Goal: Task Accomplishment & Management: Complete application form

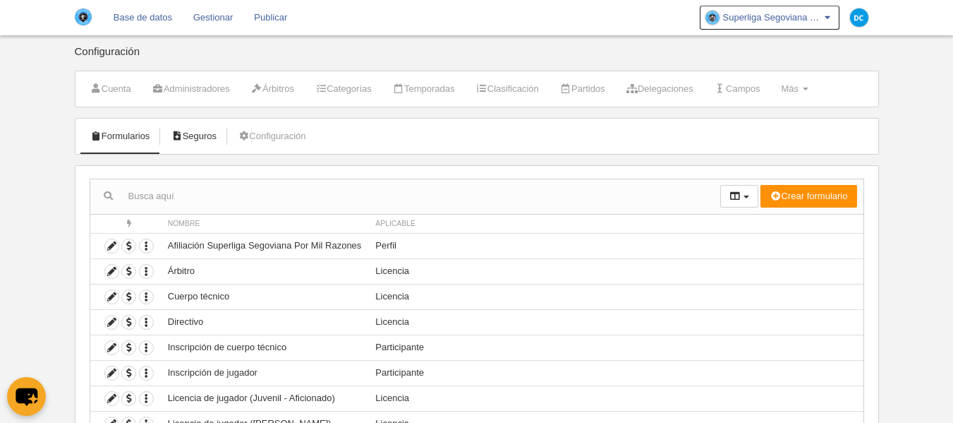
click at [212, 142] on link "Seguros" at bounding box center [193, 136] width 61 height 21
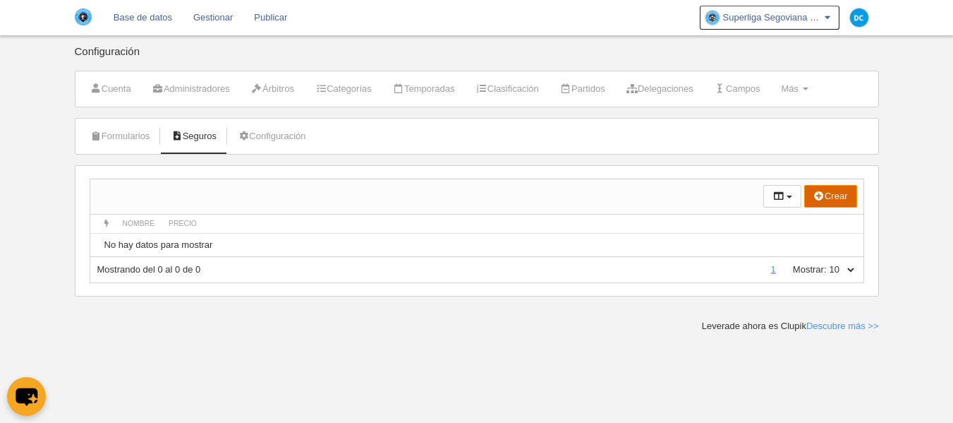
click at [836, 201] on button "Crear" at bounding box center [831, 196] width 53 height 23
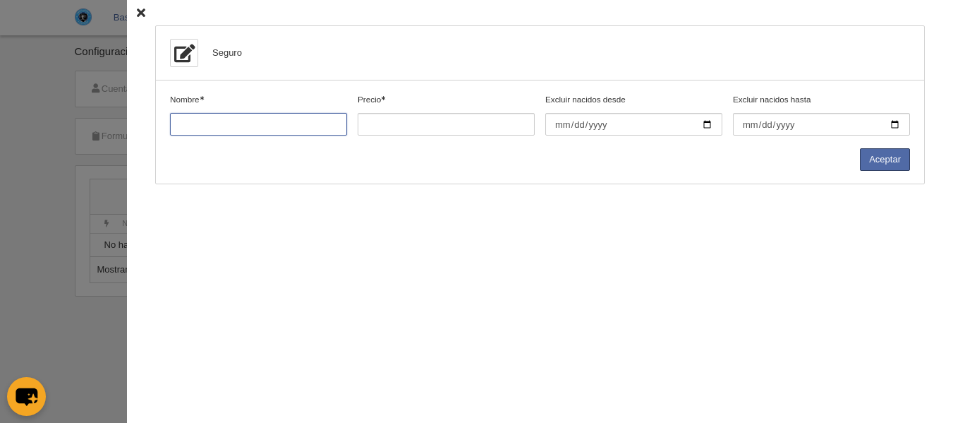
click at [307, 131] on input "Nombre" at bounding box center [258, 124] width 177 height 23
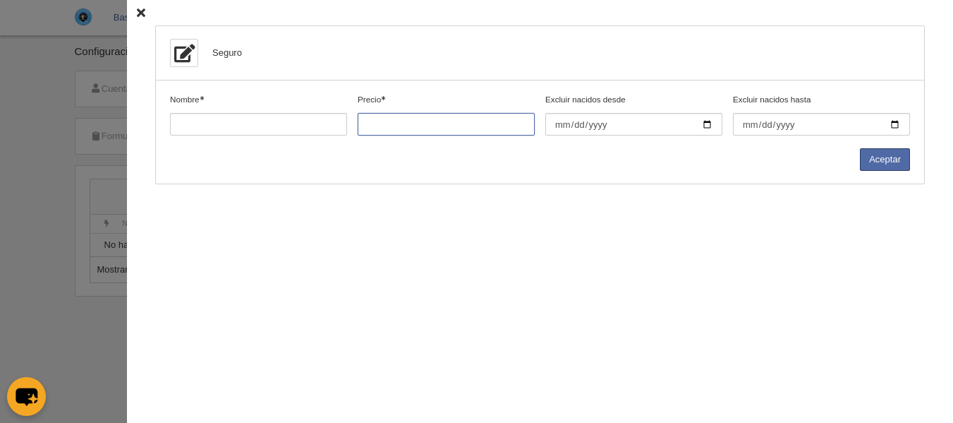
click at [414, 131] on input "Precio" at bounding box center [446, 124] width 177 height 23
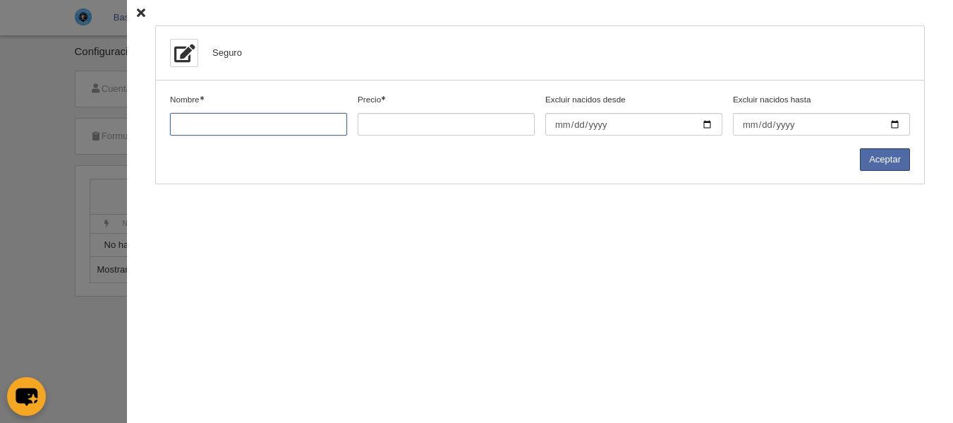
click at [230, 121] on input "Nombre" at bounding box center [258, 124] width 177 height 23
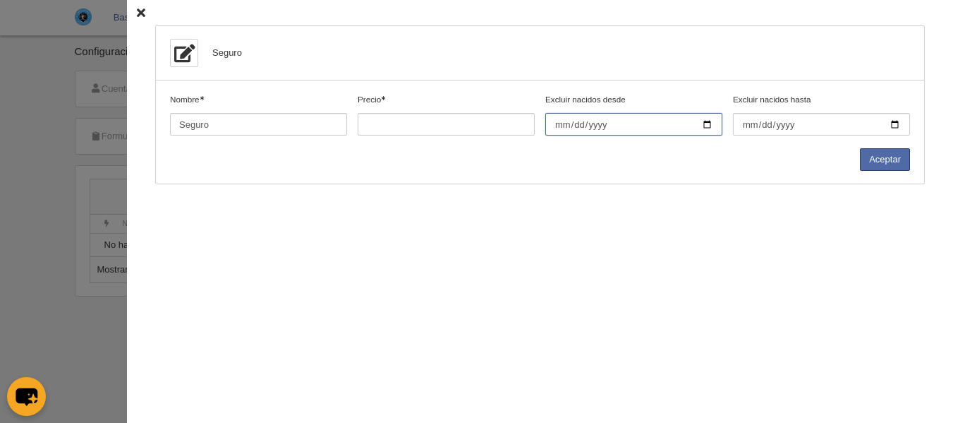
click at [707, 129] on input "Excluir nacidos desde" at bounding box center [634, 124] width 177 height 23
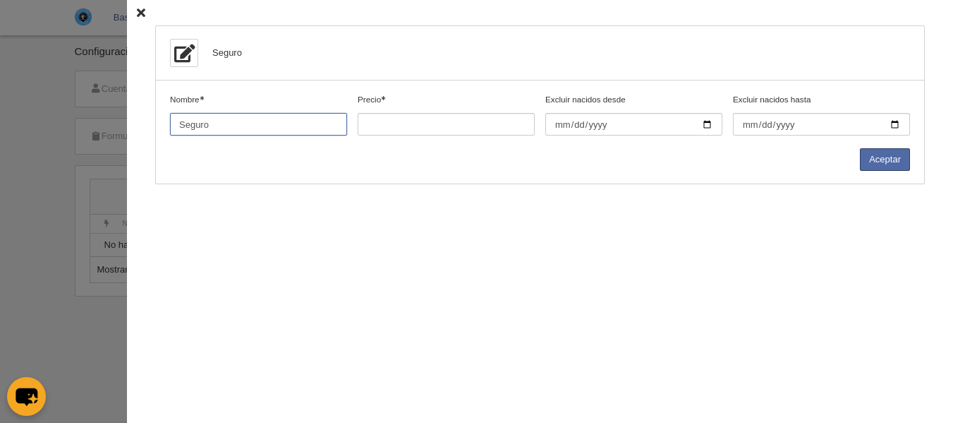
click at [286, 129] on input "Nombre" at bounding box center [258, 124] width 177 height 23
type input "Seguro médico"
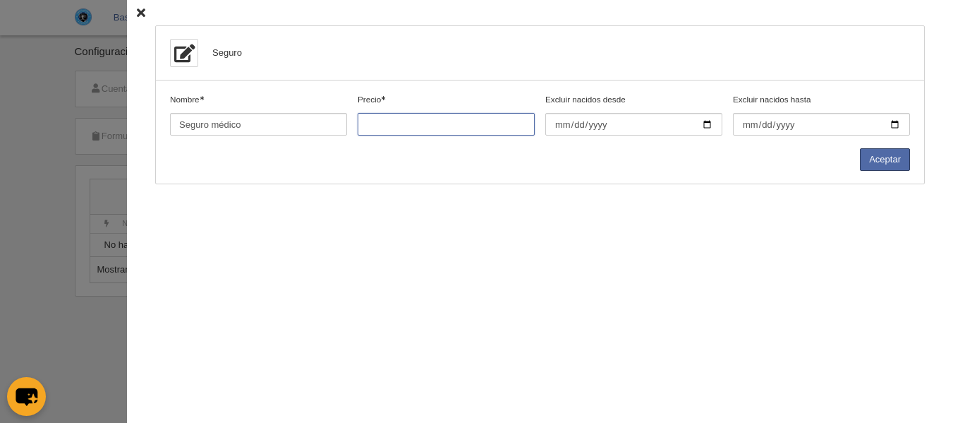
click at [416, 121] on input "Precio" at bounding box center [446, 124] width 177 height 23
type input "69"
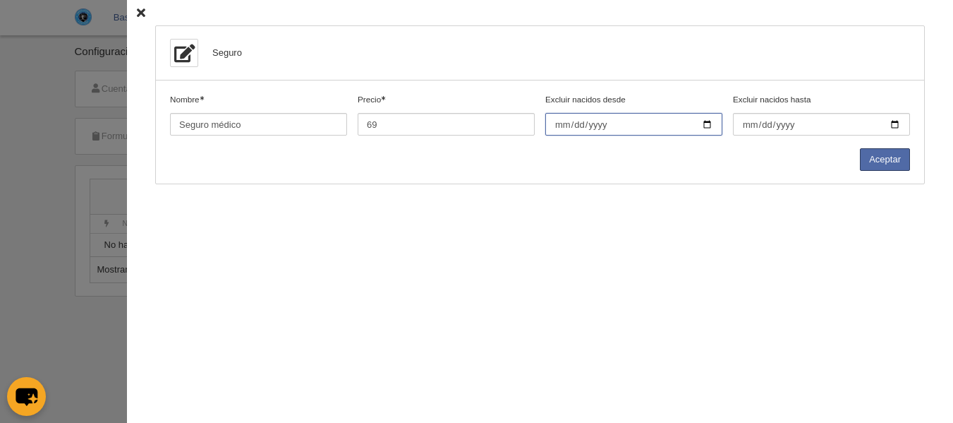
click at [702, 126] on input "Excluir nacidos desde" at bounding box center [634, 124] width 177 height 23
click at [693, 136] on div "Excluir nacidos desde" at bounding box center [635, 120] width 188 height 55
click at [707, 126] on input "Excluir nacidos desde" at bounding box center [634, 124] width 177 height 23
click at [764, 217] on div "Seguro Nombre Precio 69 Excluir nacidos desde Excluir nacidos hasta Aceptar" at bounding box center [540, 211] width 826 height 423
click at [137, 13] on icon at bounding box center [141, 12] width 8 height 9
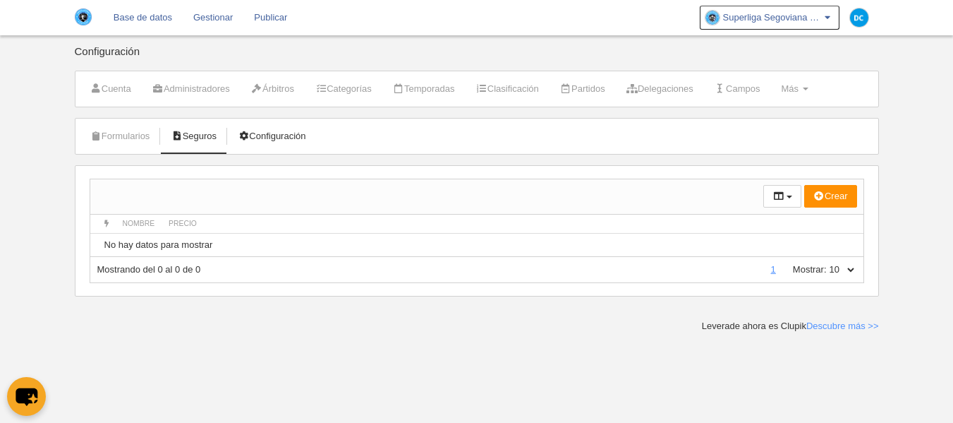
click at [249, 135] on icon at bounding box center [243, 135] width 11 height 9
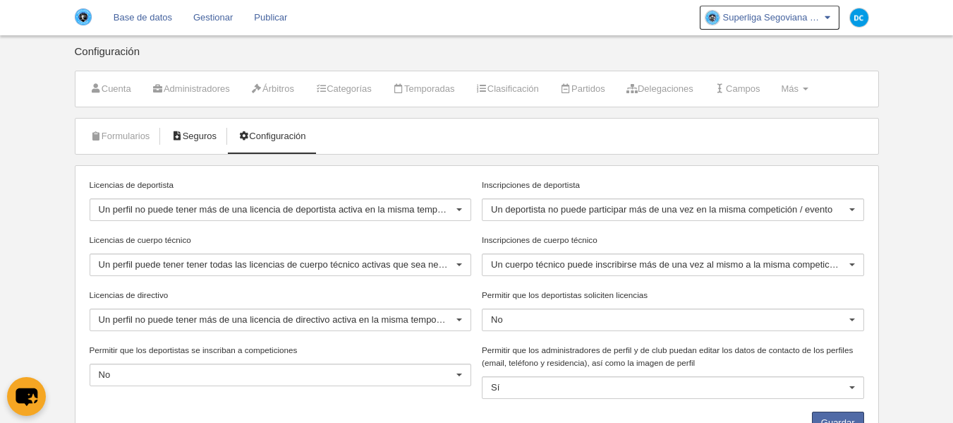
click at [186, 136] on link "Seguros" at bounding box center [193, 136] width 61 height 21
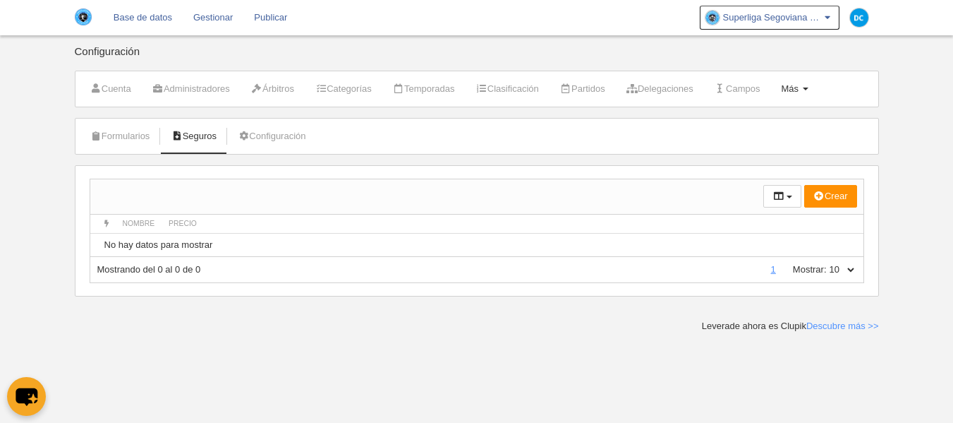
click at [799, 83] on span "Más" at bounding box center [790, 88] width 18 height 11
click at [513, 186] on div at bounding box center [427, 196] width 674 height 35
click at [805, 196] on button "Crear" at bounding box center [831, 196] width 53 height 23
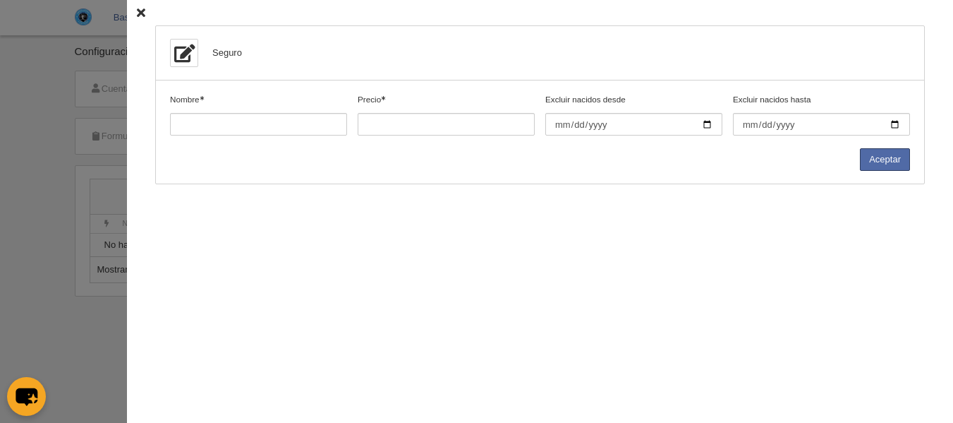
click at [137, 16] on icon at bounding box center [141, 12] width 8 height 9
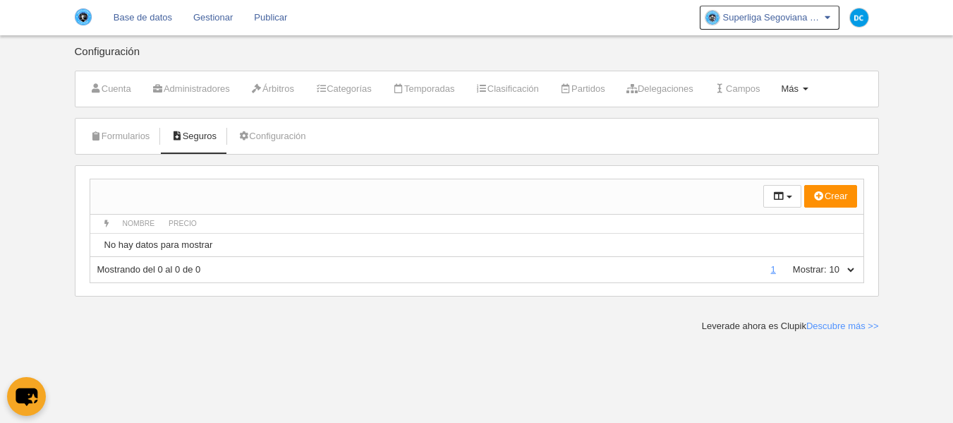
click at [816, 94] on link "Más Menú" at bounding box center [794, 88] width 42 height 21
click at [781, 121] on link "Formularios" at bounding box center [749, 123] width 131 height 23
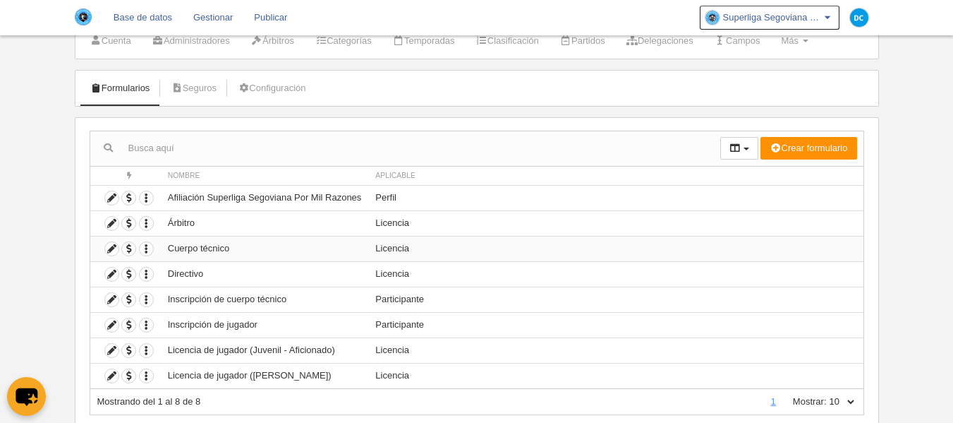
scroll to position [90, 0]
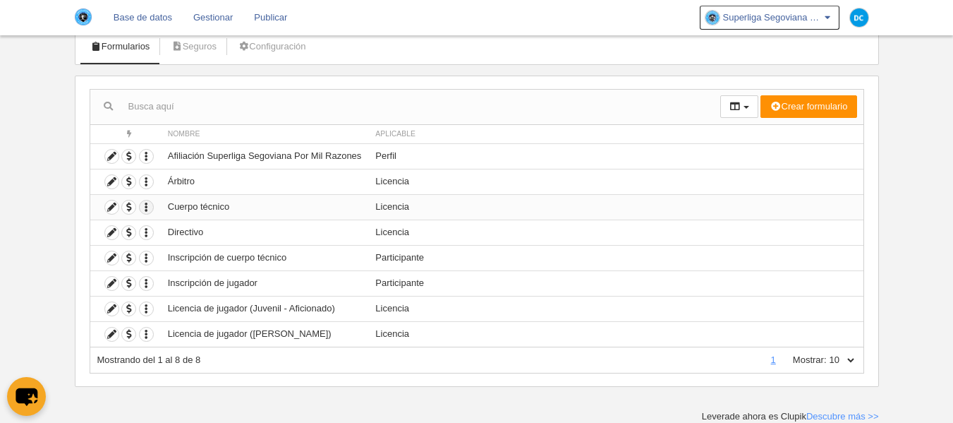
click at [144, 211] on icon "button" at bounding box center [146, 206] width 13 height 13
click at [51, 212] on body "Base de datos Gestionar Publicar Superliga Segoviana Por Mil Razones Ajustes ge…" at bounding box center [476, 121] width 953 height 423
click at [114, 209] on icon at bounding box center [111, 206] width 13 height 13
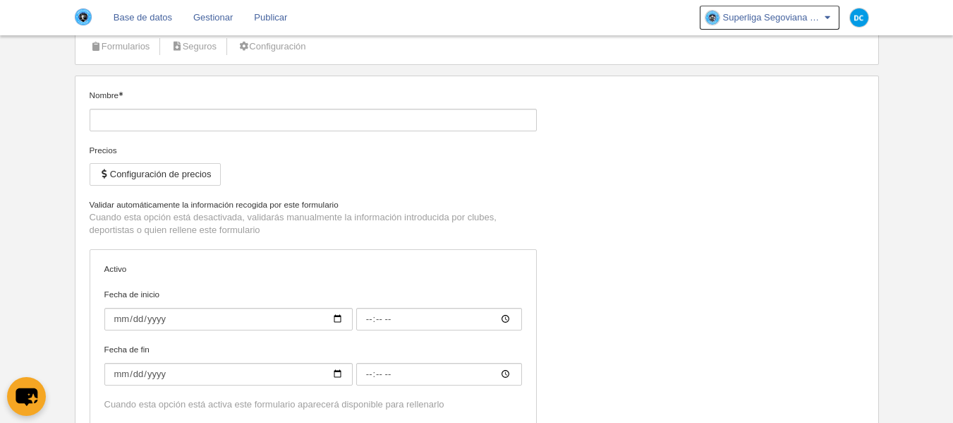
type input "Cuerpo técnico"
checkbox input "true"
type input "[DATE]"
type input "00:00"
type input "[DATE]"
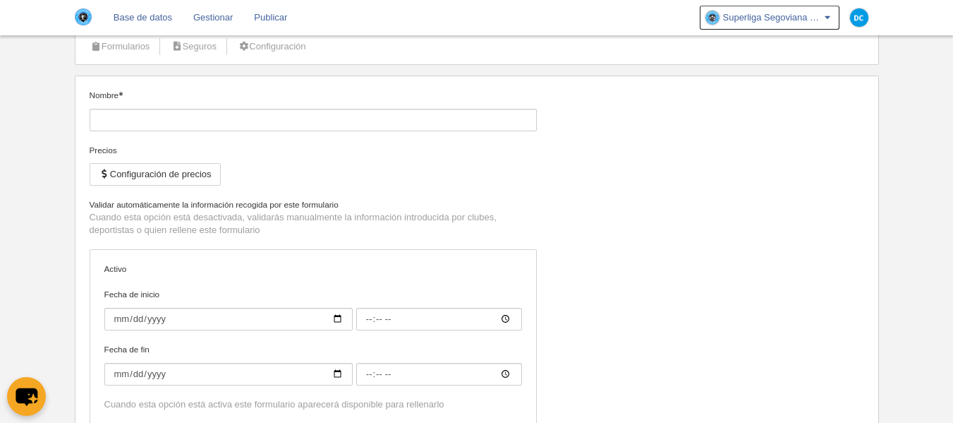
type input "00:00"
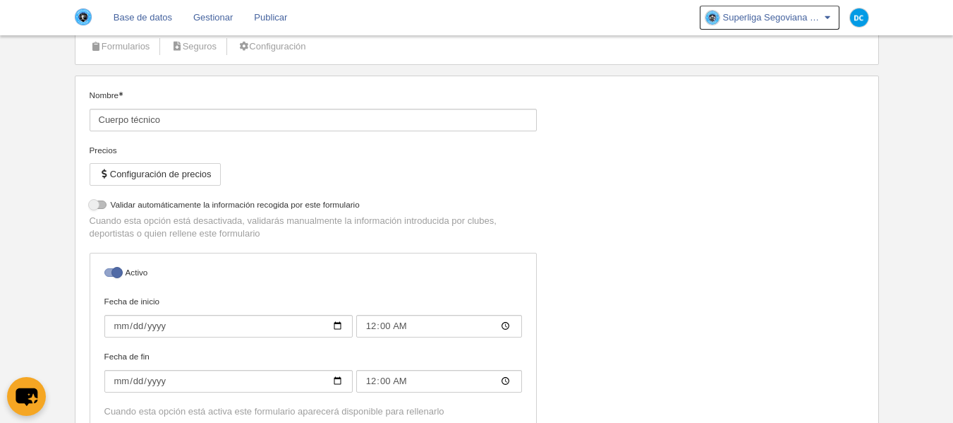
select select "selected"
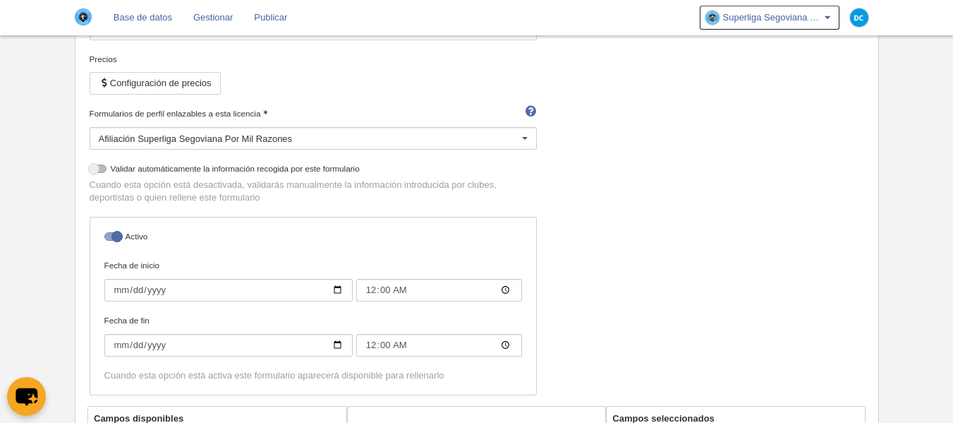
scroll to position [90, 0]
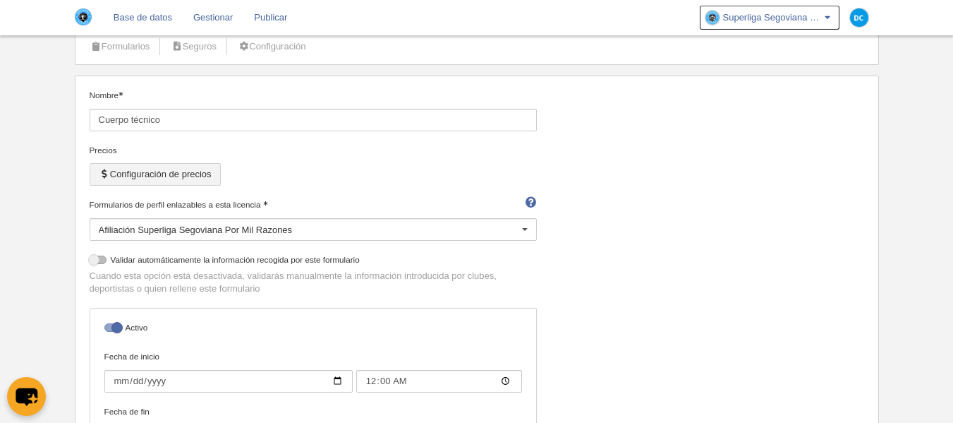
click at [191, 179] on button "Configuración de precios" at bounding box center [155, 174] width 131 height 23
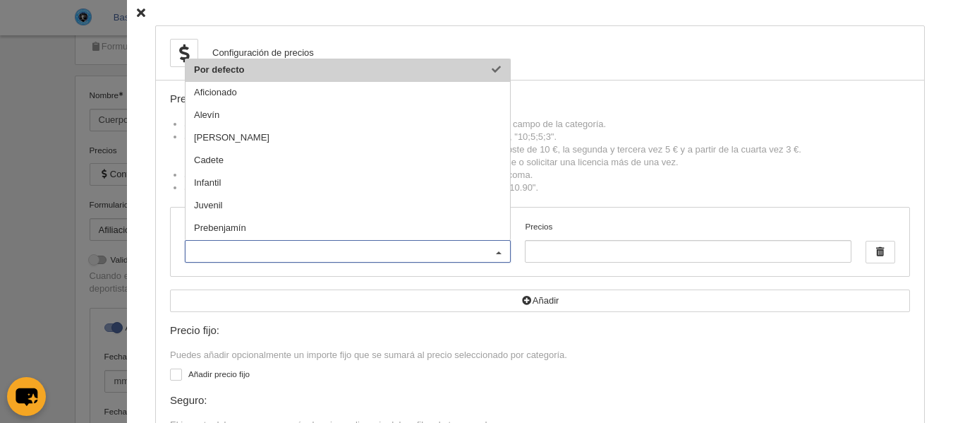
click at [650, 348] on div "Precio fijo: Puedes añadir opcionalmente un importe fijo que se sumará al preci…" at bounding box center [540, 392] width 740 height 134
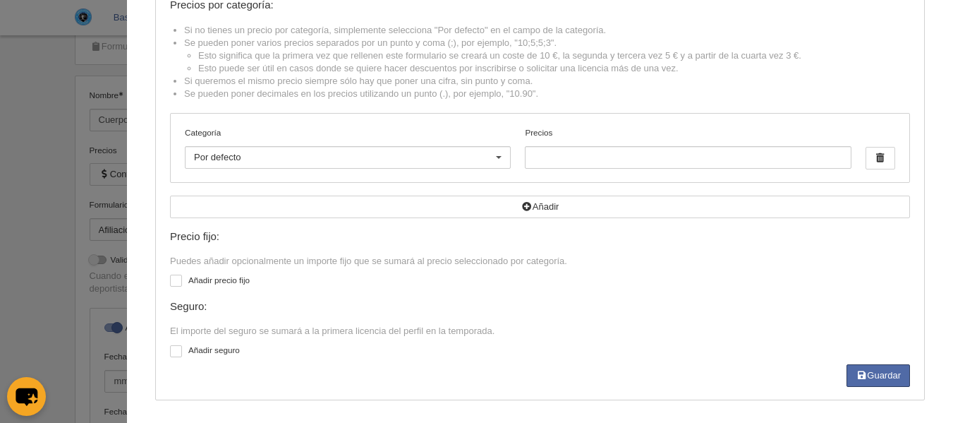
scroll to position [0, 0]
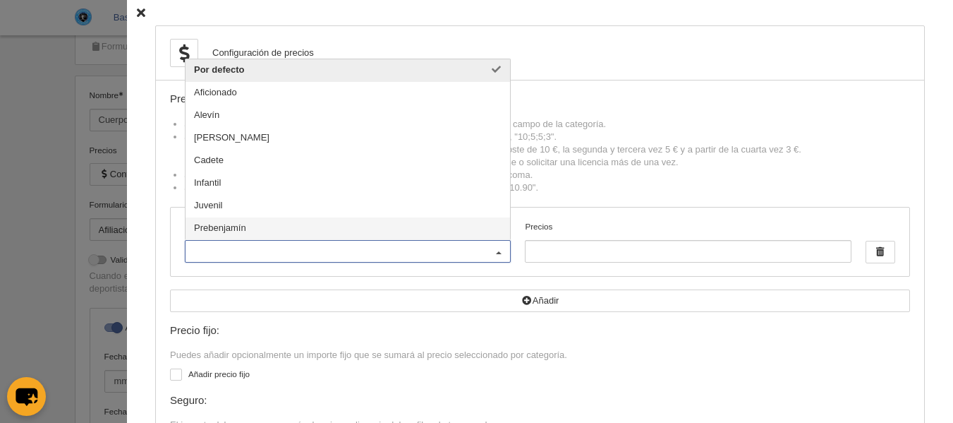
click at [676, 100] on div "Precios por categoría:" at bounding box center [540, 99] width 740 height 12
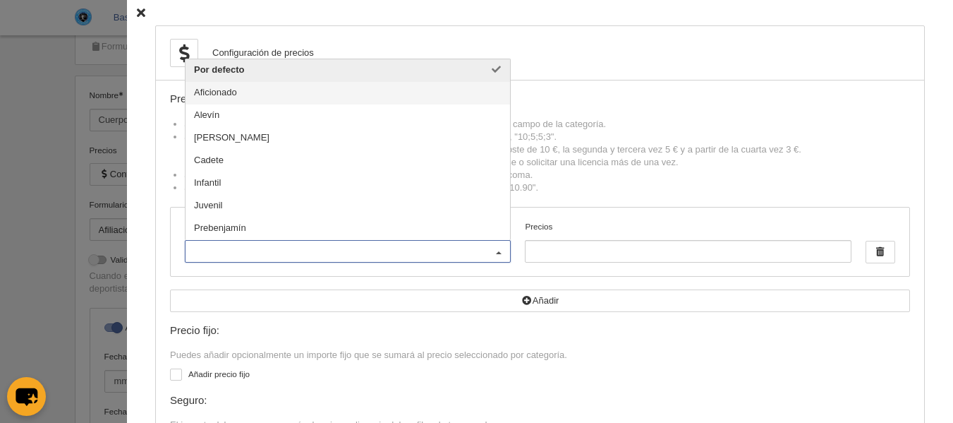
click at [342, 90] on span "Aficionado" at bounding box center [348, 93] width 325 height 23
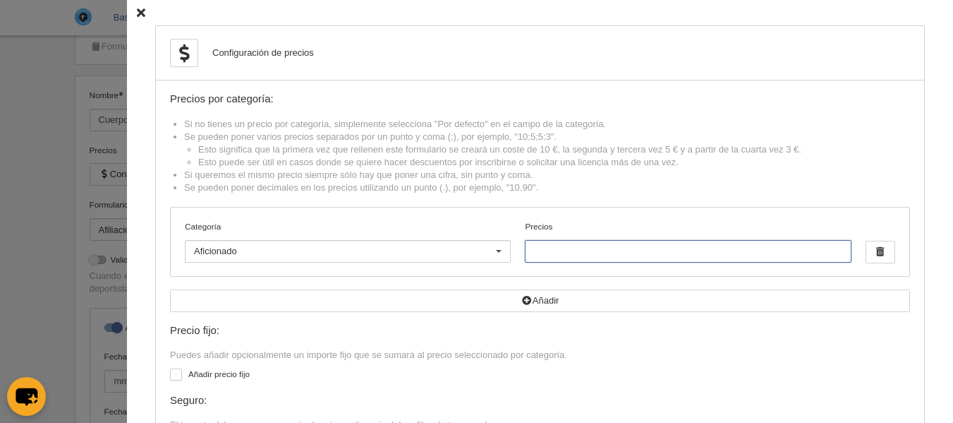
click at [679, 260] on input "Precios" at bounding box center [688, 251] width 326 height 23
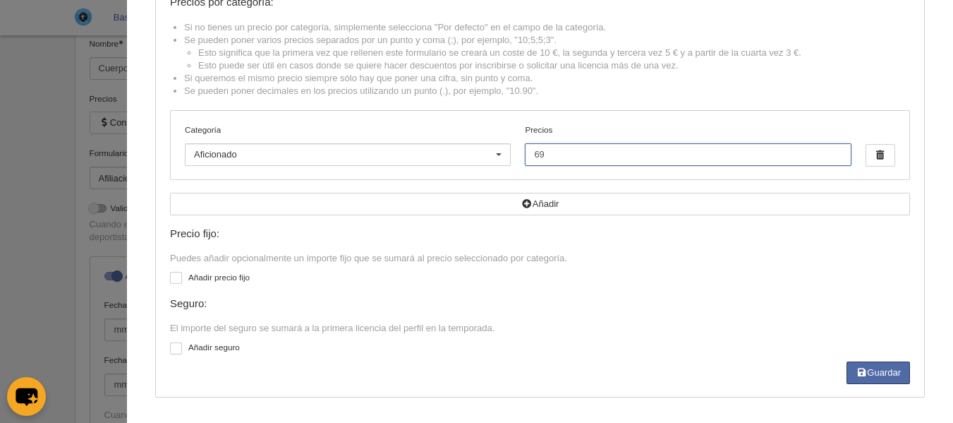
scroll to position [183, 0]
type input "69"
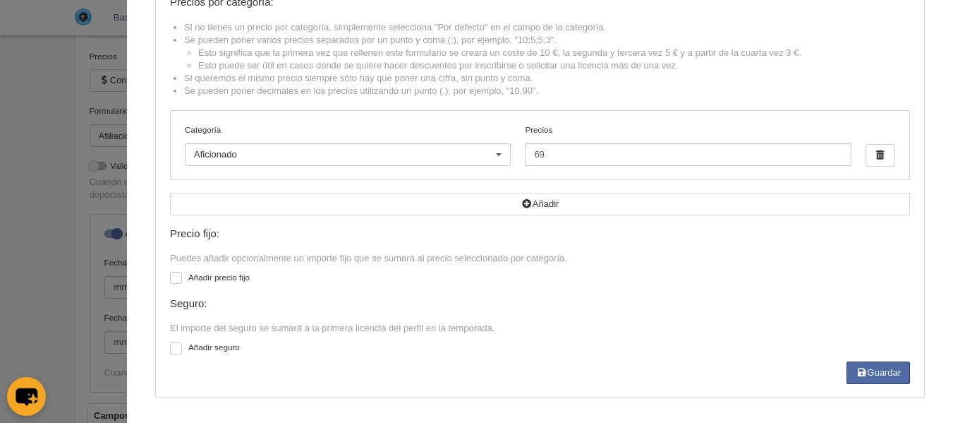
click at [170, 350] on div at bounding box center [176, 348] width 12 height 12
click at [171, 350] on input "checkbox" at bounding box center [175, 350] width 9 height 9
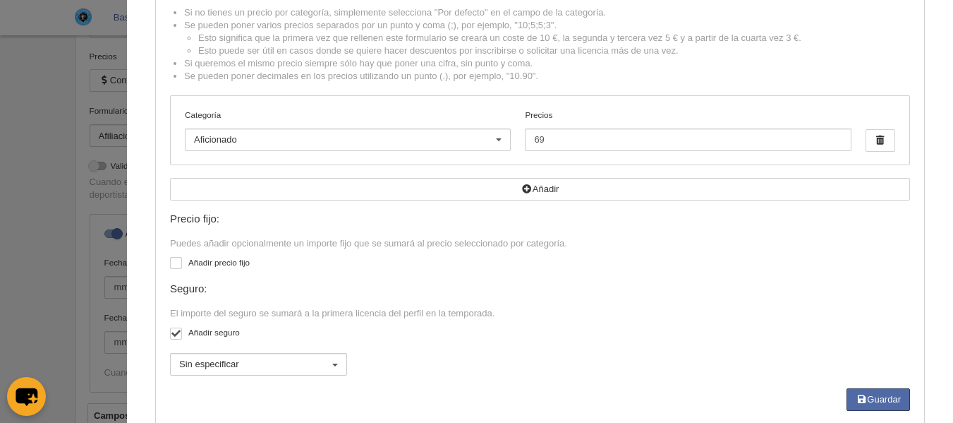
scroll to position [138, 0]
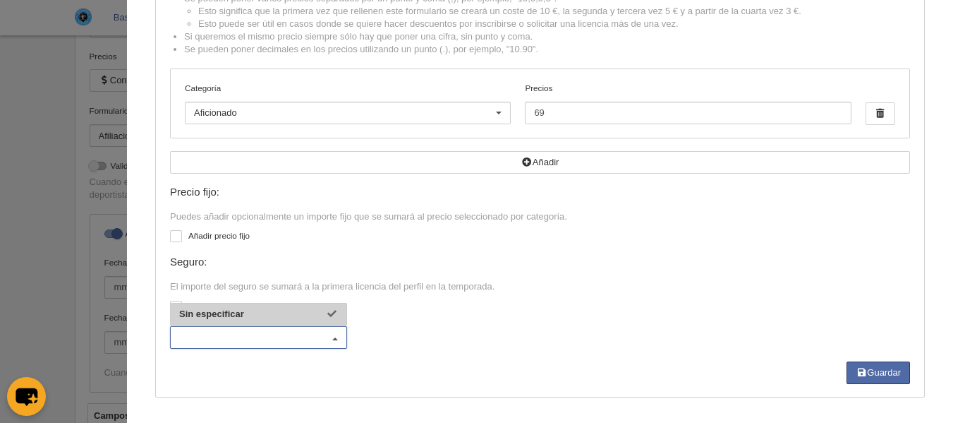
click at [408, 341] on div "Sin especificar No hay resultados para la búsqueda No hay opciones" at bounding box center [540, 340] width 751 height 42
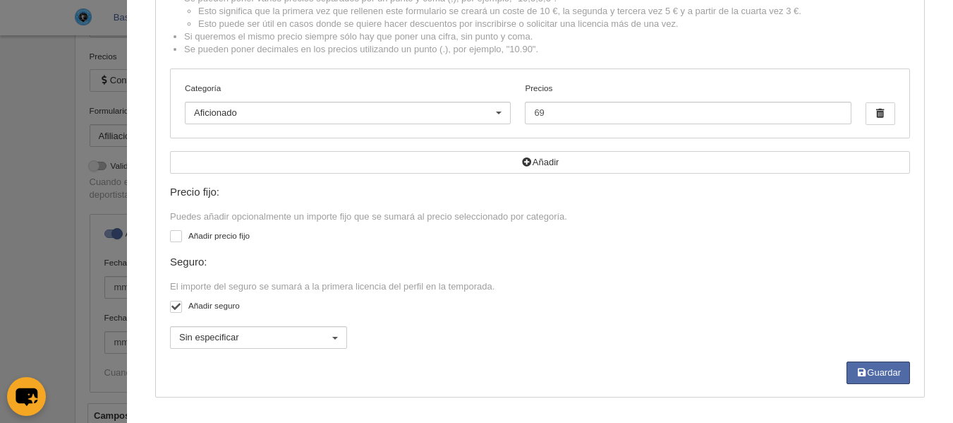
click at [170, 311] on div at bounding box center [176, 307] width 12 height 12
click at [171, 311] on input "checkbox" at bounding box center [175, 308] width 9 height 9
checkbox input "false"
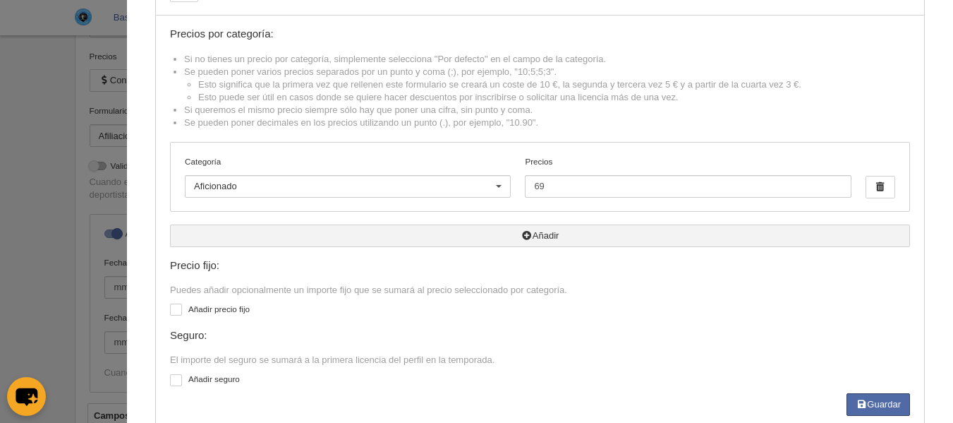
scroll to position [97, 0]
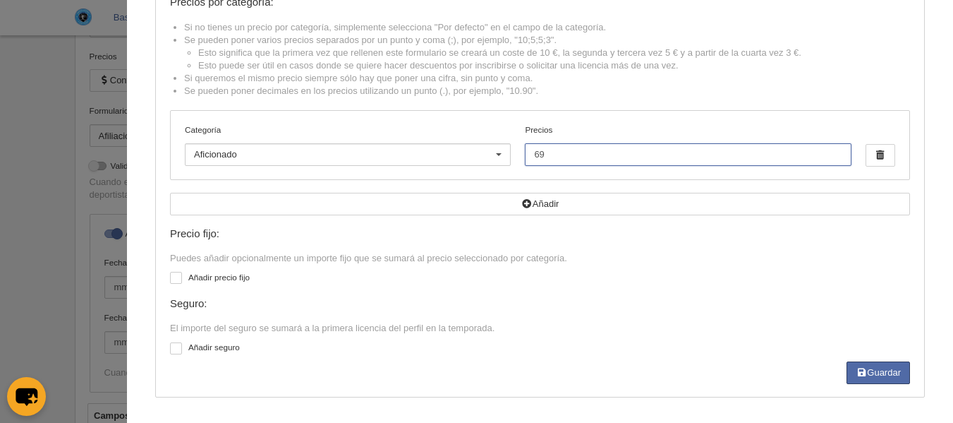
click at [615, 152] on input "69" at bounding box center [688, 154] width 326 height 23
click at [158, 348] on div "Configuración de precios Precios por categoría: Si no tienes un precio por cate…" at bounding box center [540, 163] width 770 height 469
click at [170, 348] on div at bounding box center [176, 348] width 12 height 12
click at [171, 348] on input "checkbox" at bounding box center [175, 350] width 9 height 9
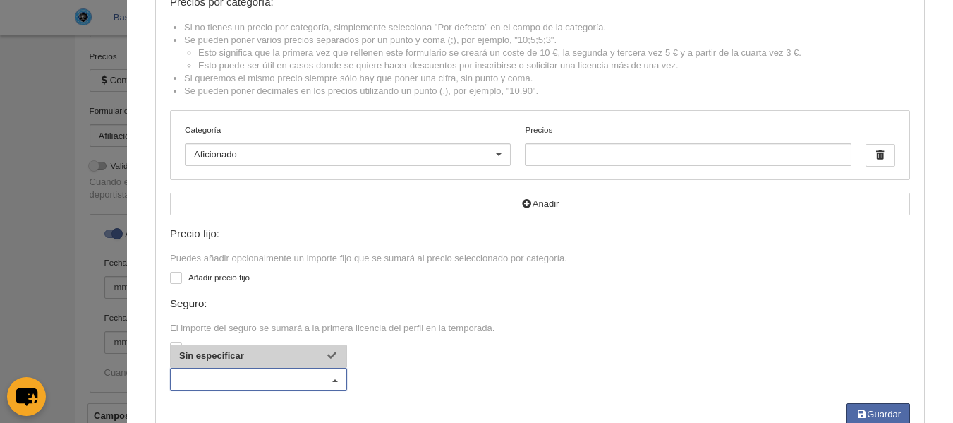
click at [413, 348] on label "Añadir seguro" at bounding box center [540, 349] width 740 height 16
click at [180, 348] on input "checkbox" at bounding box center [175, 350] width 9 height 9
checkbox input "false"
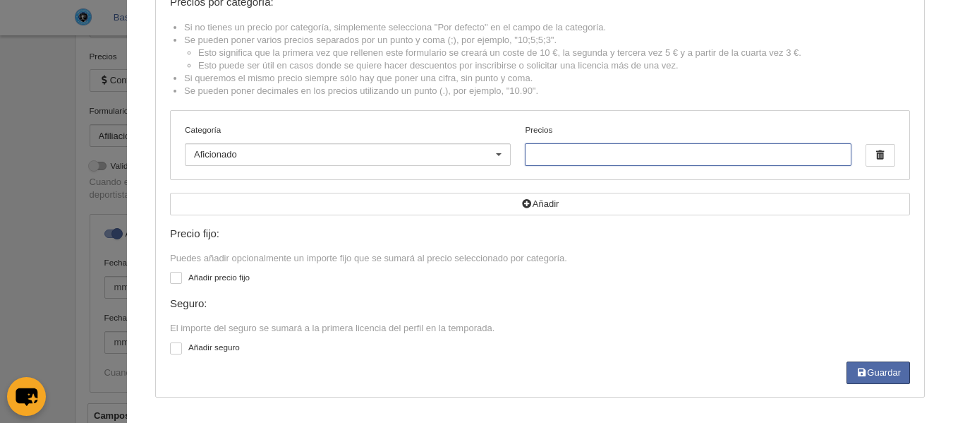
click at [568, 161] on input "Precios" at bounding box center [688, 154] width 326 height 23
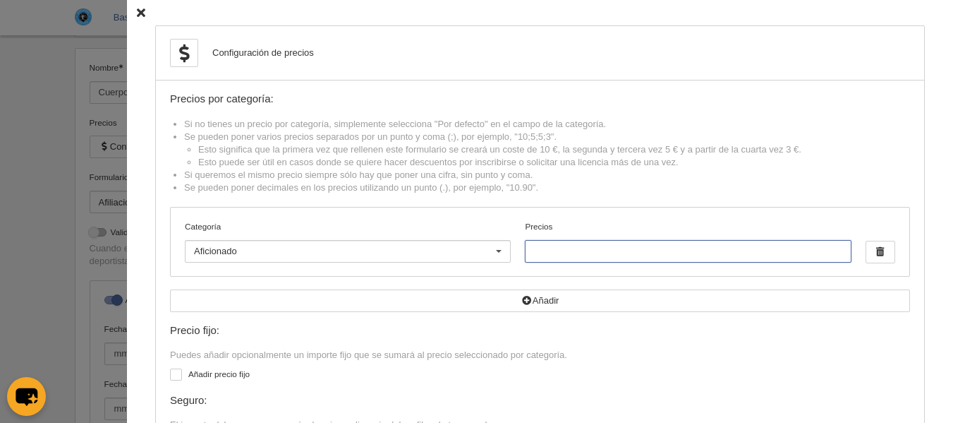
scroll to position [0, 0]
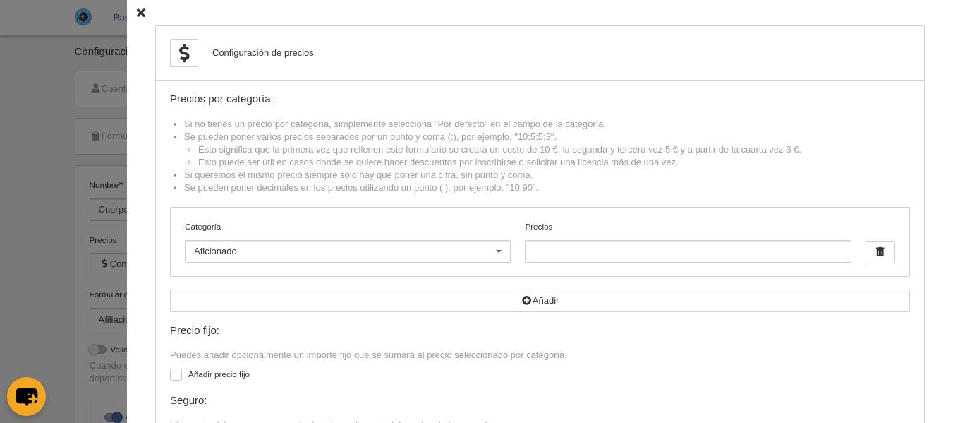
click at [137, 11] on icon at bounding box center [141, 12] width 8 height 9
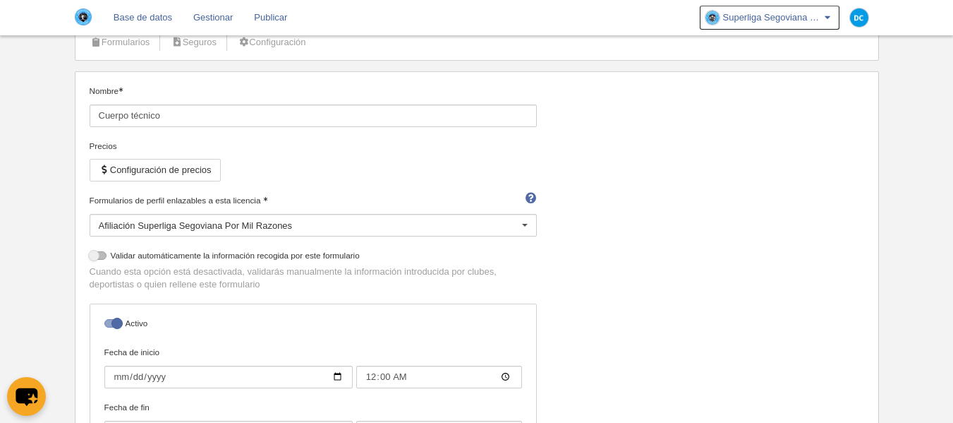
scroll to position [188, 0]
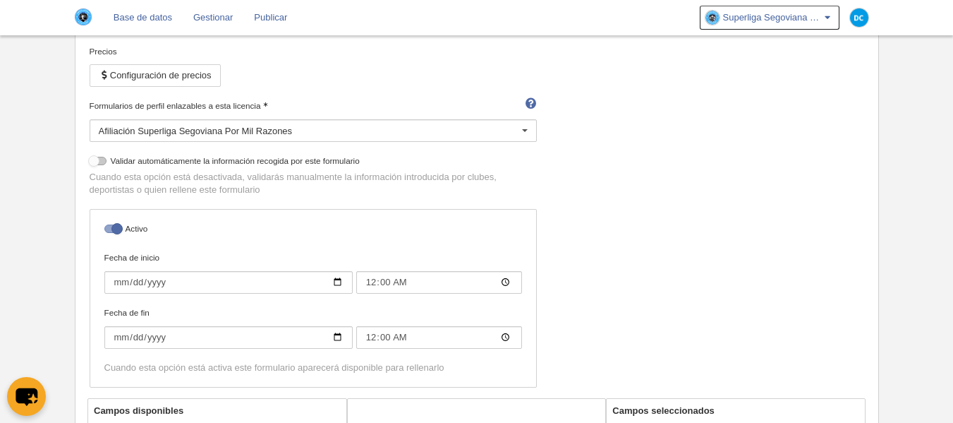
click at [102, 163] on div at bounding box center [98, 161] width 17 height 8
click at [100, 163] on input "checkbox" at bounding box center [94, 164] width 9 height 9
checkbox input "true"
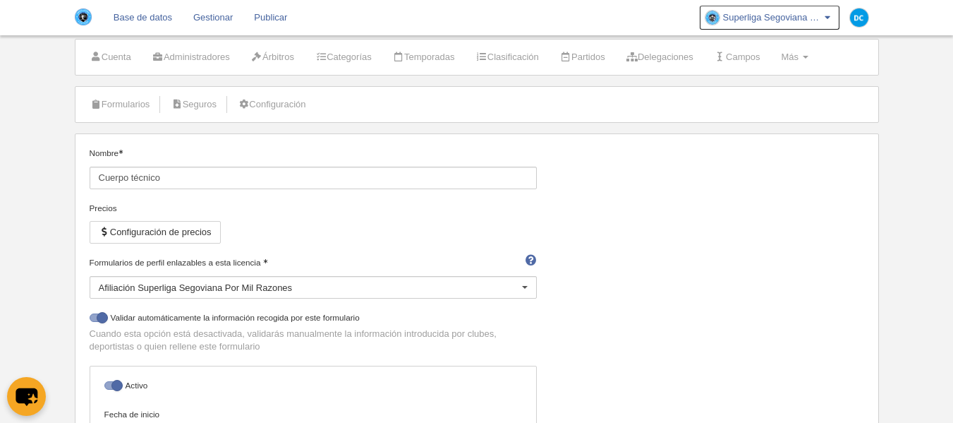
scroll to position [0, 0]
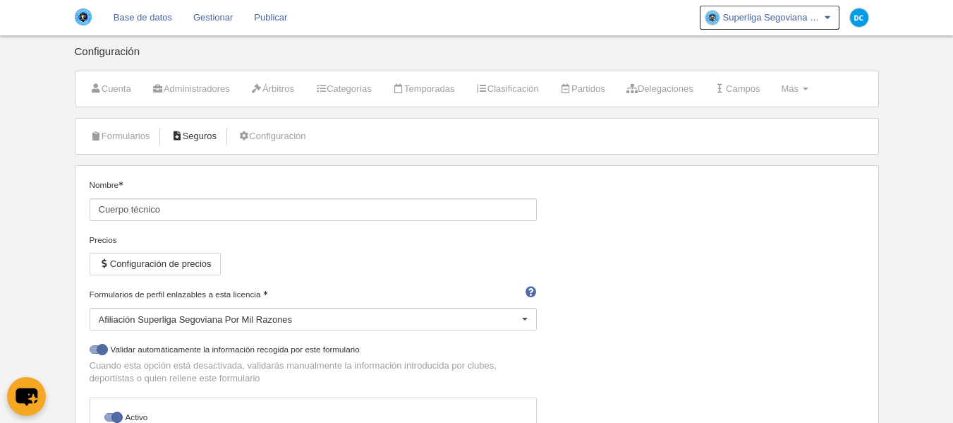
click at [194, 140] on link "Seguros" at bounding box center [193, 136] width 61 height 21
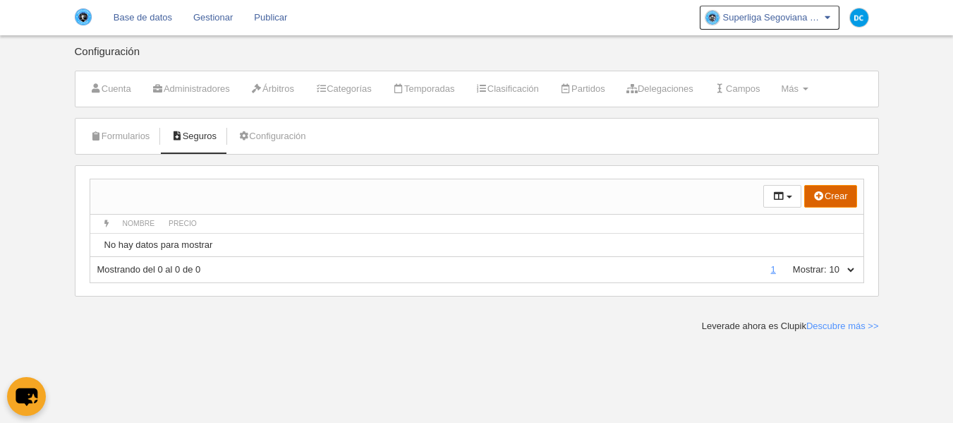
click at [827, 200] on button "Crear" at bounding box center [831, 196] width 53 height 23
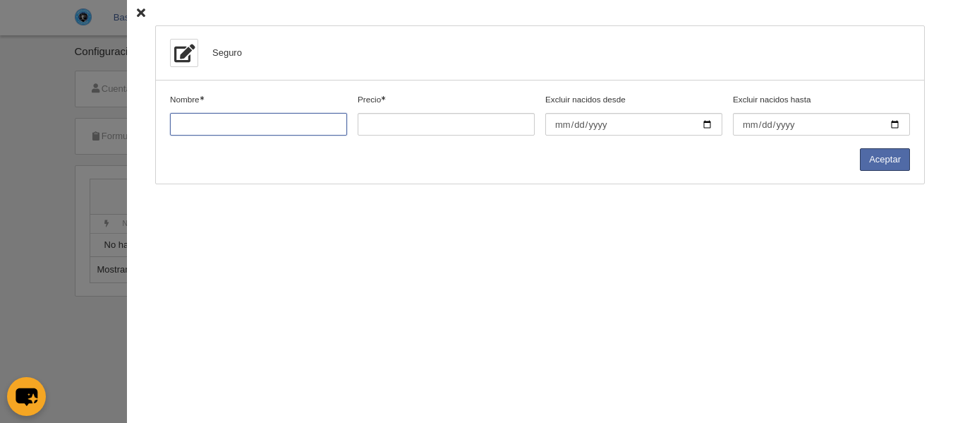
click at [250, 130] on input "Nombre" at bounding box center [258, 124] width 177 height 23
type input "Cuerpo técnico"
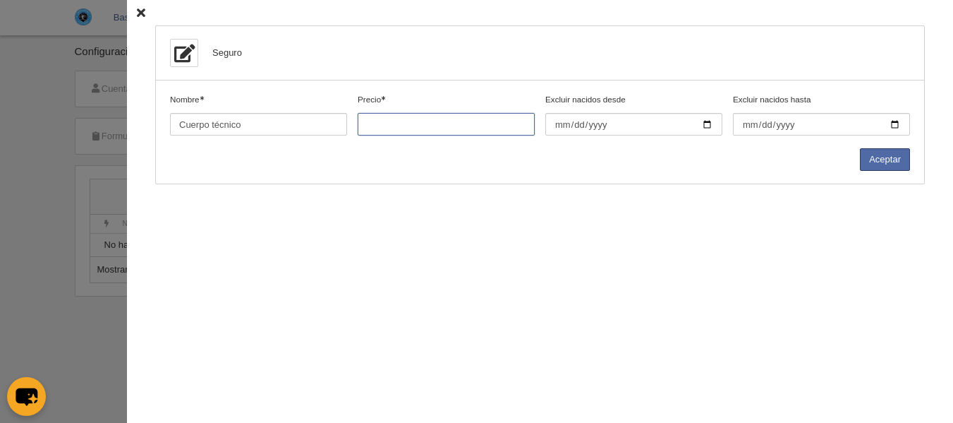
click at [457, 121] on input "Precio" at bounding box center [446, 124] width 177 height 23
type input "20"
click at [900, 159] on button "Aceptar" at bounding box center [885, 159] width 50 height 23
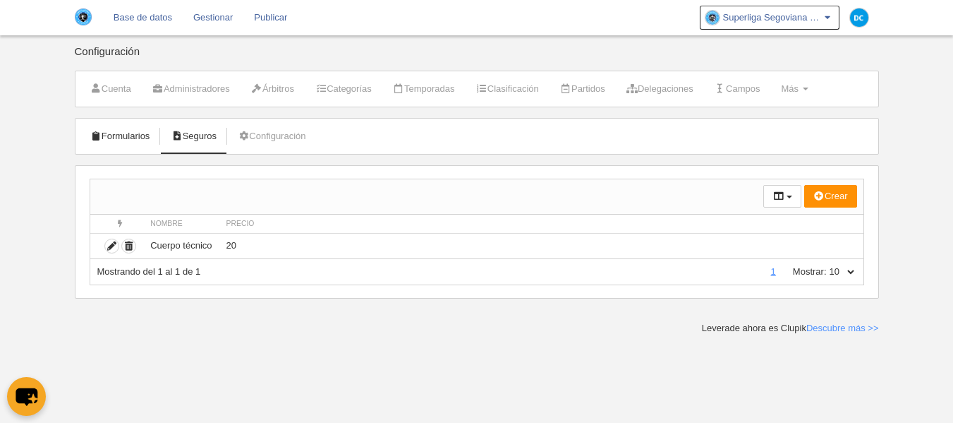
click at [138, 131] on link "Formularios" at bounding box center [121, 136] width 76 height 21
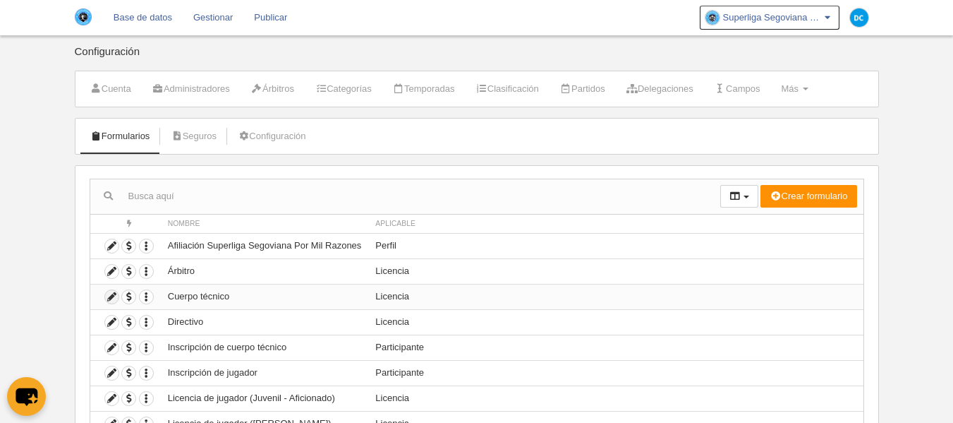
click at [117, 299] on icon at bounding box center [111, 296] width 13 height 13
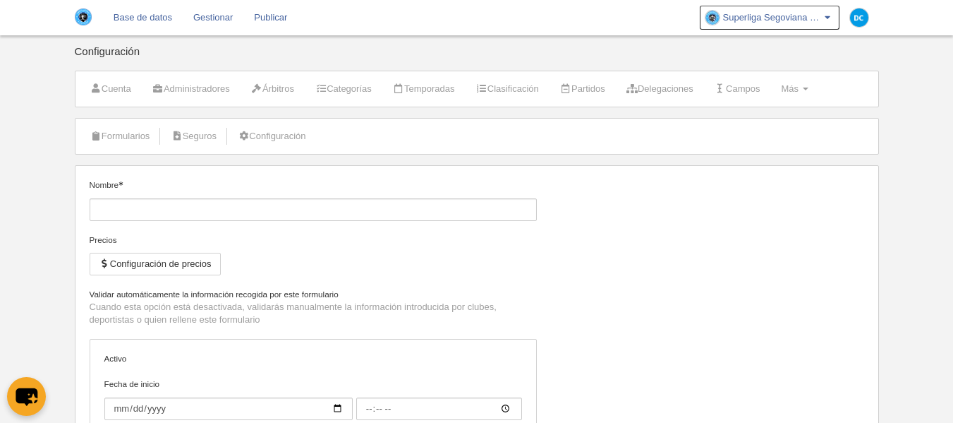
type input "Cuerpo técnico"
checkbox input "true"
type input "[DATE]"
type input "00:00"
type input "[DATE]"
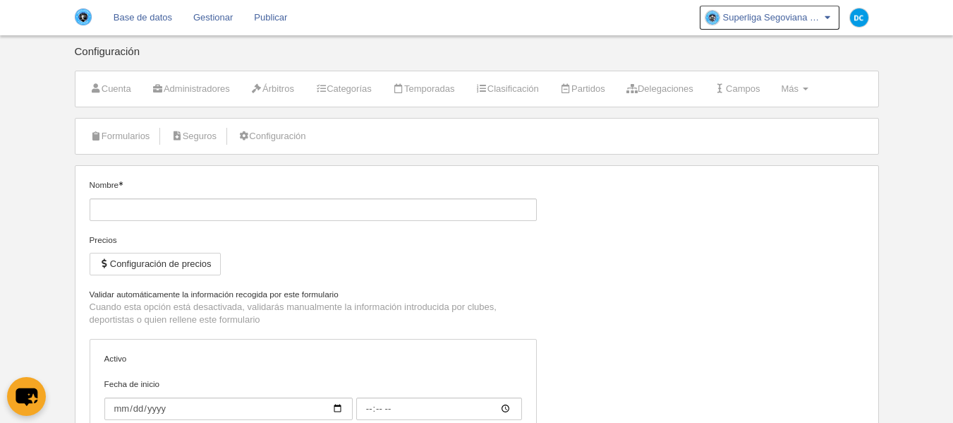
type input "00:00"
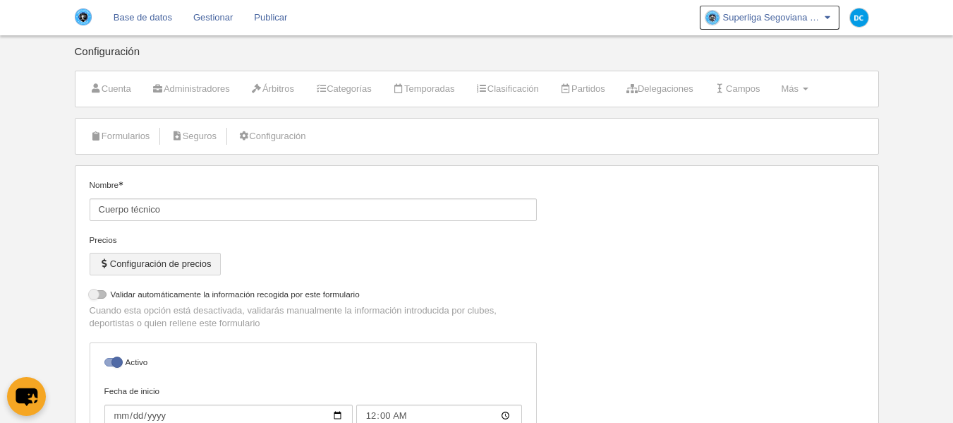
select select "selected"
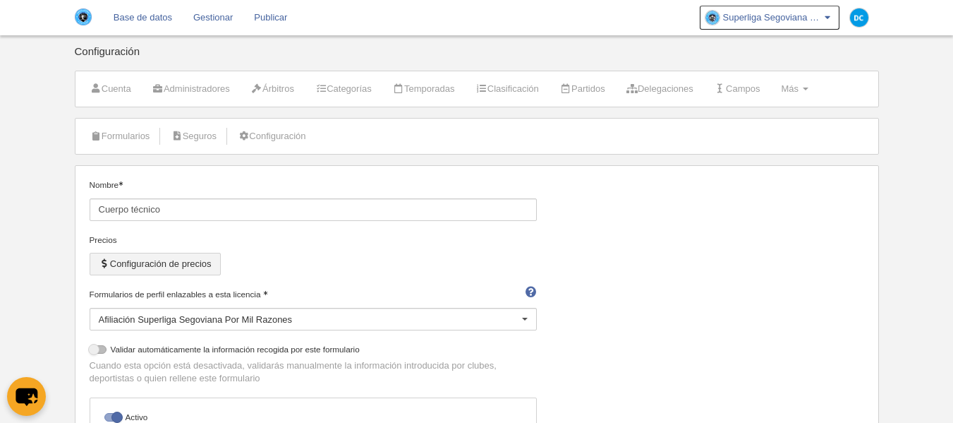
click at [174, 255] on button "Configuración de precios" at bounding box center [155, 264] width 131 height 23
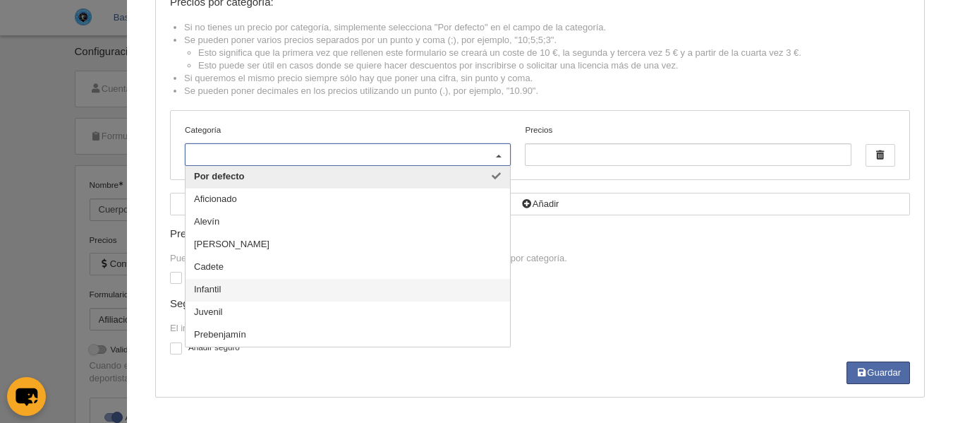
scroll to position [94, 0]
click at [584, 290] on div "Precio fijo: Puedes añadir opcionalmente un importe fijo que se sumará al preci…" at bounding box center [540, 295] width 740 height 134
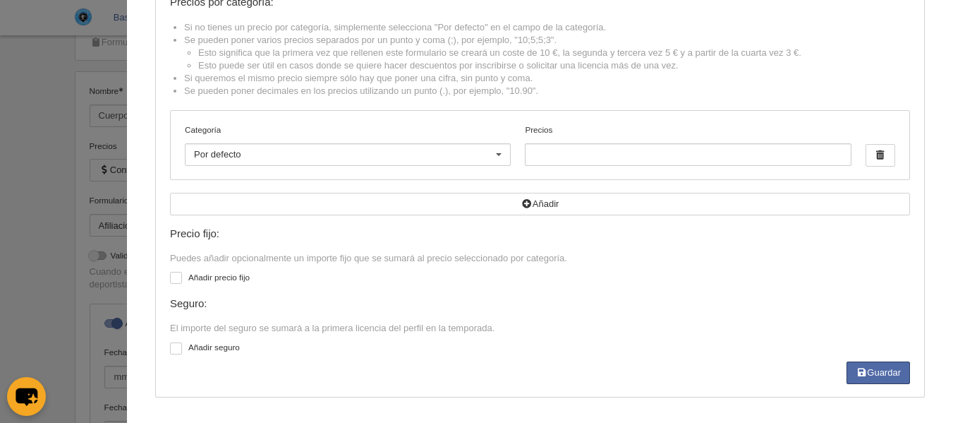
click at [170, 352] on div at bounding box center [176, 348] width 12 height 12
click at [171, 352] on input "checkbox" at bounding box center [175, 350] width 9 height 9
checkbox input "true"
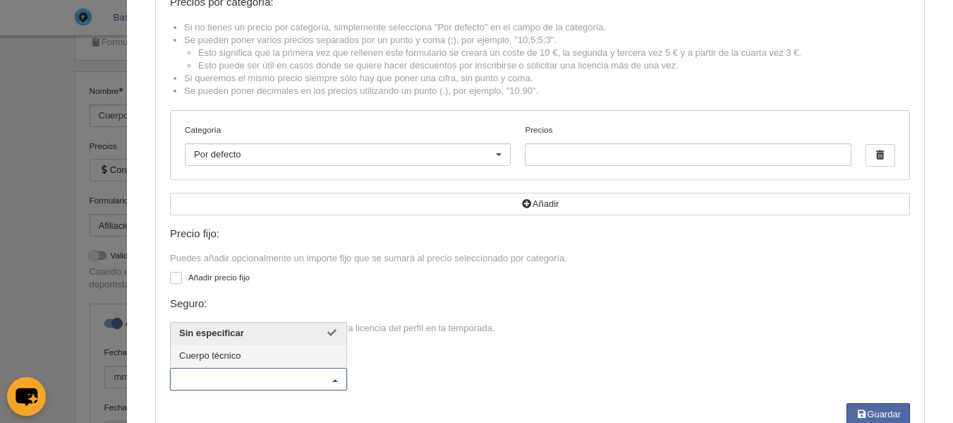
click at [219, 357] on span "Cuerpo técnico" at bounding box center [209, 355] width 61 height 11
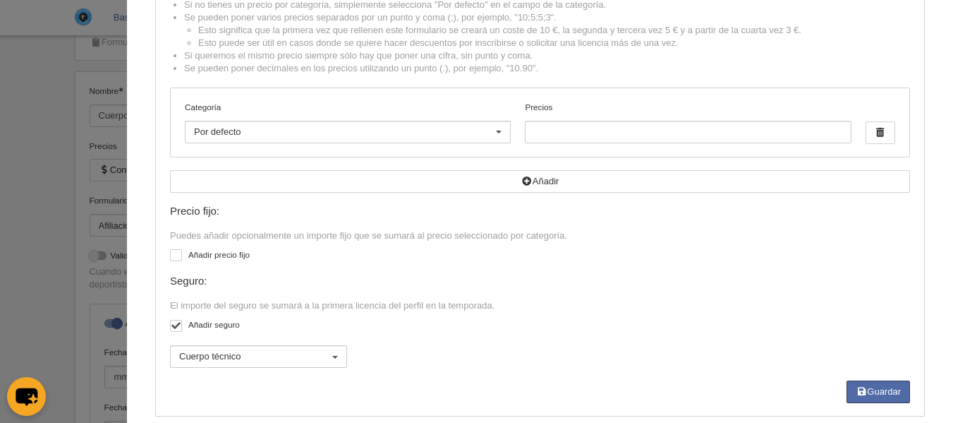
scroll to position [138, 0]
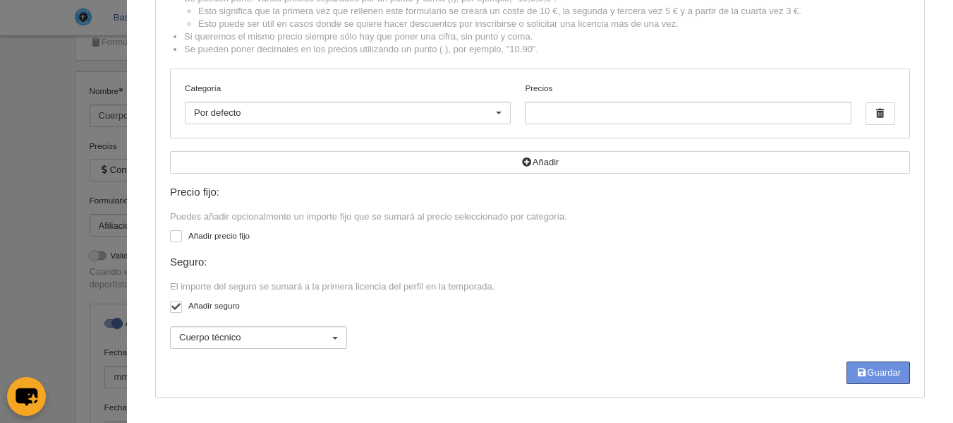
click at [886, 373] on button "Guardar" at bounding box center [879, 372] width 64 height 23
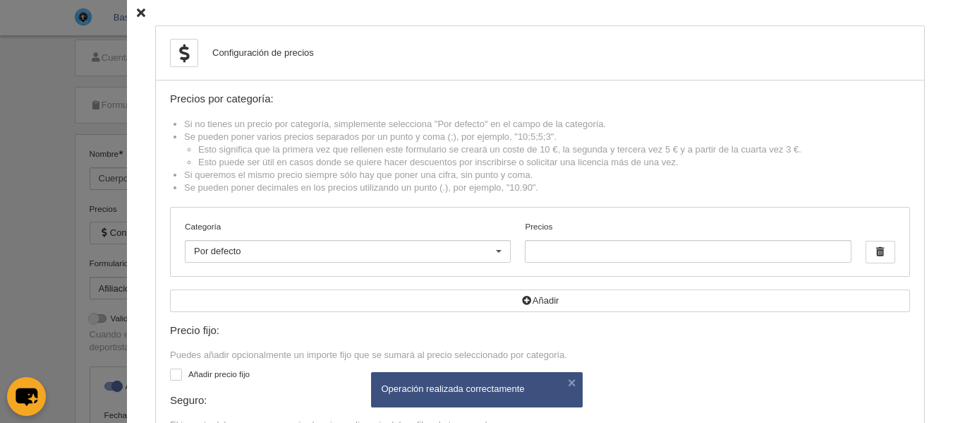
scroll to position [0, 0]
click at [137, 15] on icon at bounding box center [141, 12] width 8 height 9
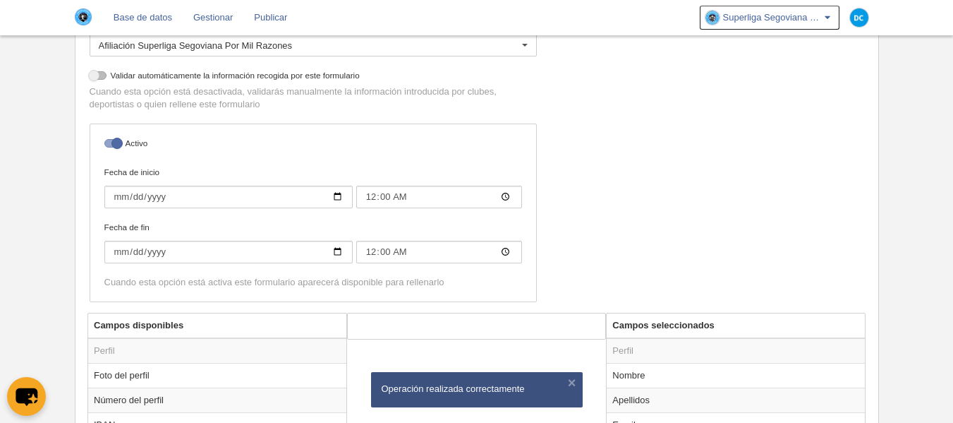
scroll to position [282, 0]
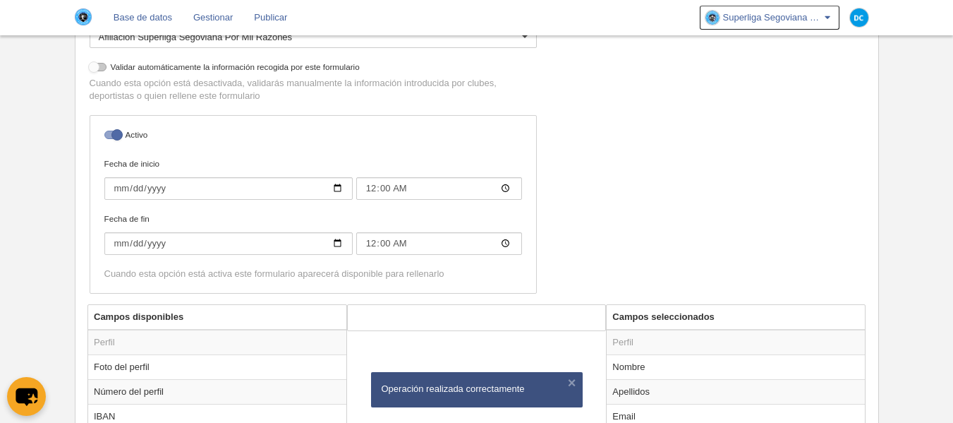
click at [96, 70] on div at bounding box center [98, 67] width 17 height 8
click at [96, 70] on input "checkbox" at bounding box center [94, 70] width 9 height 9
checkbox input "true"
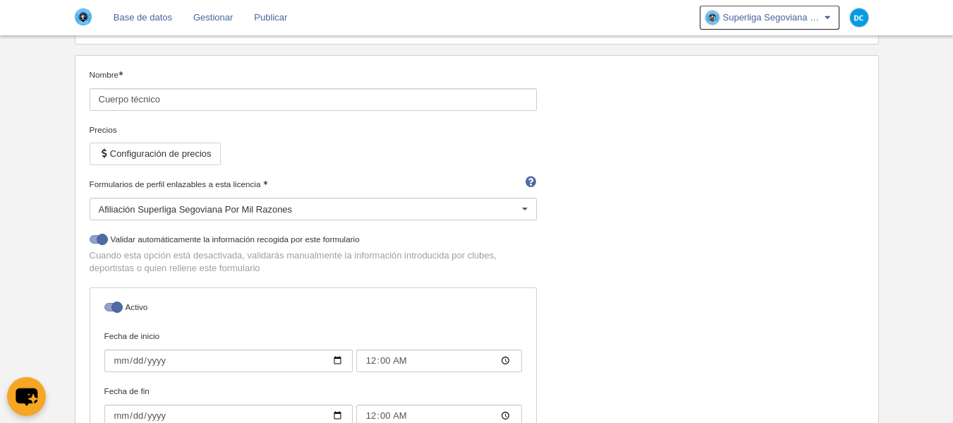
scroll to position [0, 0]
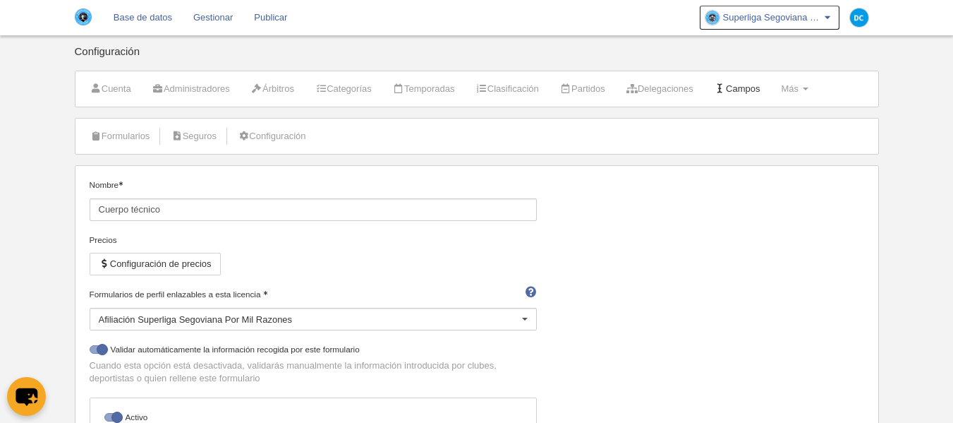
click at [769, 91] on link "Campos" at bounding box center [737, 88] width 61 height 21
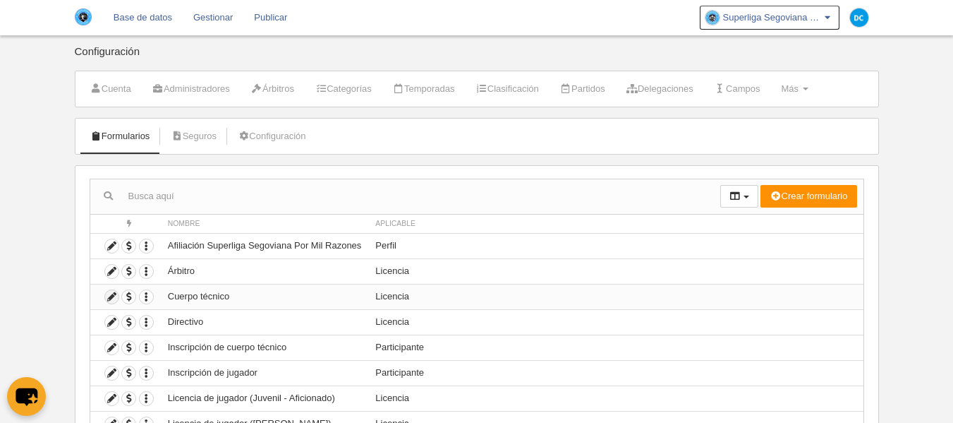
click at [109, 299] on icon at bounding box center [111, 296] width 13 height 13
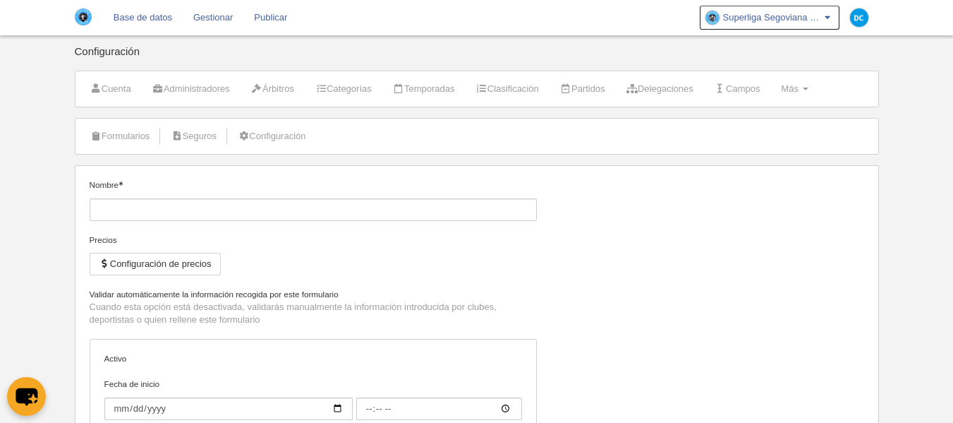
type input "Cuerpo técnico"
checkbox input "true"
type input "[DATE]"
type input "00:00"
type input "[DATE]"
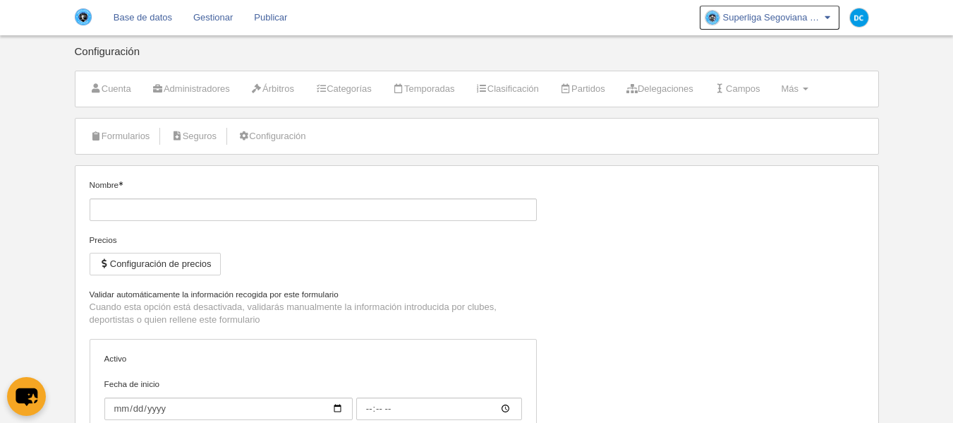
type input "00:00"
select select "selected"
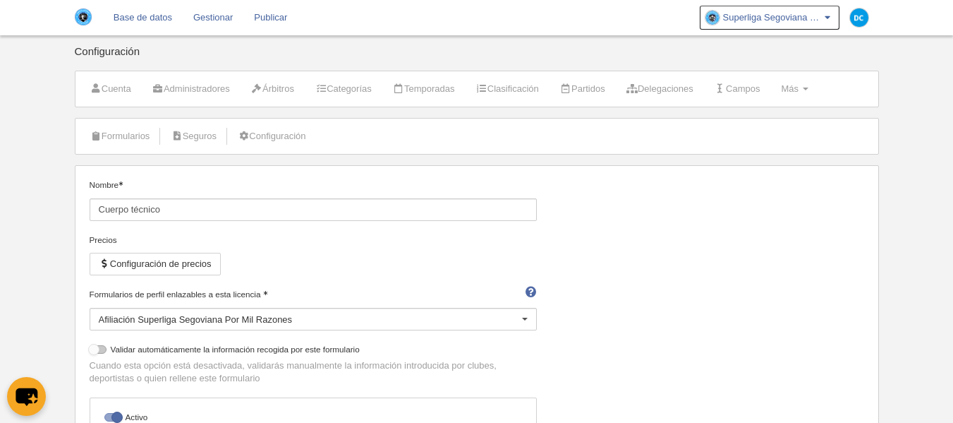
click at [95, 353] on div at bounding box center [98, 349] width 17 height 8
click at [95, 353] on input "checkbox" at bounding box center [94, 353] width 9 height 9
checkbox input "true"
click at [192, 324] on div "Afiliación Superliga Segoviana Por Mil Razones" at bounding box center [313, 319] width 447 height 23
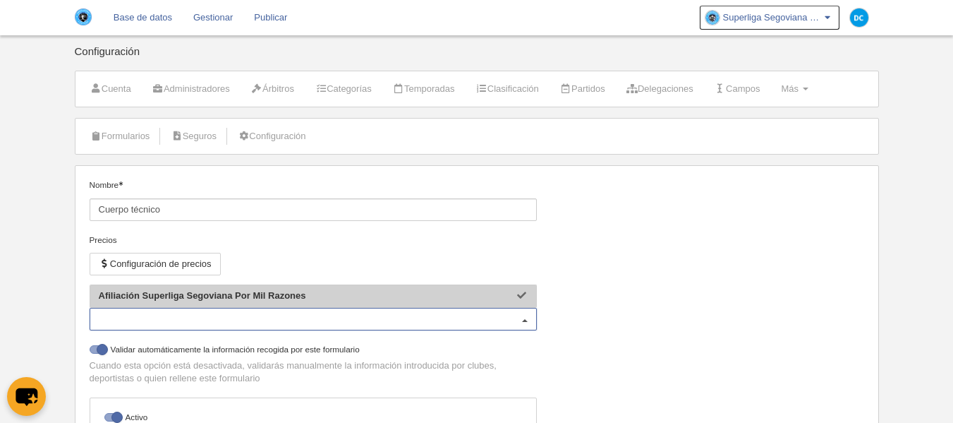
click at [437, 266] on div "Precios Configuración de precios" at bounding box center [313, 261] width 447 height 54
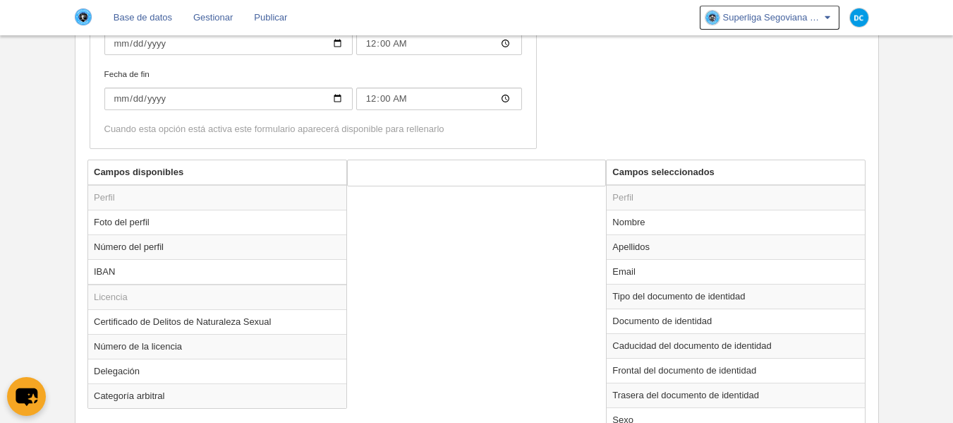
scroll to position [471, 0]
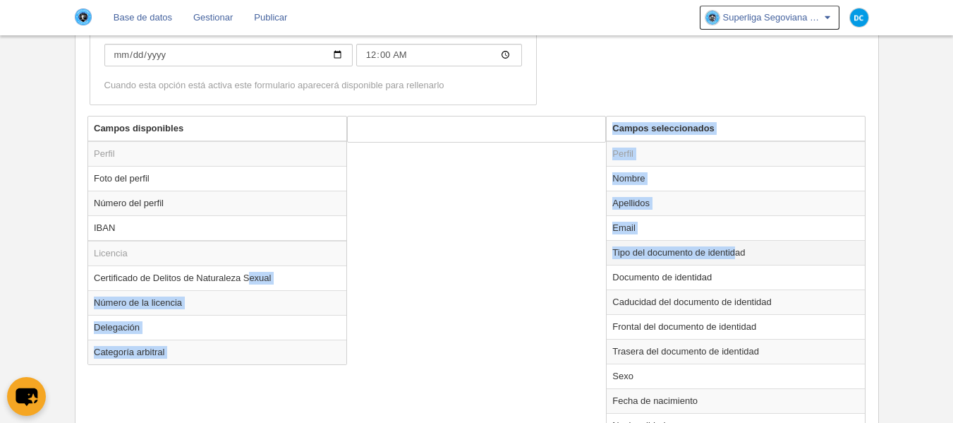
drag, startPoint x: 179, startPoint y: 284, endPoint x: 380, endPoint y: 280, distance: 201.2
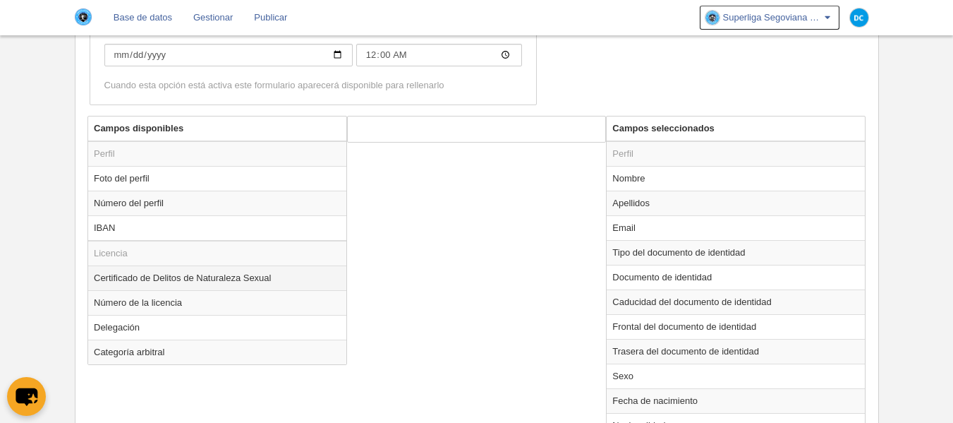
click at [141, 280] on td "Certificado de Delitos de Naturaleza Sexual" at bounding box center [217, 277] width 258 height 25
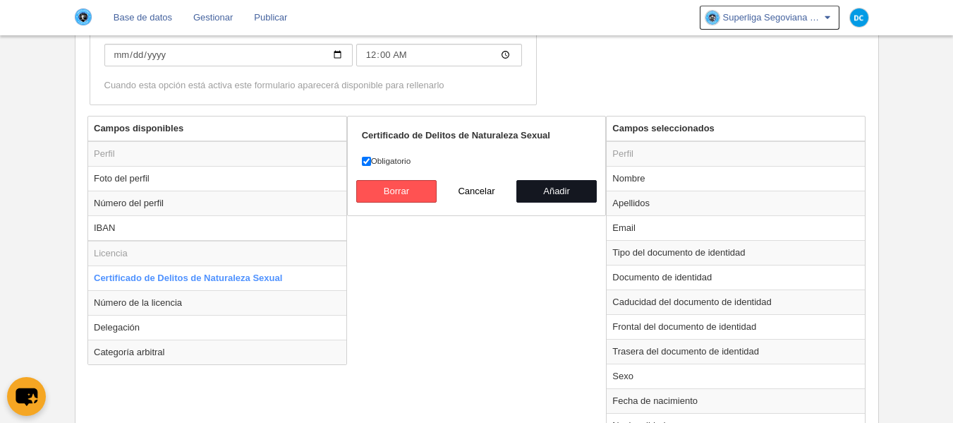
click at [536, 193] on button "Añadir" at bounding box center [557, 191] width 80 height 23
radio input "false"
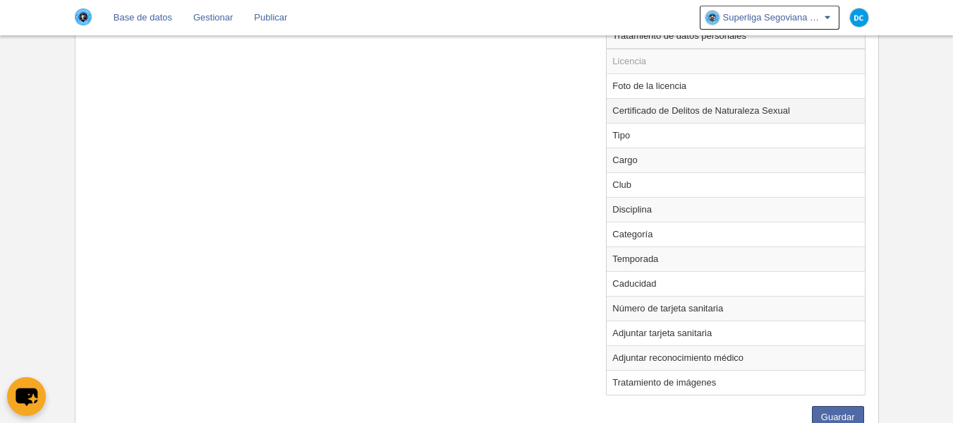
scroll to position [941, 0]
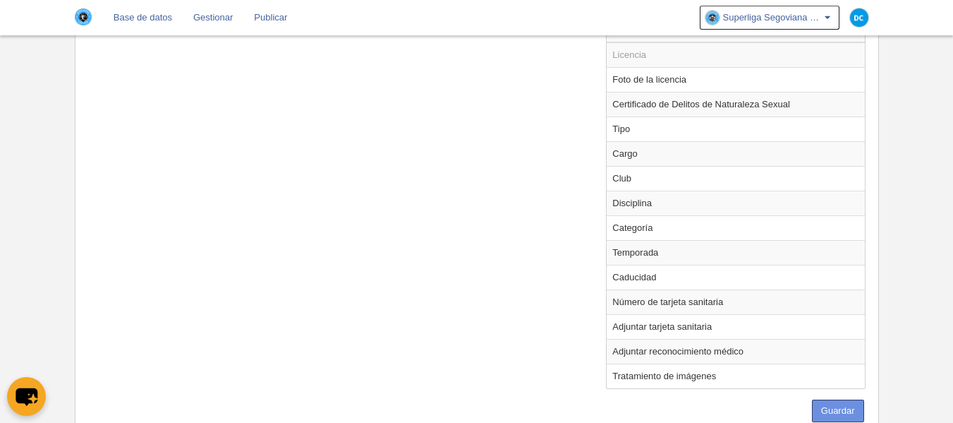
click at [841, 414] on button "Guardar" at bounding box center [838, 410] width 52 height 23
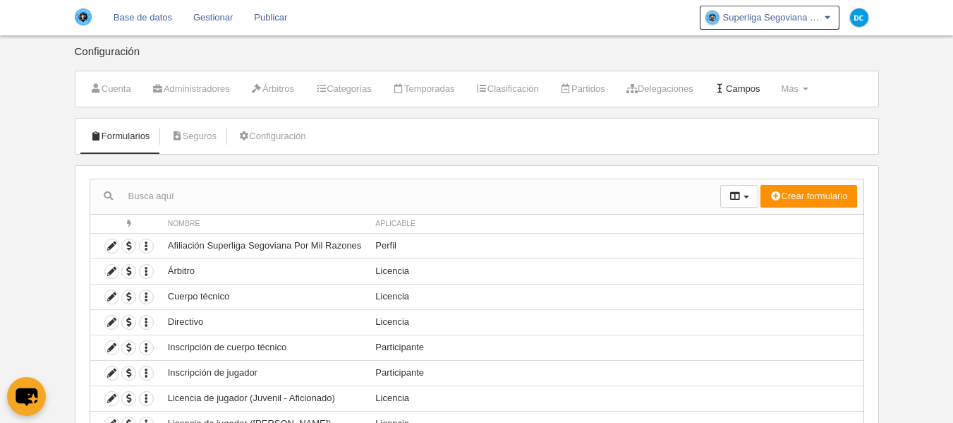
click at [769, 82] on link "Campos" at bounding box center [737, 88] width 61 height 21
click at [116, 301] on icon at bounding box center [111, 296] width 13 height 13
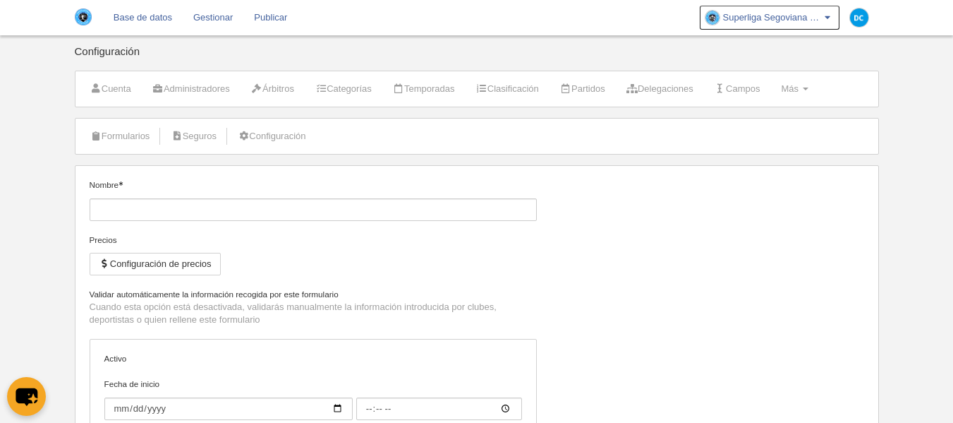
type input "Cuerpo técnico"
checkbox input "true"
type input "[DATE]"
type input "00:00"
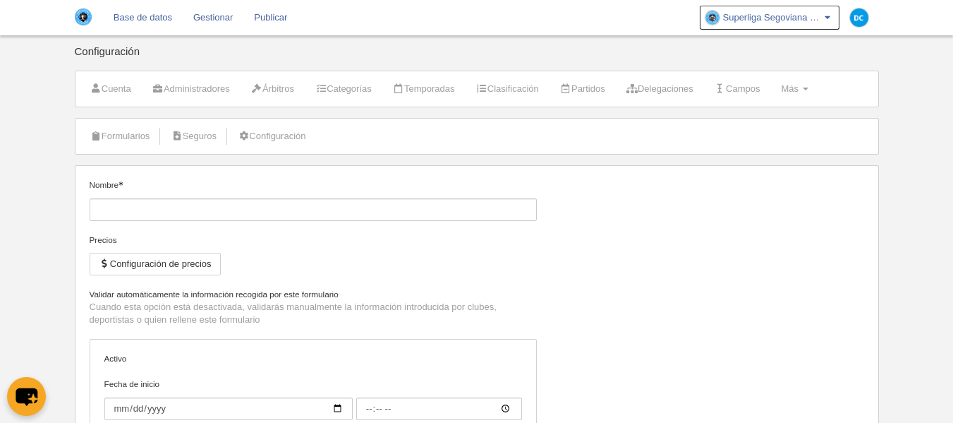
type input "[DATE]"
type input "00:00"
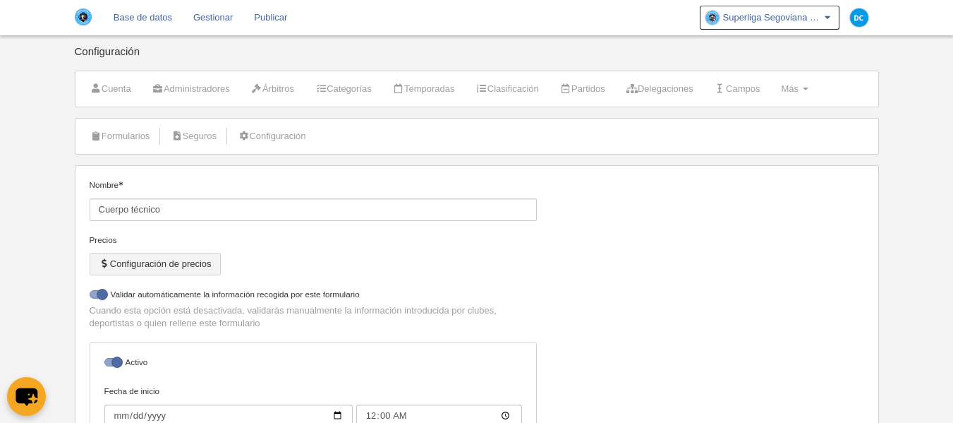
select select "selected"
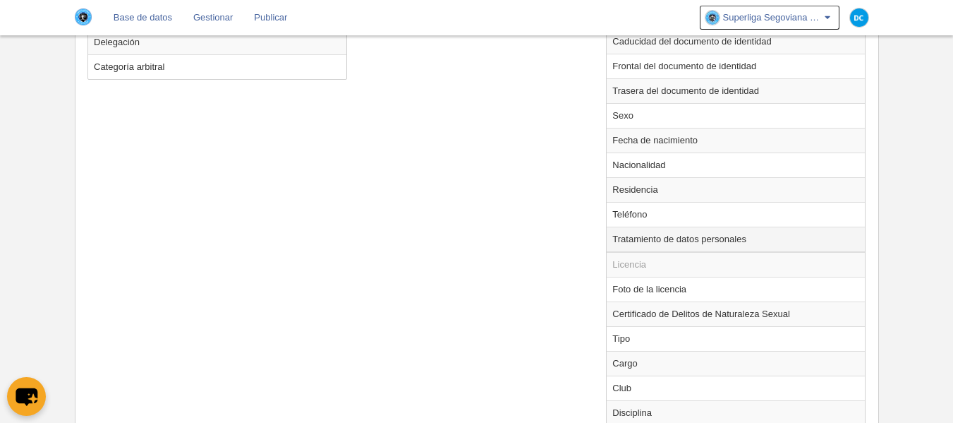
scroll to position [847, 0]
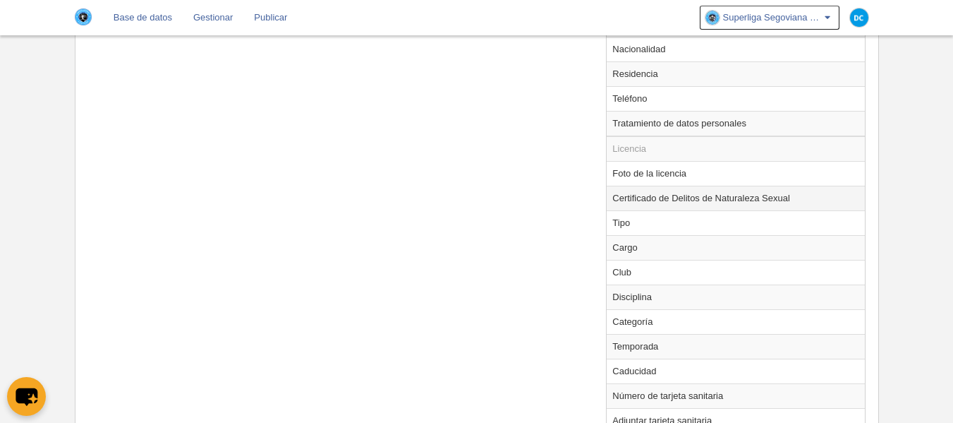
click at [678, 208] on td "Certificado de Delitos de Naturaleza Sexual" at bounding box center [736, 198] width 258 height 25
click at [678, 201] on td "Certificado de Delitos de Naturaleza Sexual" at bounding box center [736, 198] width 258 height 25
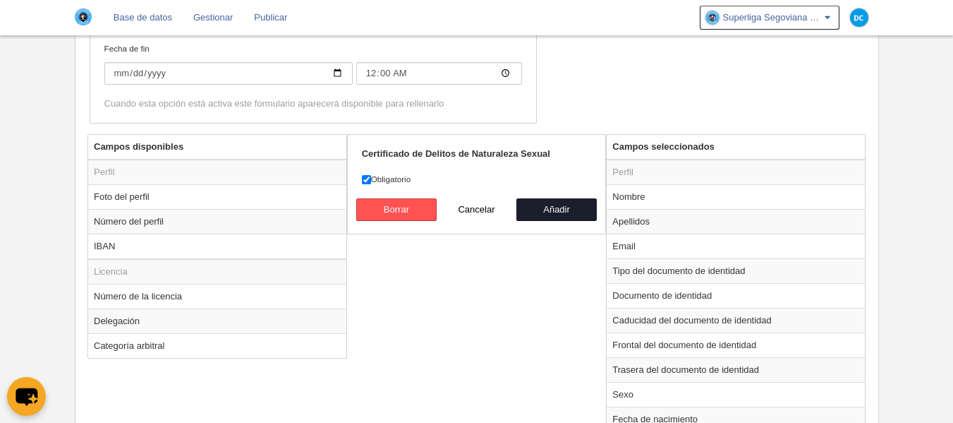
scroll to position [376, 0]
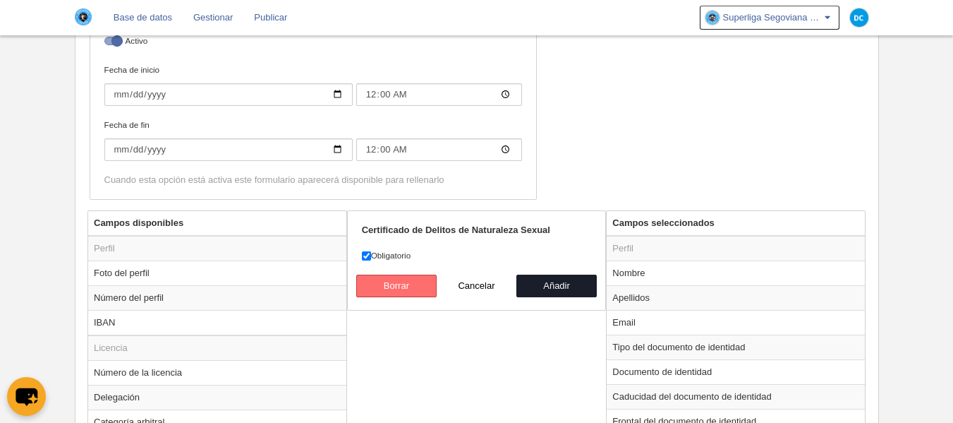
click at [407, 282] on button "Borrar" at bounding box center [396, 286] width 80 height 23
radio input "false"
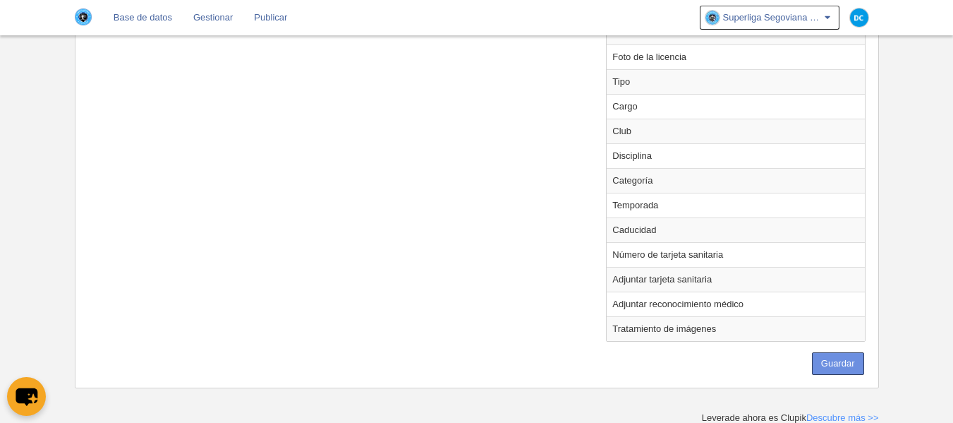
scroll to position [965, 0]
click at [829, 355] on button "Guardar" at bounding box center [838, 362] width 52 height 23
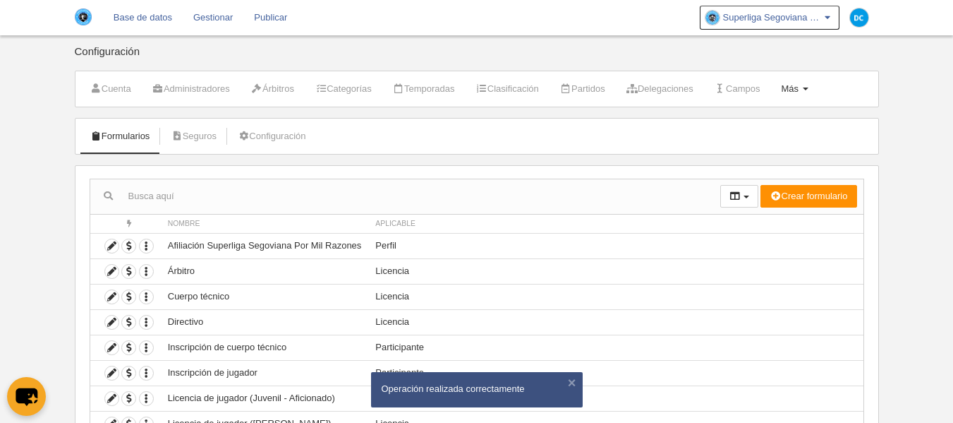
click at [799, 89] on span "Más" at bounding box center [790, 88] width 18 height 11
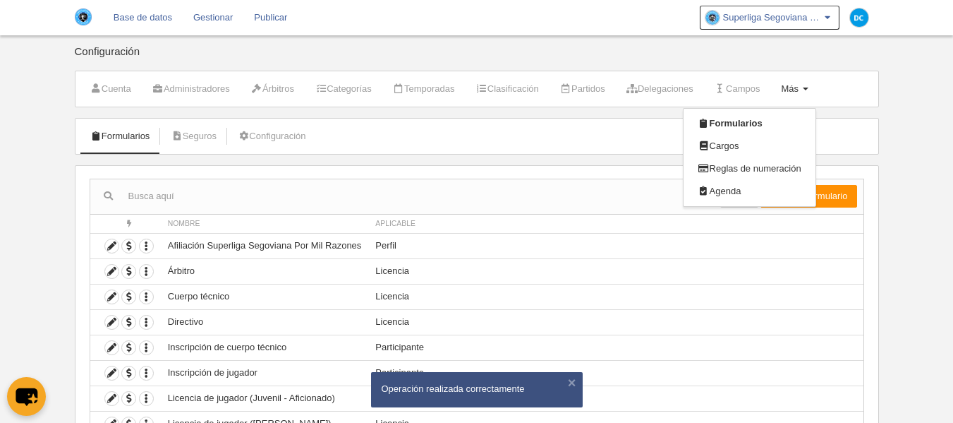
click at [799, 89] on span "Más" at bounding box center [790, 88] width 18 height 11
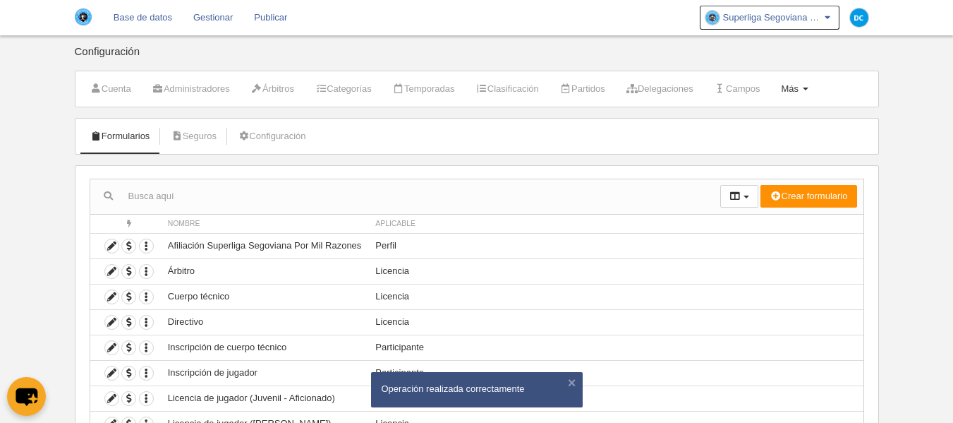
click at [799, 89] on span "Más" at bounding box center [790, 88] width 18 height 11
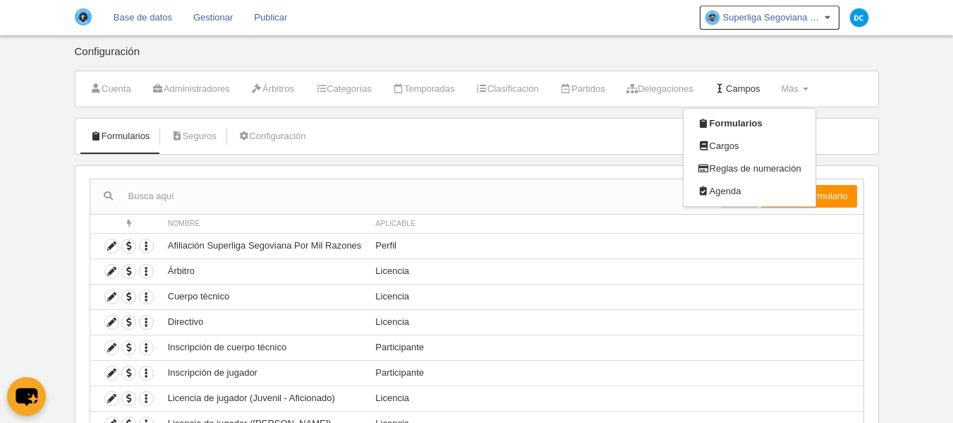
click at [769, 93] on link "Campos" at bounding box center [737, 88] width 61 height 21
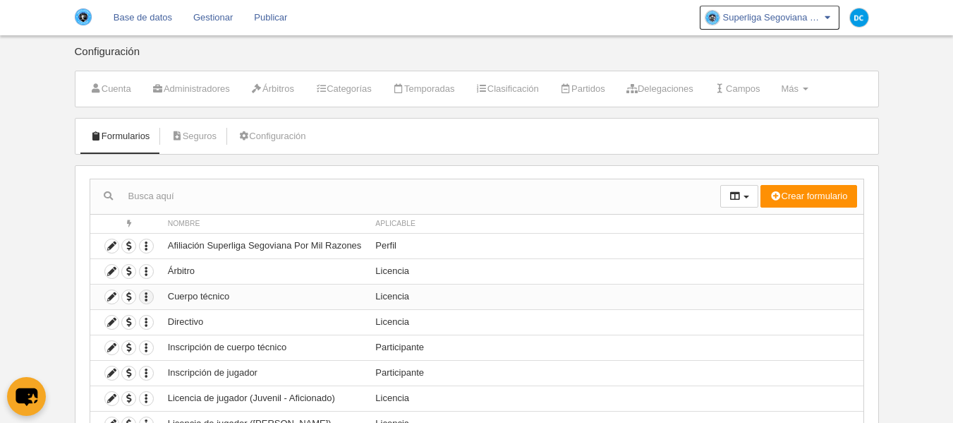
scroll to position [90, 0]
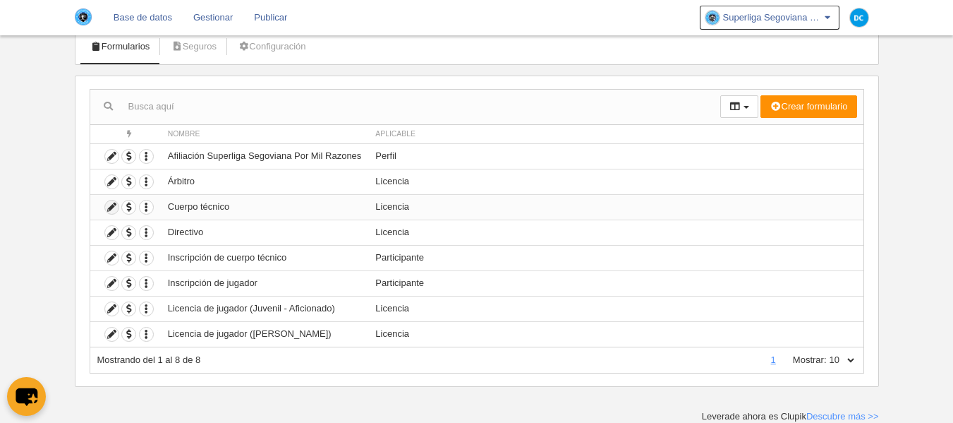
click at [116, 210] on icon at bounding box center [111, 206] width 13 height 13
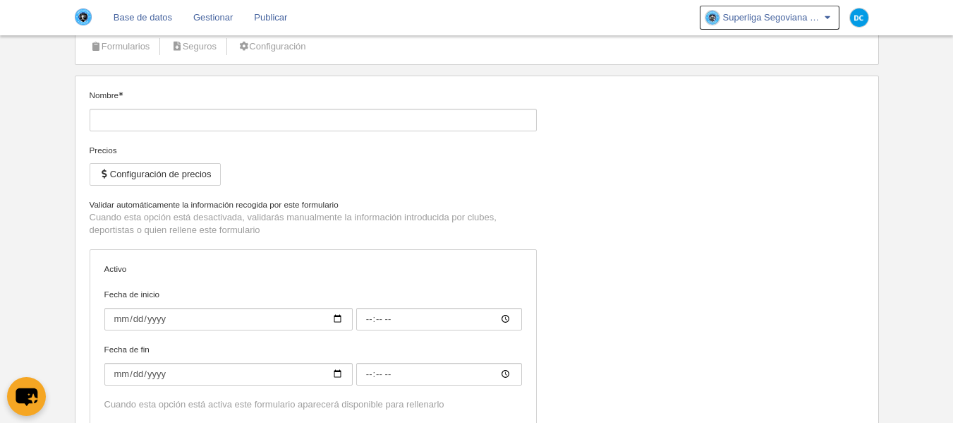
type input "Cuerpo técnico"
checkbox input "true"
type input "[DATE]"
type input "00:00"
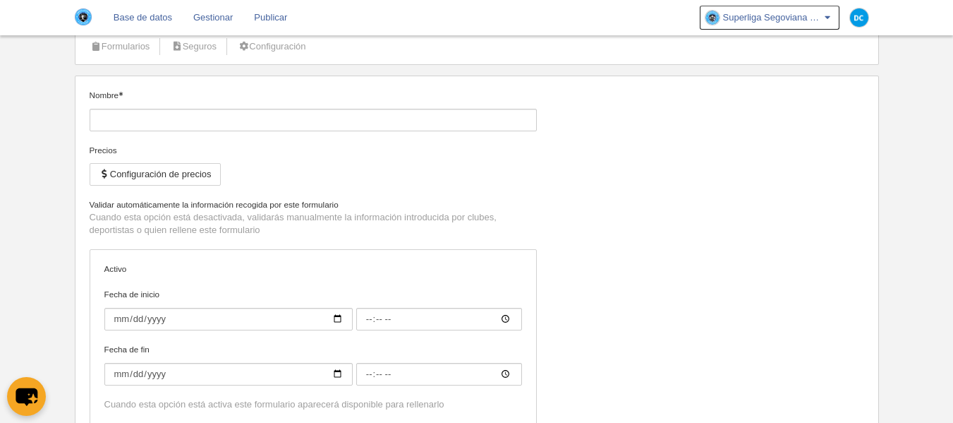
type input "[DATE]"
type input "00:00"
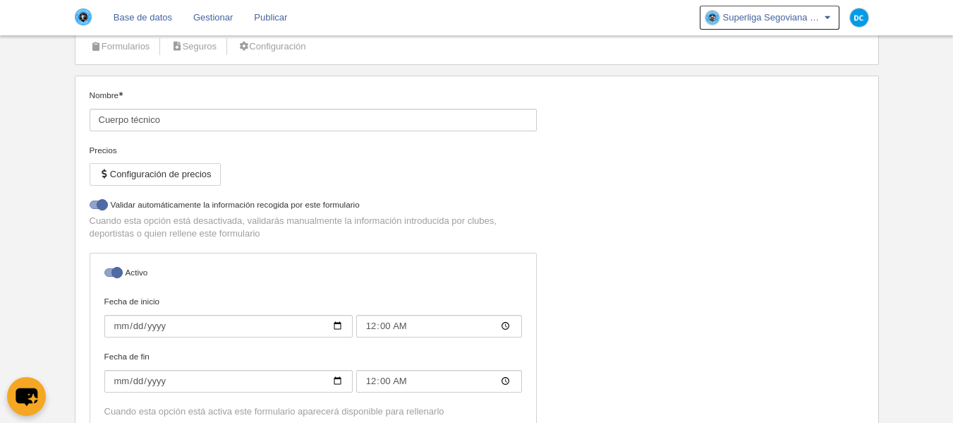
select select "selected"
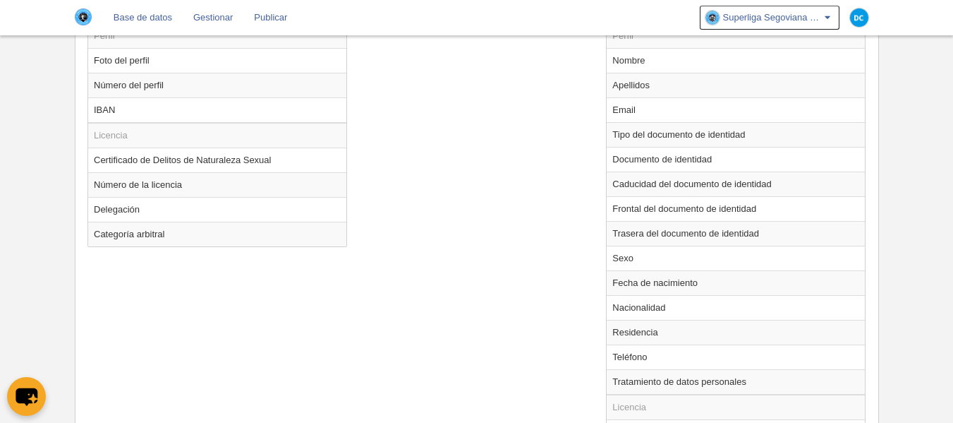
scroll to position [494, 0]
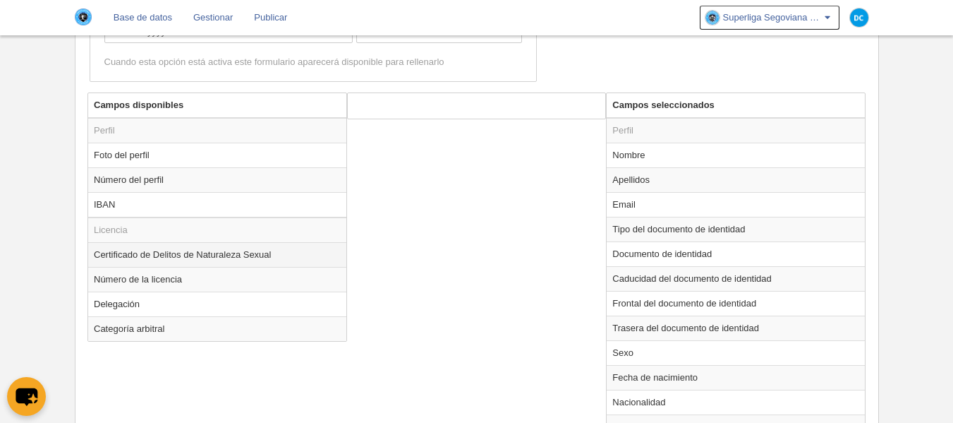
click at [183, 253] on td "Certificado de Delitos de Naturaleza Sexual" at bounding box center [217, 254] width 258 height 25
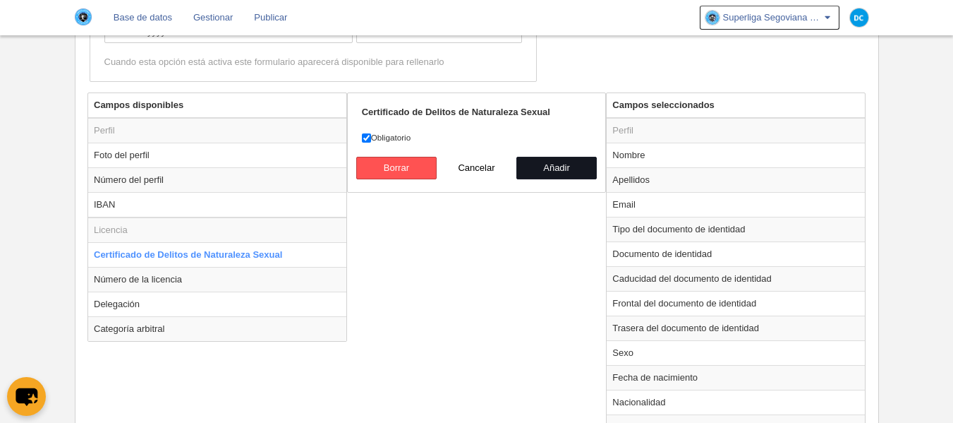
click at [546, 166] on button "Añadir" at bounding box center [557, 168] width 80 height 23
radio input "false"
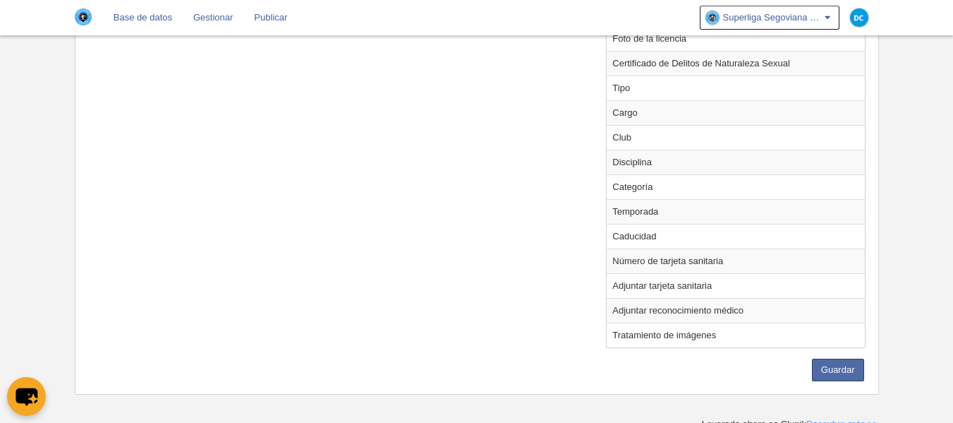
scroll to position [989, 0]
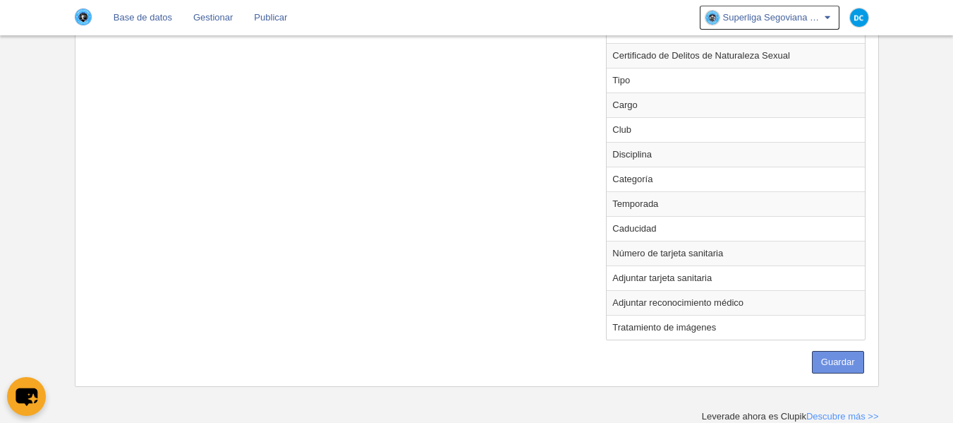
click at [841, 365] on button "Guardar" at bounding box center [838, 362] width 52 height 23
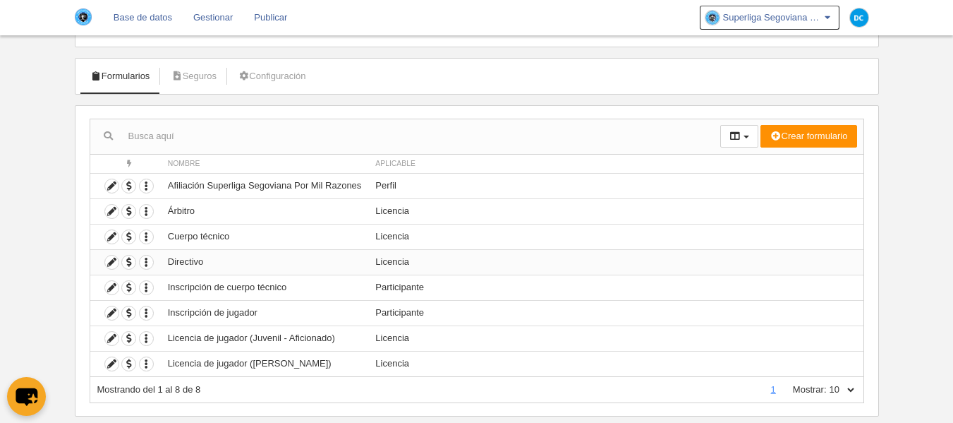
scroll to position [90, 0]
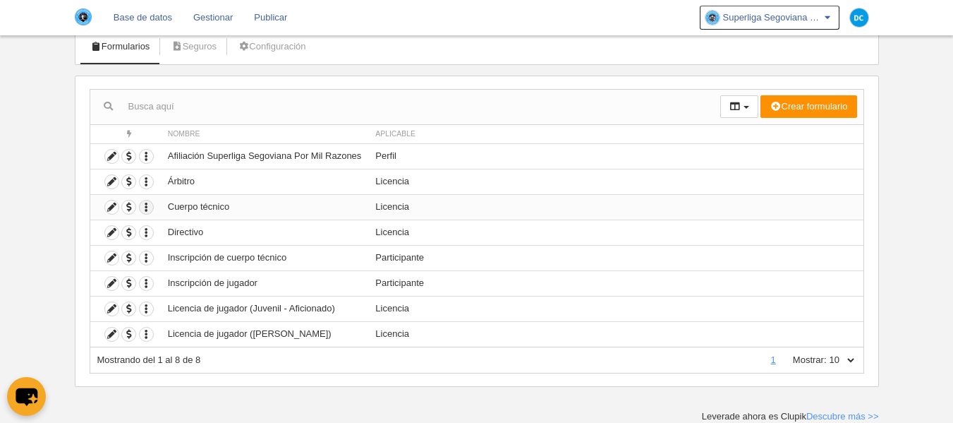
click at [143, 213] on icon "button" at bounding box center [146, 206] width 13 height 13
click at [115, 212] on icon at bounding box center [111, 206] width 13 height 13
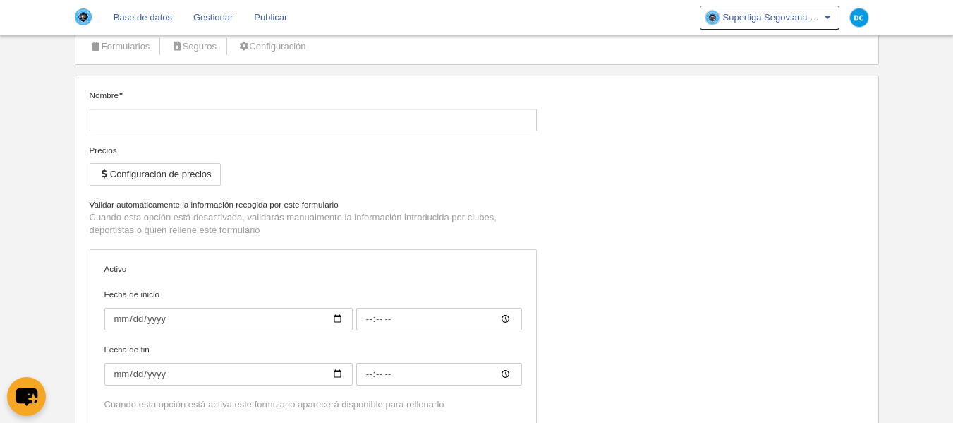
type input "Cuerpo técnico"
checkbox input "true"
type input "2025-07-15"
type input "00:00"
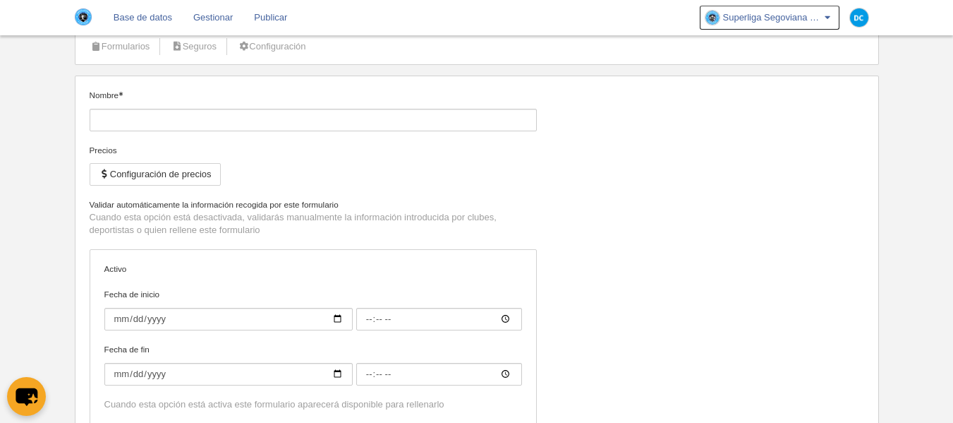
type input "2026-05-01"
type input "00:00"
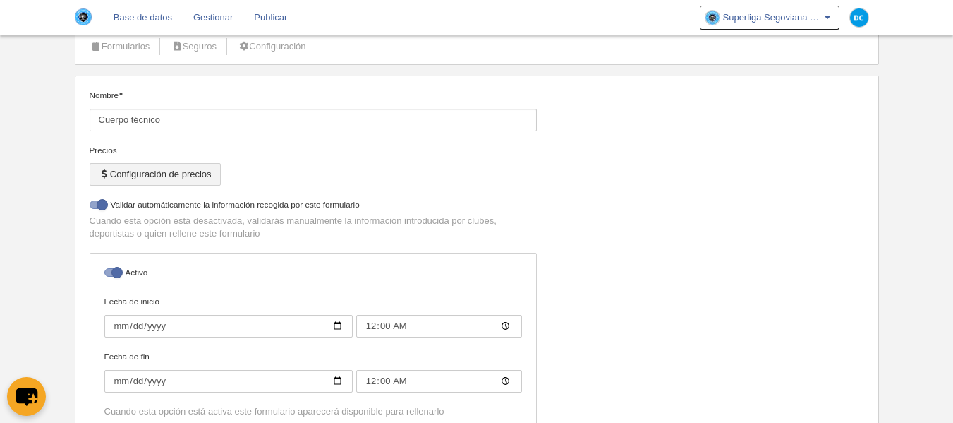
select select "selected"
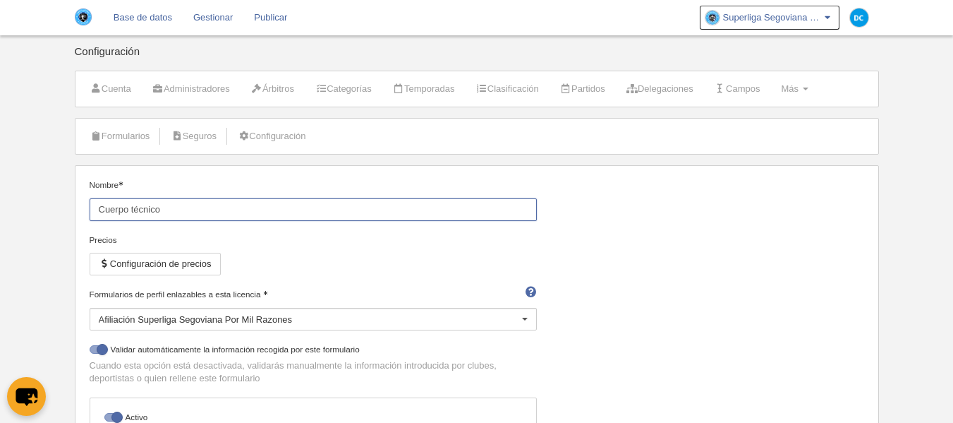
click at [182, 212] on input "Cuerpo técnico" at bounding box center [313, 209] width 447 height 23
type input "Cuerpo técnico (Equipo Juvenil - Aficionado)"
click at [263, 149] on li "Configuración" at bounding box center [271, 136] width 83 height 35
click at [267, 140] on link "Configuración" at bounding box center [271, 136] width 83 height 21
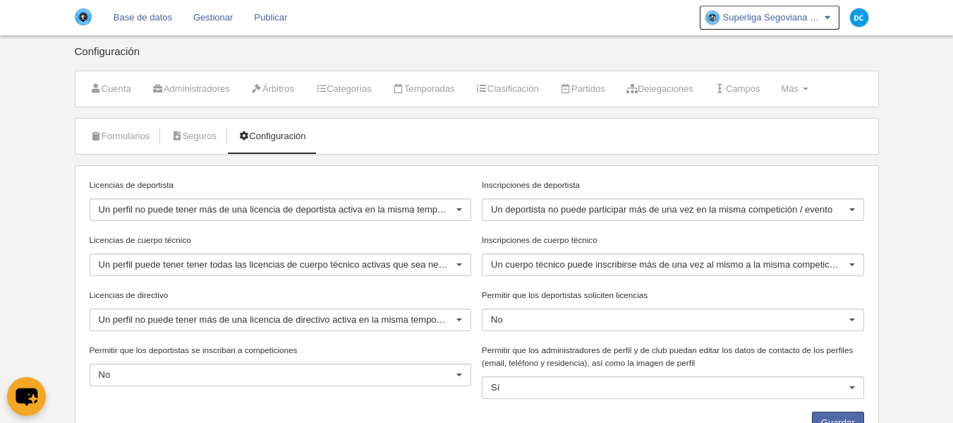
scroll to position [67, 0]
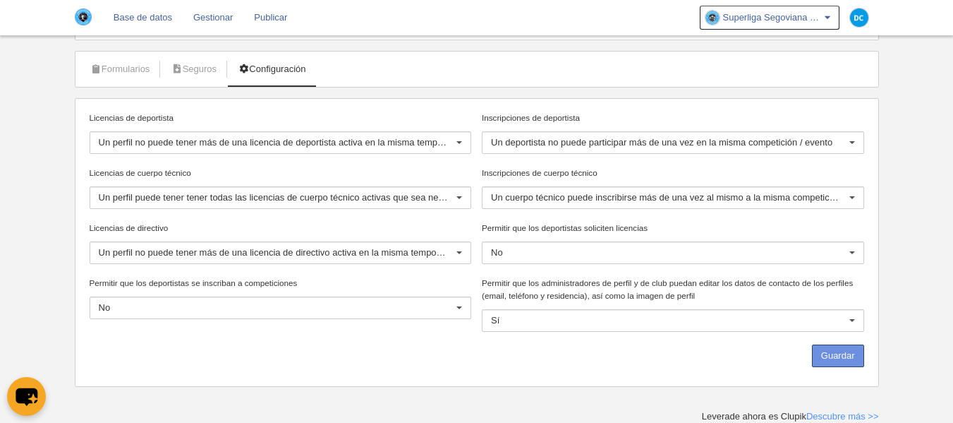
click at [840, 354] on button "Guardar" at bounding box center [838, 355] width 52 height 23
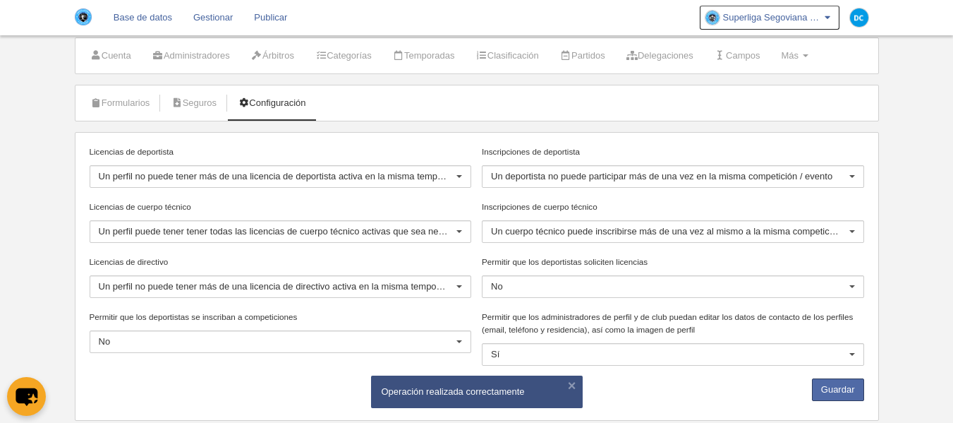
scroll to position [0, 0]
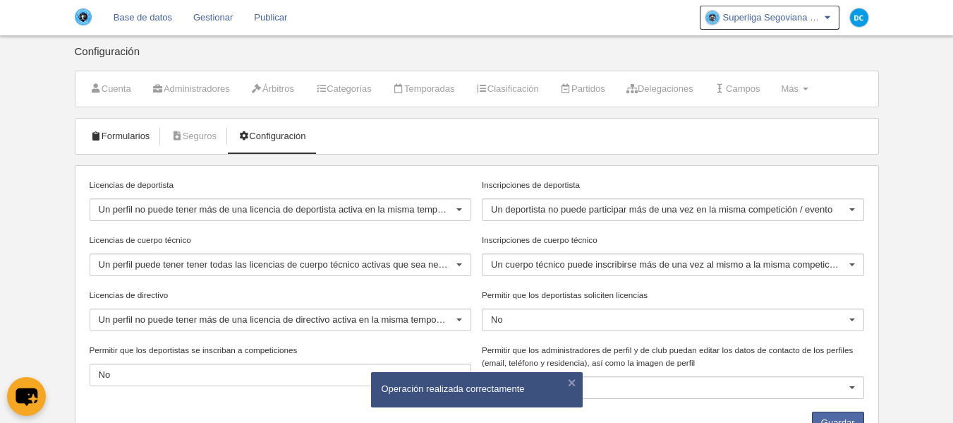
click at [156, 143] on link "Formularios" at bounding box center [121, 136] width 76 height 21
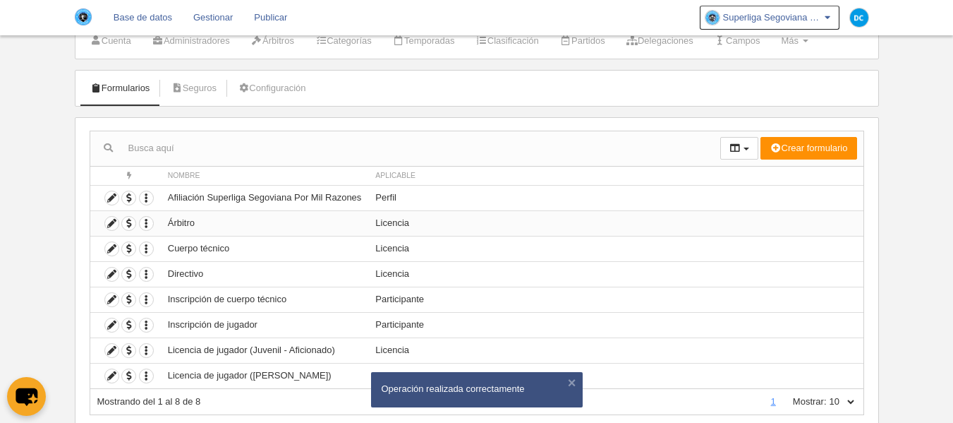
scroll to position [90, 0]
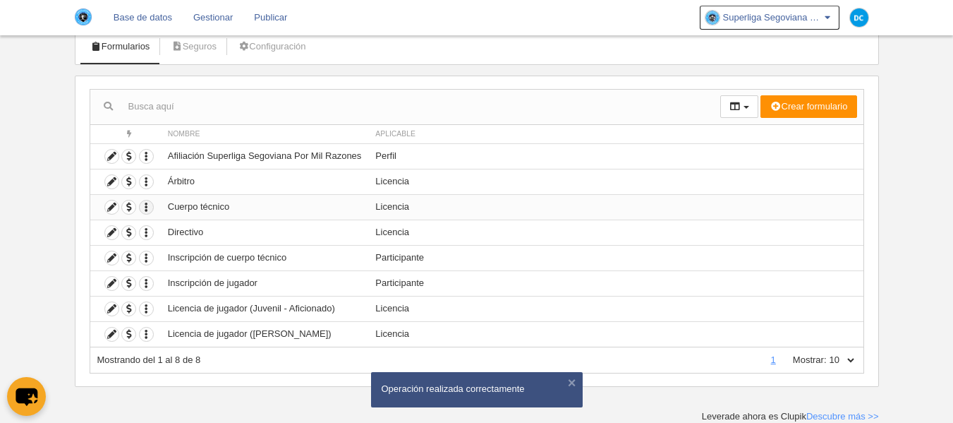
click at [150, 210] on icon "button" at bounding box center [146, 206] width 13 height 13
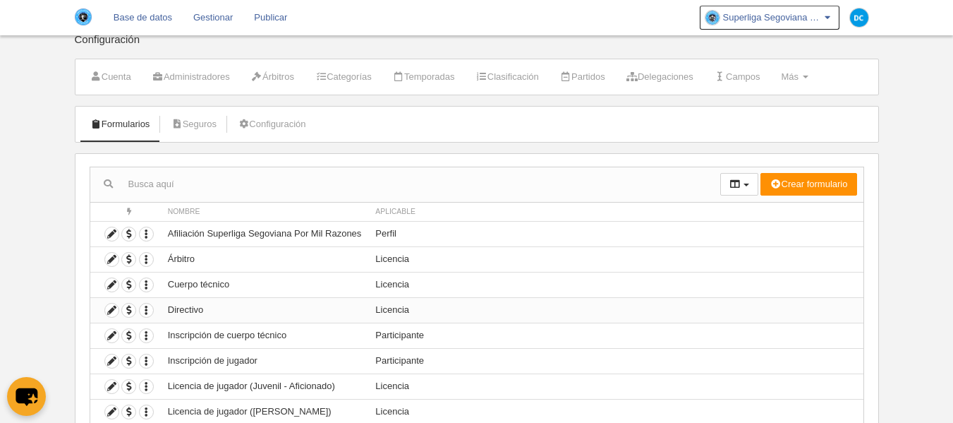
scroll to position [90, 0]
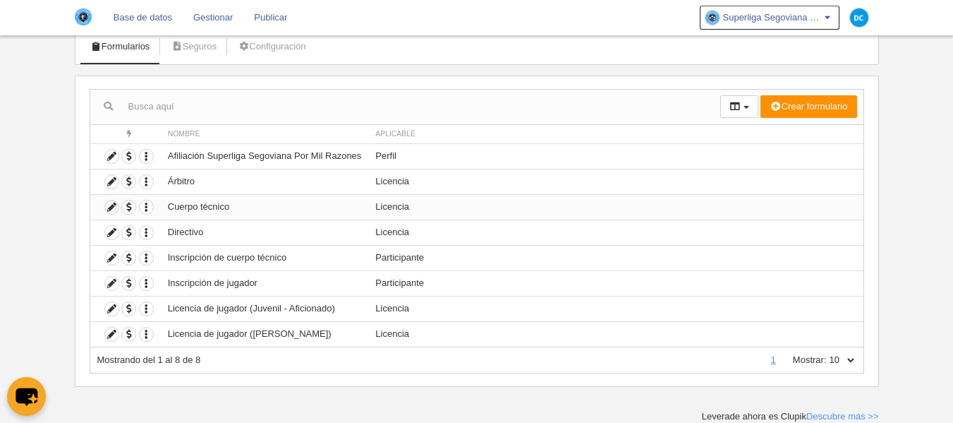
click at [113, 206] on icon at bounding box center [111, 206] width 13 height 13
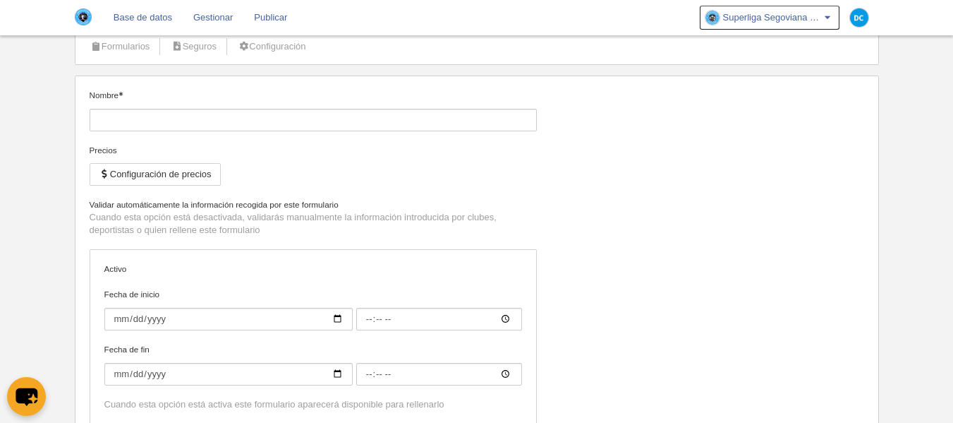
type input "Cuerpo técnico"
checkbox input "true"
type input "[DATE]"
type input "00:00"
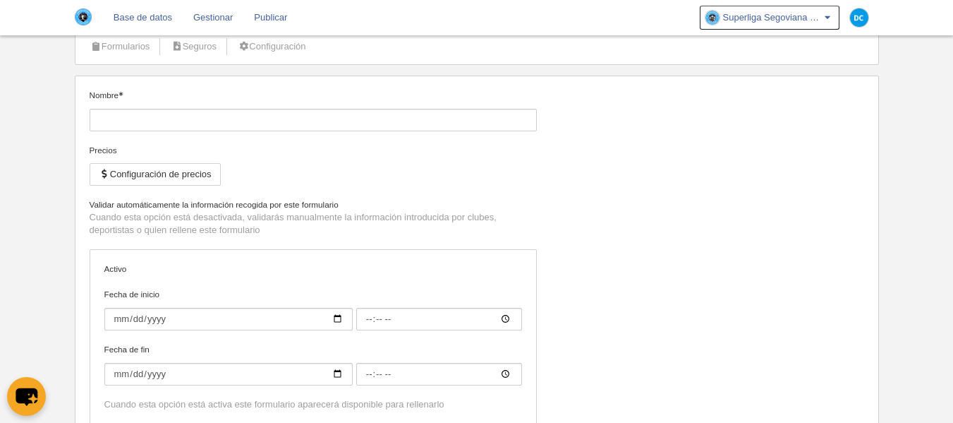
type input "[DATE]"
type input "00:00"
select select "selected"
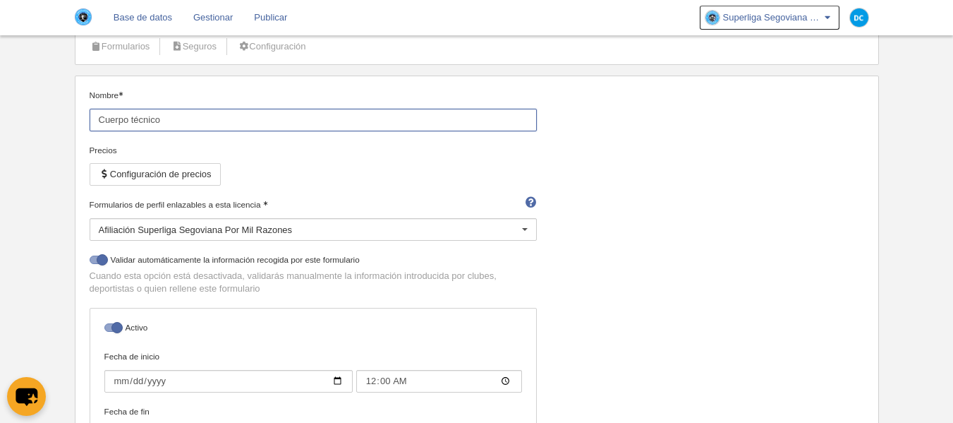
click at [170, 120] on input "Cuerpo técnico" at bounding box center [313, 120] width 447 height 23
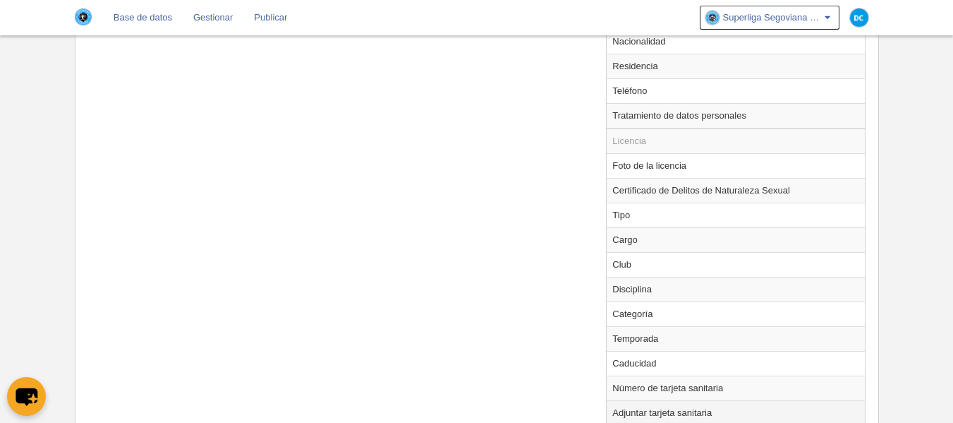
scroll to position [941, 0]
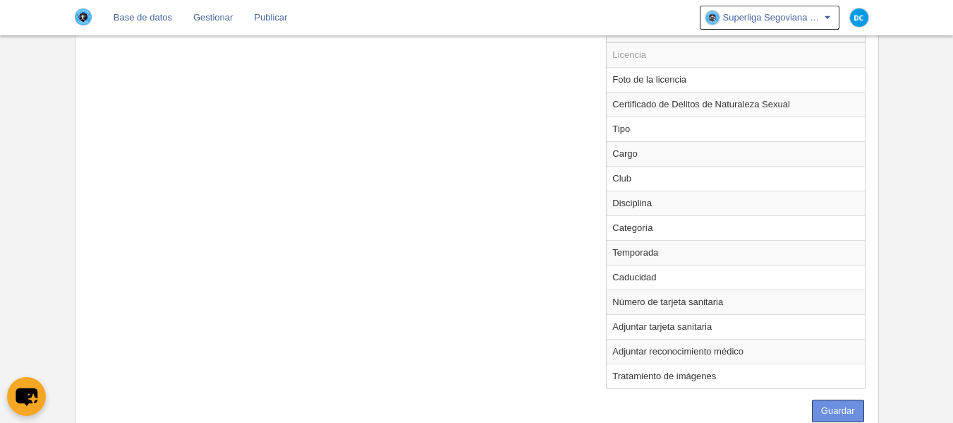
type input "Cuerpo técnico (Juvenil - Aficionado)"
click at [839, 411] on button "Guardar" at bounding box center [838, 410] width 52 height 23
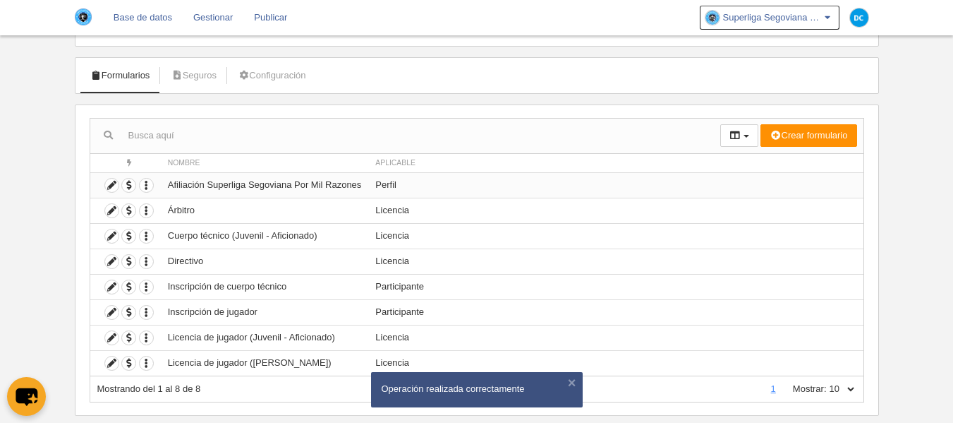
scroll to position [90, 0]
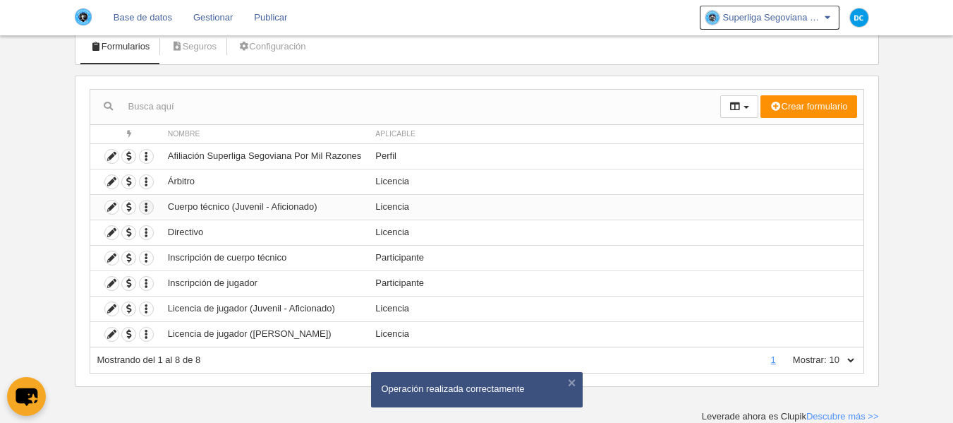
click at [141, 204] on icon "button" at bounding box center [146, 206] width 13 height 13
click at [182, 229] on span "Duplicar formulario" at bounding box center [198, 231] width 88 height 11
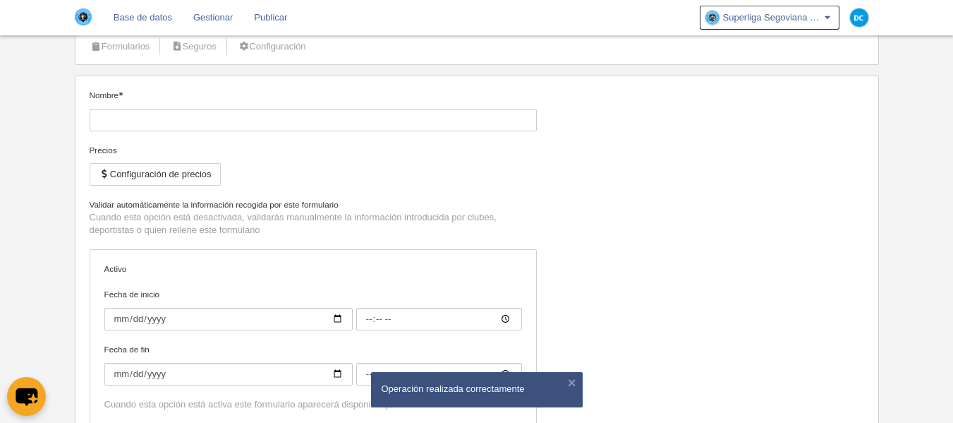
type input "Cuerpo técnico (Juvenil - Aficionado) (Copia)"
checkbox input "true"
type input "[DATE]"
type input "00:00"
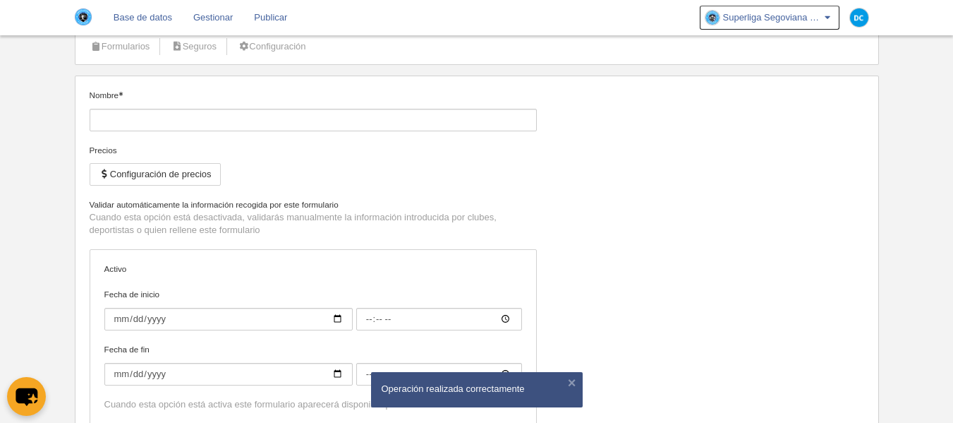
type input "[DATE]"
type input "00:00"
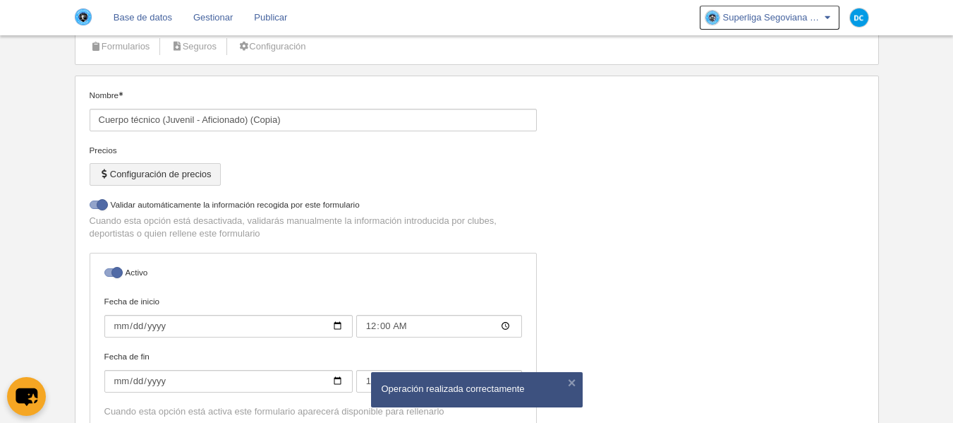
select select "selected"
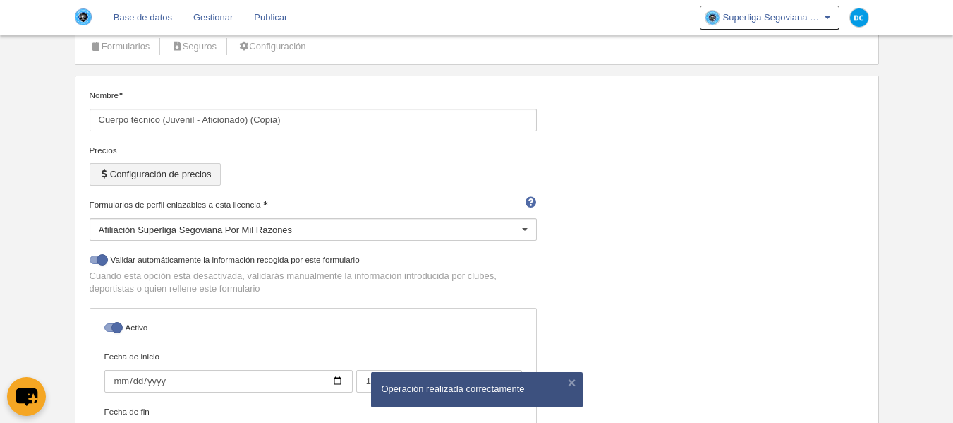
click at [168, 177] on button "Configuración de precios" at bounding box center [155, 174] width 131 height 23
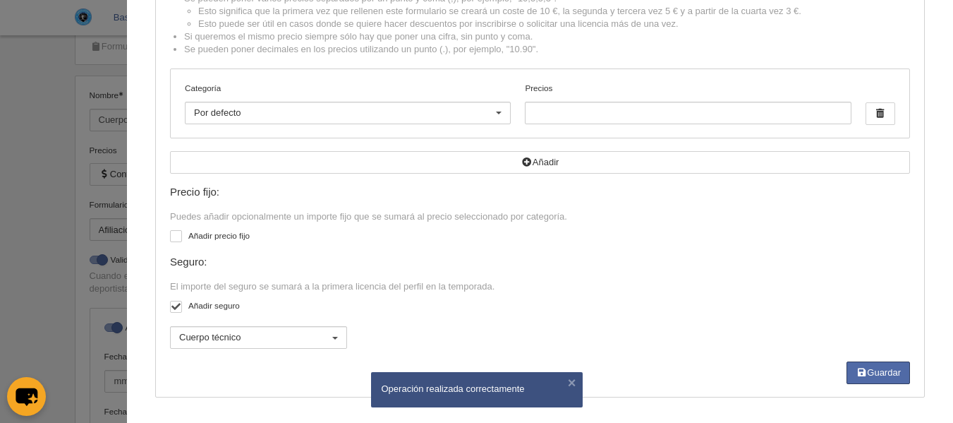
click at [170, 306] on div at bounding box center [176, 307] width 12 height 12
click at [171, 306] on input "checkbox" at bounding box center [175, 308] width 9 height 9
checkbox input "false"
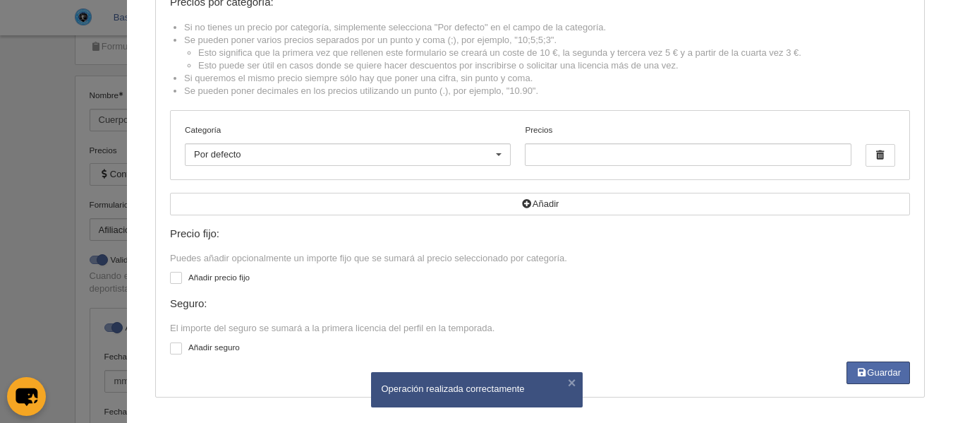
scroll to position [97, 0]
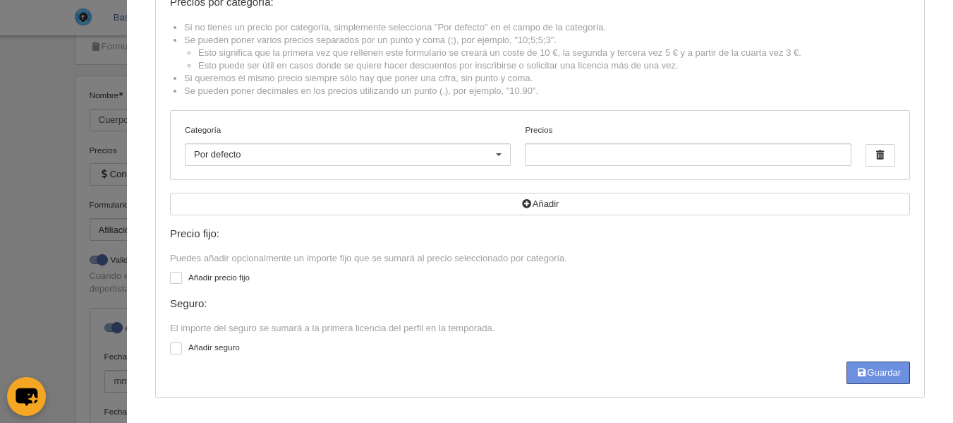
click at [862, 378] on button "Guardar" at bounding box center [879, 372] width 64 height 23
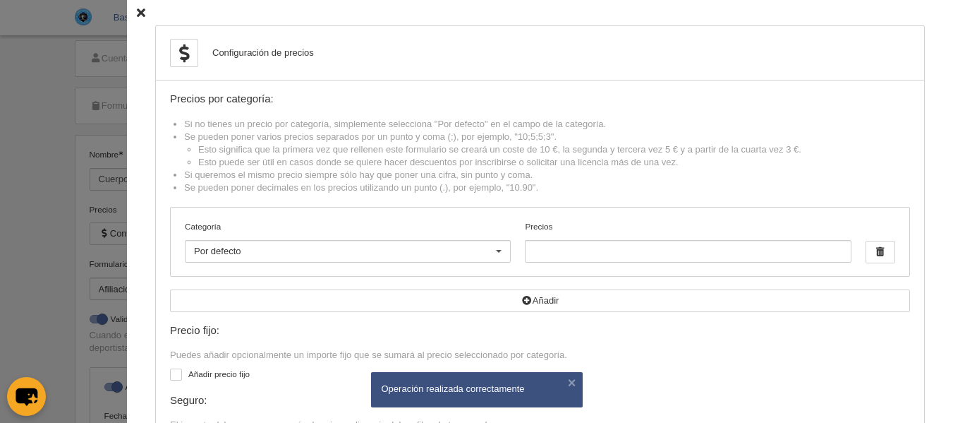
scroll to position [0, 0]
click at [137, 13] on icon at bounding box center [141, 12] width 8 height 9
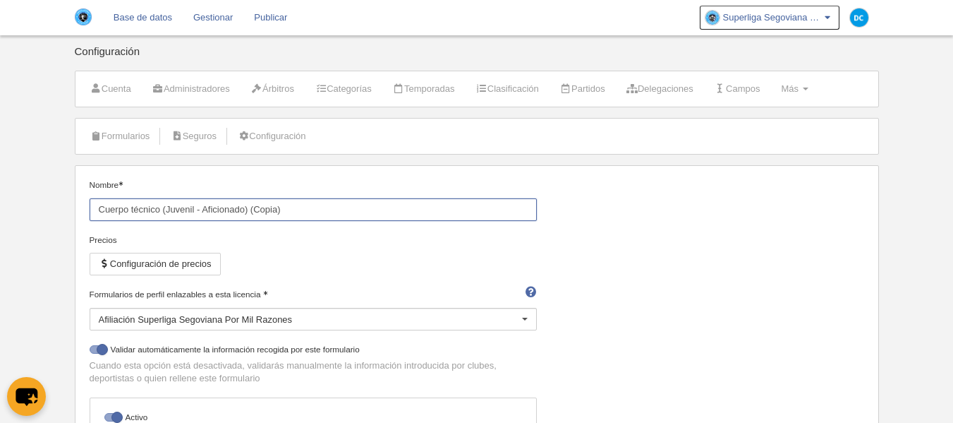
drag, startPoint x: 303, startPoint y: 210, endPoint x: 162, endPoint y: 208, distance: 141.2
click at [162, 208] on input "Cuerpo técnico (Juvenil - Aficionado) (Copia)" at bounding box center [313, 209] width 447 height 23
click at [126, 140] on link "Formularios" at bounding box center [121, 136] width 76 height 21
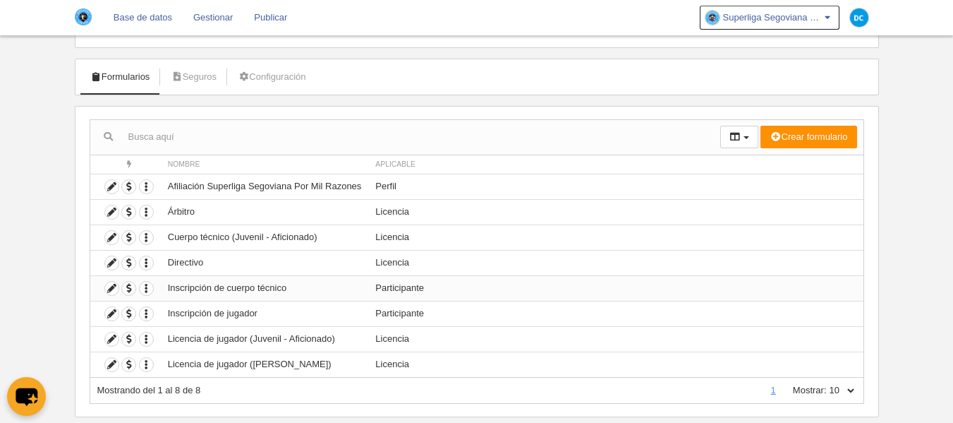
scroll to position [90, 0]
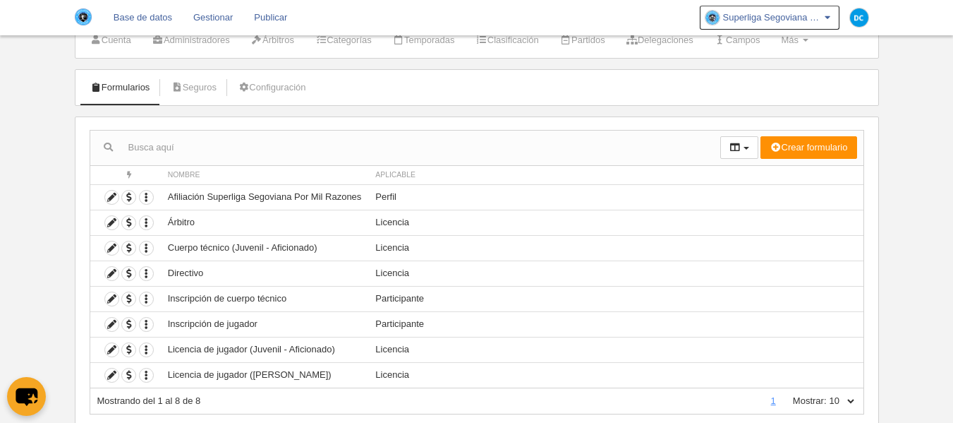
scroll to position [90, 0]
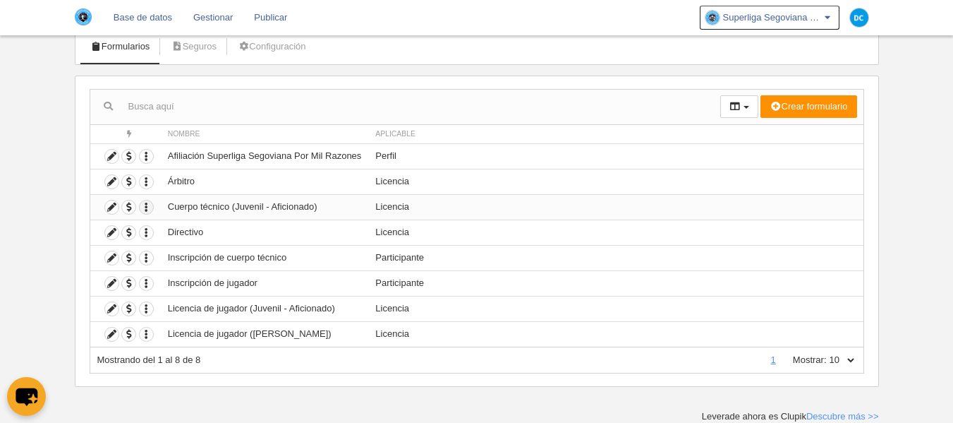
click at [143, 205] on icon "button" at bounding box center [146, 206] width 13 height 13
click at [160, 225] on link "Duplicar formulario" at bounding box center [198, 231] width 116 height 23
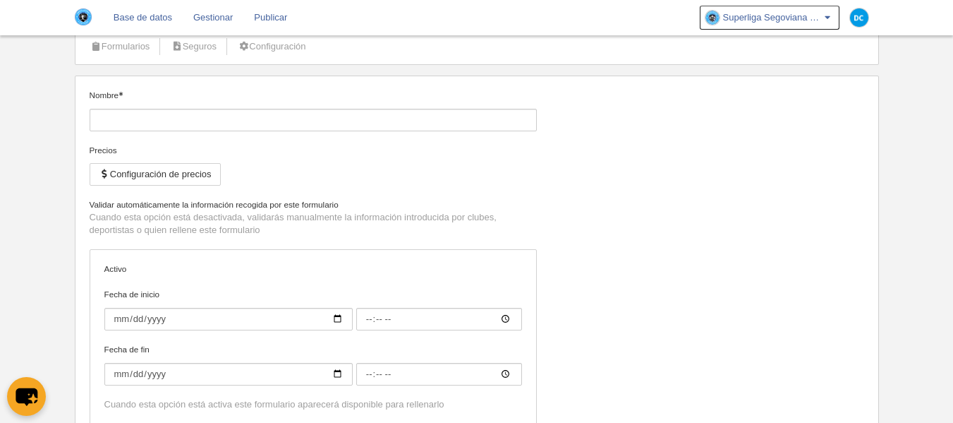
type input "Cuerpo técnico (Juvenil - Aficionado) (Copia)"
checkbox input "true"
type input "[DATE]"
type input "00:00"
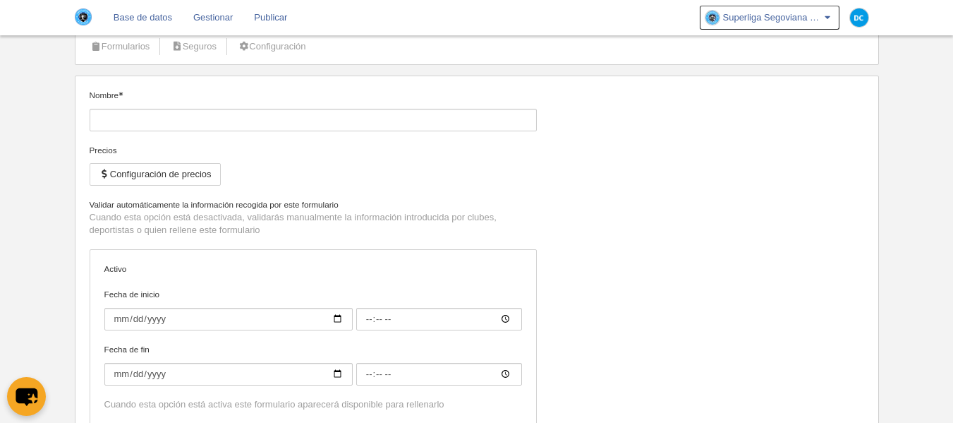
type input "[DATE]"
type input "00:00"
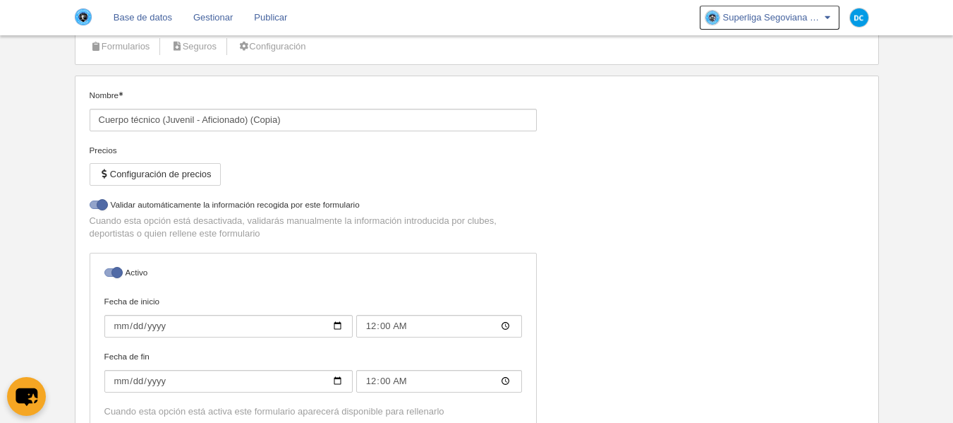
select select "selected"
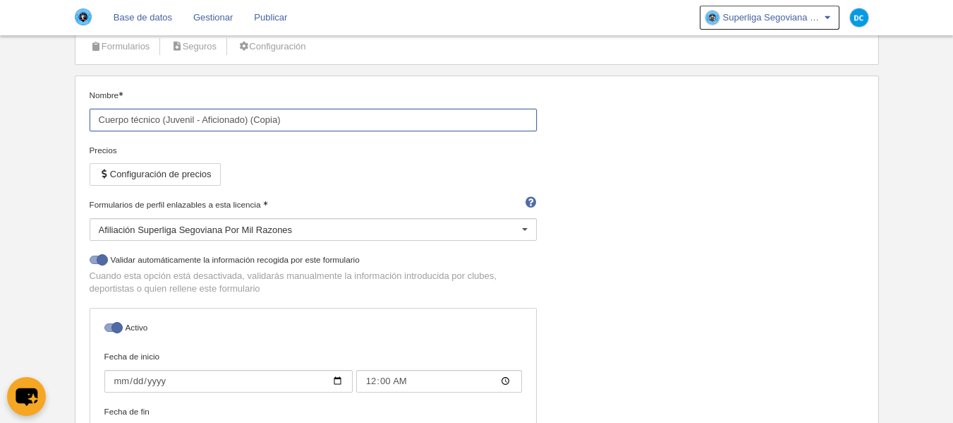
drag, startPoint x: 245, startPoint y: 119, endPoint x: 166, endPoint y: 119, distance: 79.0
click at [166, 119] on input "Cuerpo técnico (Juvenil - Aficionado) (Copia)" at bounding box center [313, 120] width 447 height 23
drag, startPoint x: 292, startPoint y: 117, endPoint x: 261, endPoint y: 120, distance: 31.2
click at [261, 120] on input "Cuerpo técnico ([PERSON_NAME]) (Copia)" at bounding box center [313, 120] width 447 height 23
type input "Cuerpo técnico ([PERSON_NAME])"
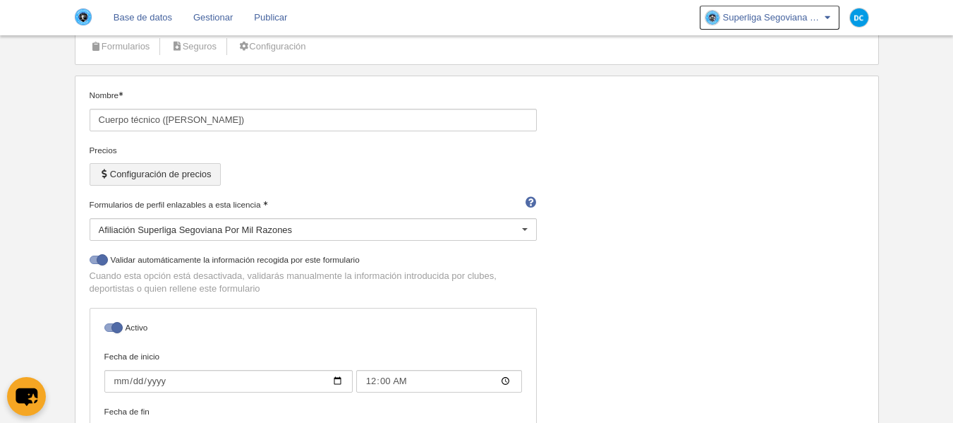
click at [151, 163] on button "Configuración de precios" at bounding box center [155, 174] width 131 height 23
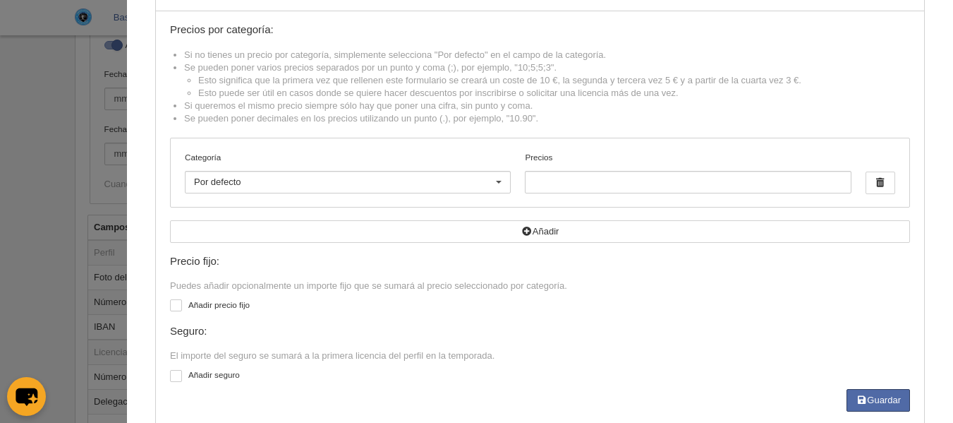
scroll to position [97, 0]
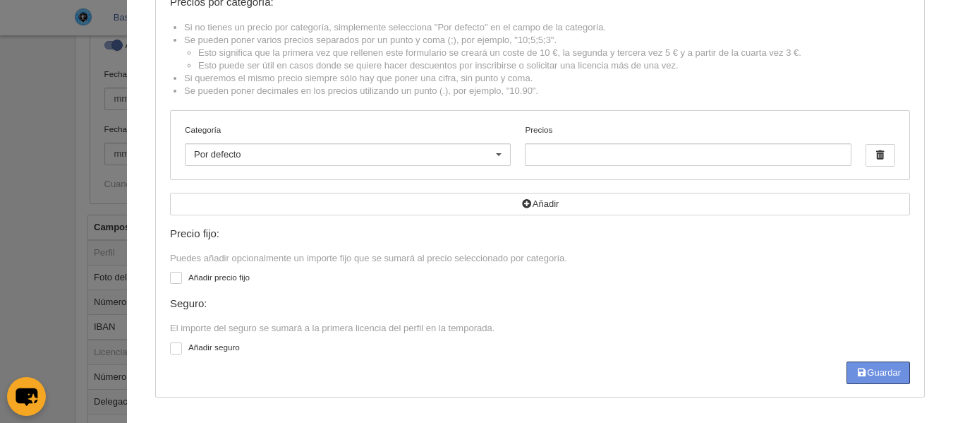
click at [874, 375] on button "Guardar" at bounding box center [879, 372] width 64 height 23
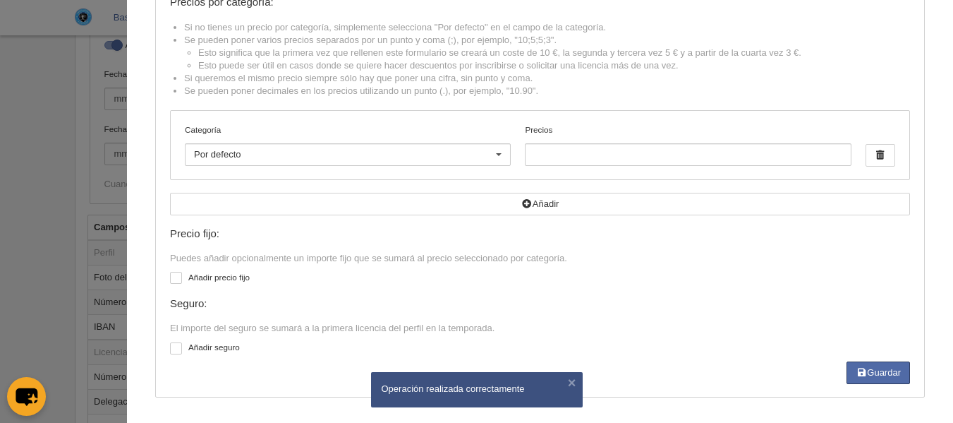
click at [6, 200] on div at bounding box center [476, 211] width 953 height 423
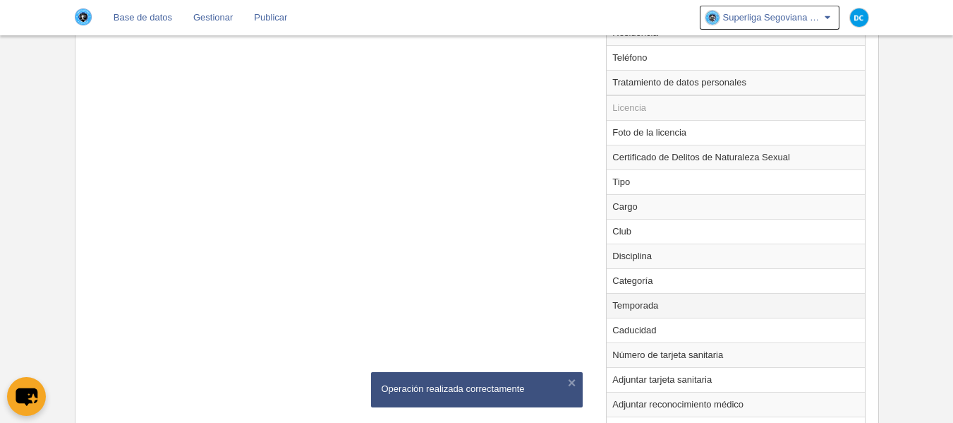
scroll to position [989, 0]
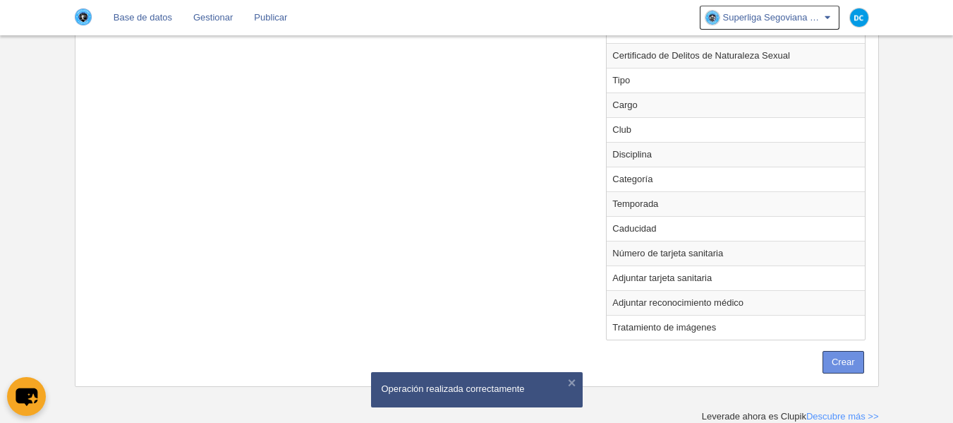
click at [831, 362] on button "Crear" at bounding box center [844, 362] width 42 height 23
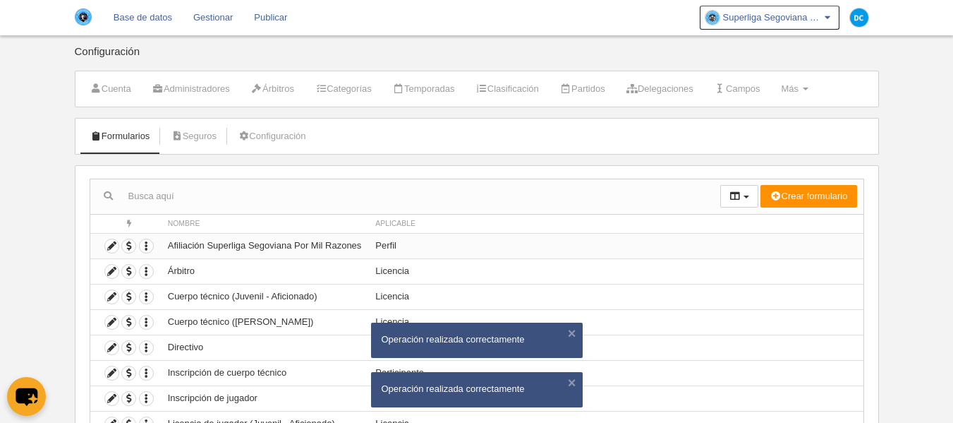
scroll to position [94, 0]
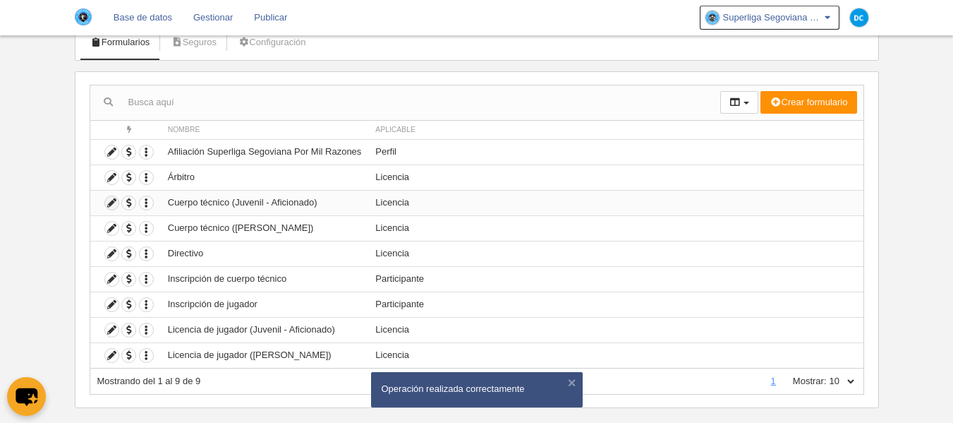
click at [118, 203] on icon at bounding box center [111, 202] width 13 height 13
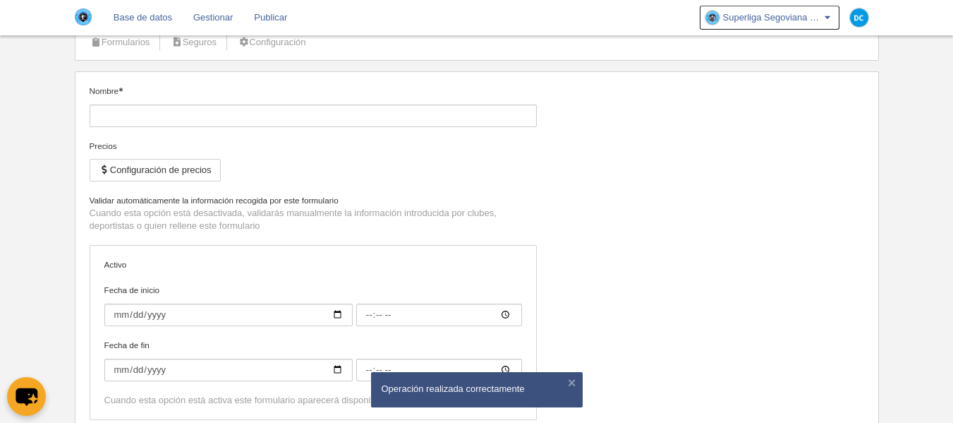
type input "Cuerpo técnico (Juvenil - Aficionado)"
checkbox input "true"
type input "2025-07-15"
type input "00:00"
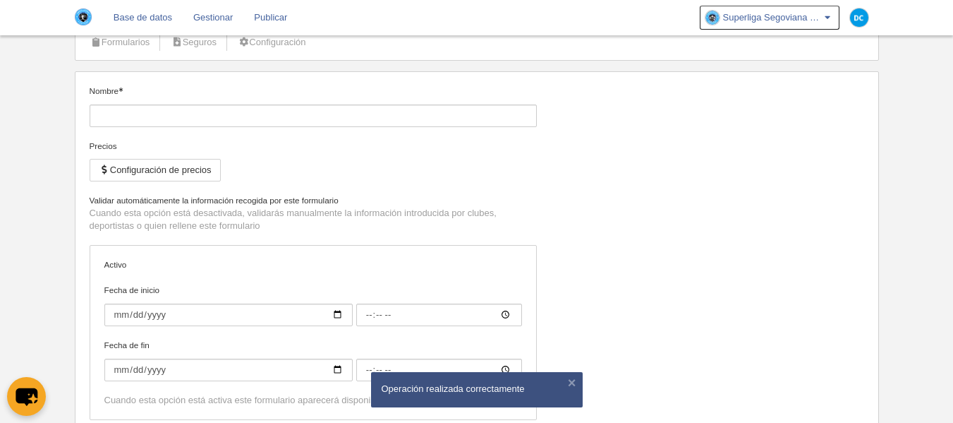
type input "2026-05-01"
type input "00:00"
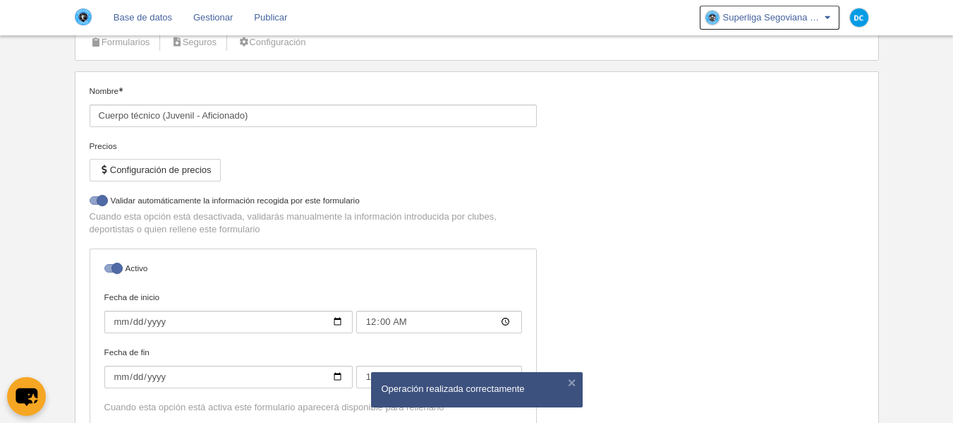
select select "selected"
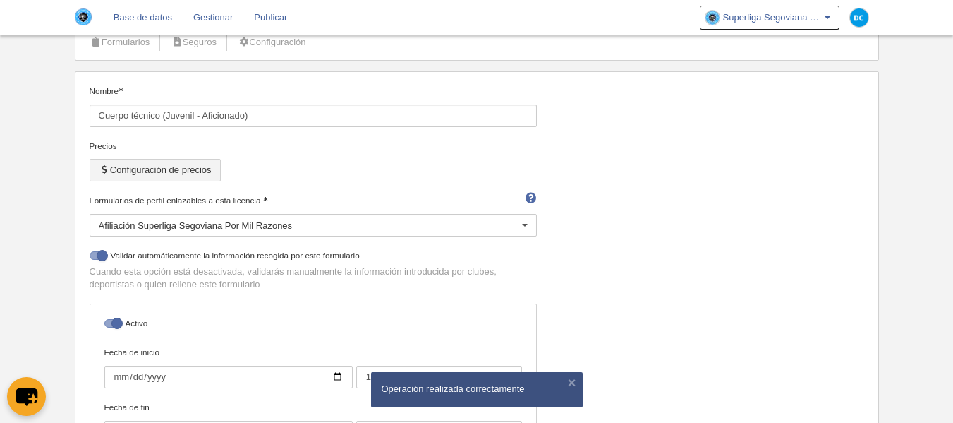
click at [156, 167] on button "Configuración de precios" at bounding box center [155, 170] width 131 height 23
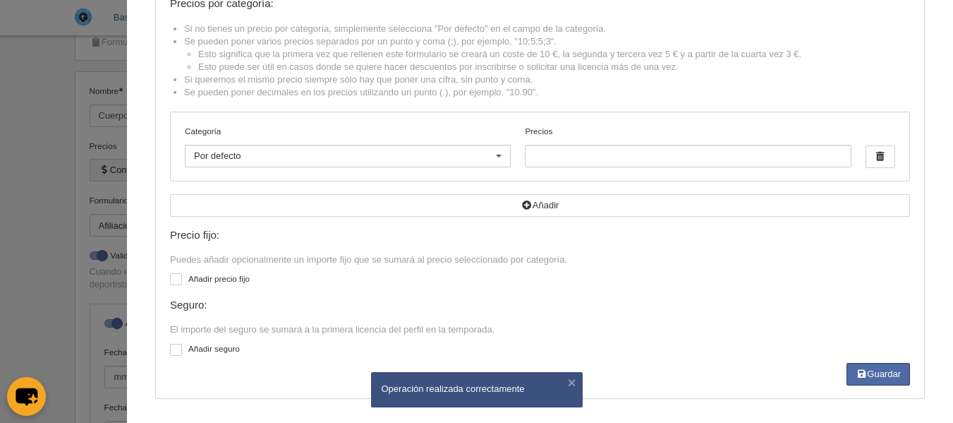
scroll to position [97, 0]
click at [155, 360] on div "Configuración de precios Precios por categoría: Si no tienes un precio por cate…" at bounding box center [540, 163] width 770 height 469
click at [159, 352] on div "Configuración de precios Precios por categoría: Si no tienes un precio por cate…" at bounding box center [540, 163] width 770 height 469
click at [170, 349] on div at bounding box center [176, 348] width 12 height 12
click at [171, 349] on input "checkbox" at bounding box center [175, 350] width 9 height 9
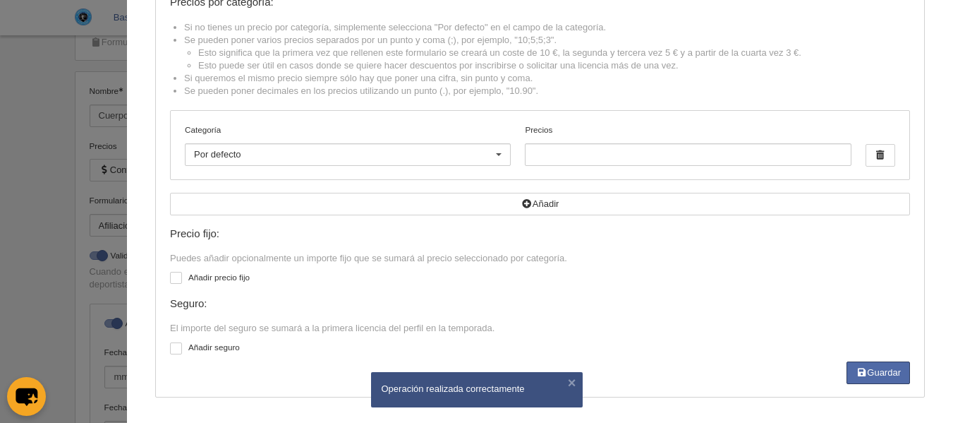
checkbox input "true"
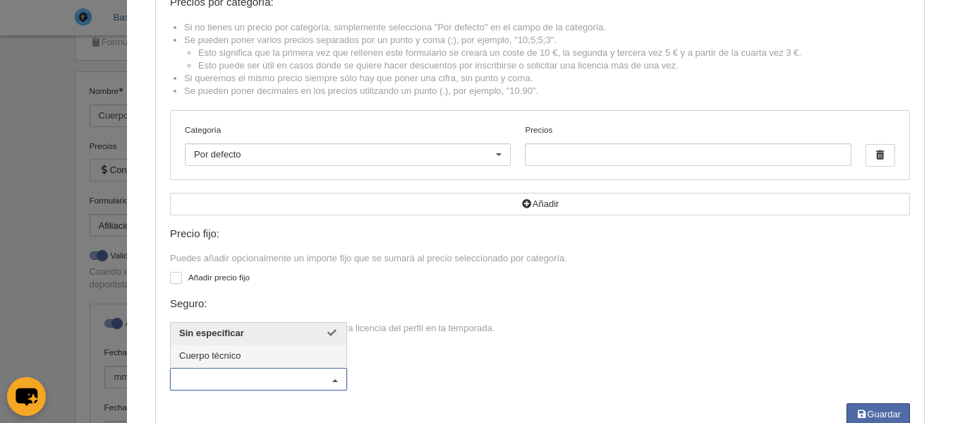
click at [201, 349] on span "Cuerpo técnico" at bounding box center [259, 356] width 176 height 23
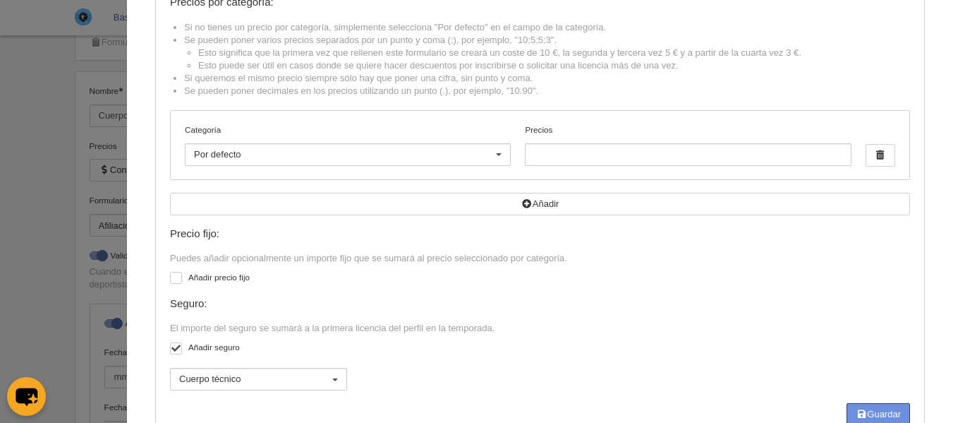
click at [893, 409] on button "Guardar" at bounding box center [879, 414] width 64 height 23
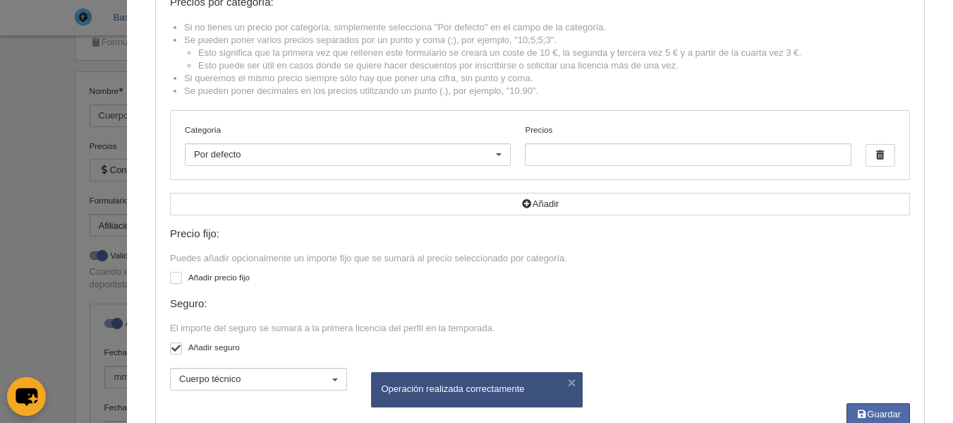
scroll to position [0, 0]
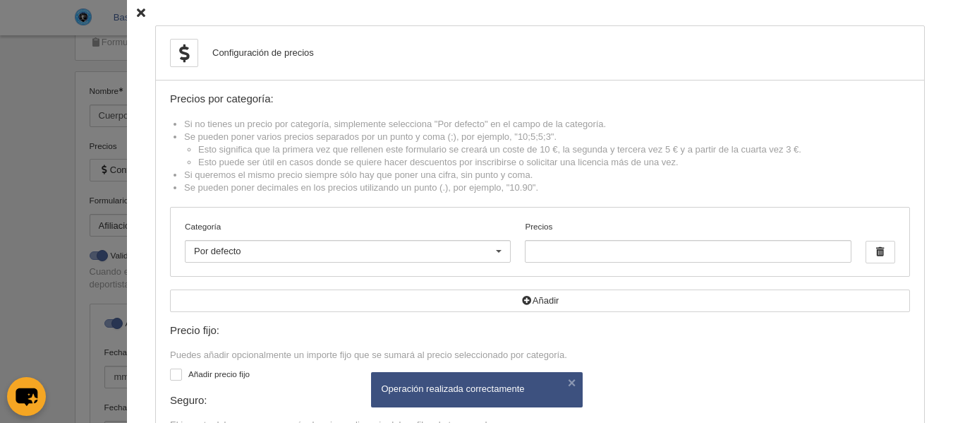
click at [137, 11] on icon at bounding box center [141, 12] width 8 height 9
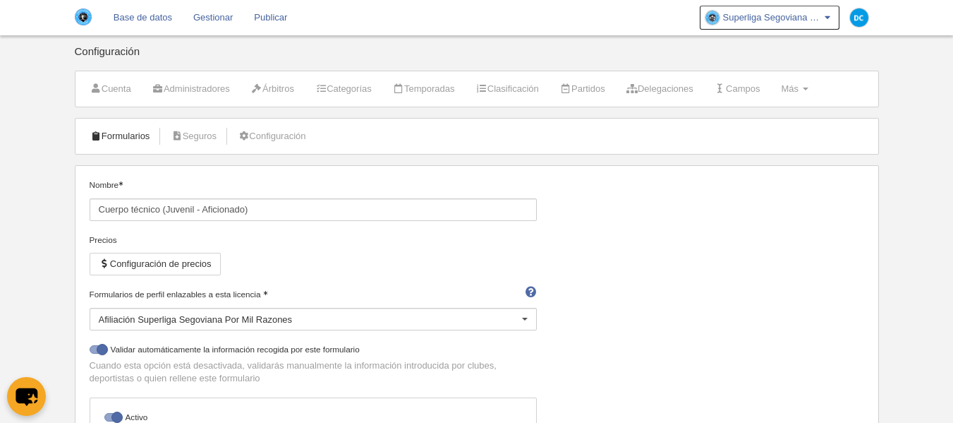
click at [128, 126] on link "Formularios" at bounding box center [121, 136] width 76 height 21
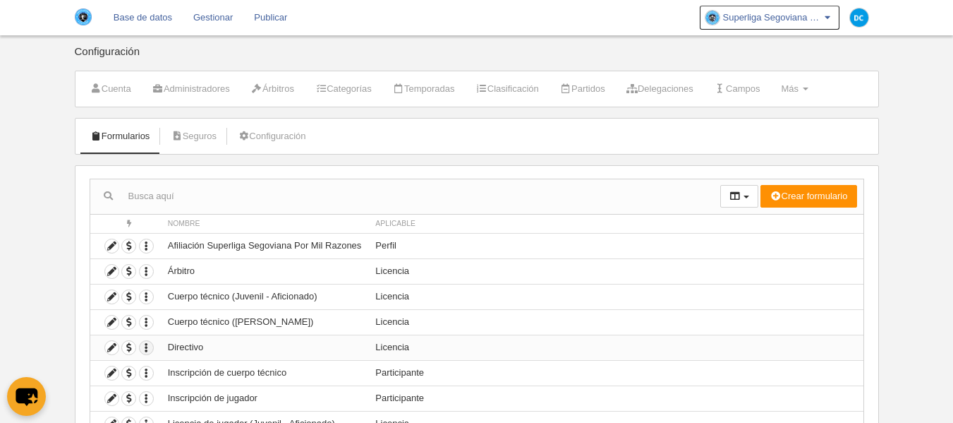
click at [145, 347] on icon "button" at bounding box center [146, 347] width 13 height 13
click at [114, 345] on icon at bounding box center [111, 347] width 13 height 13
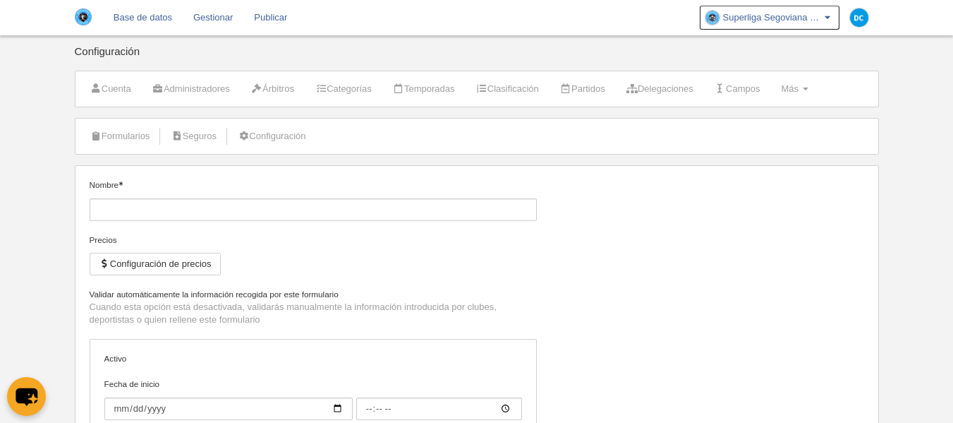
type input "Directivo"
checkbox input "true"
type input "2025-07-15"
type input "00:00"
type input "2026-05-01"
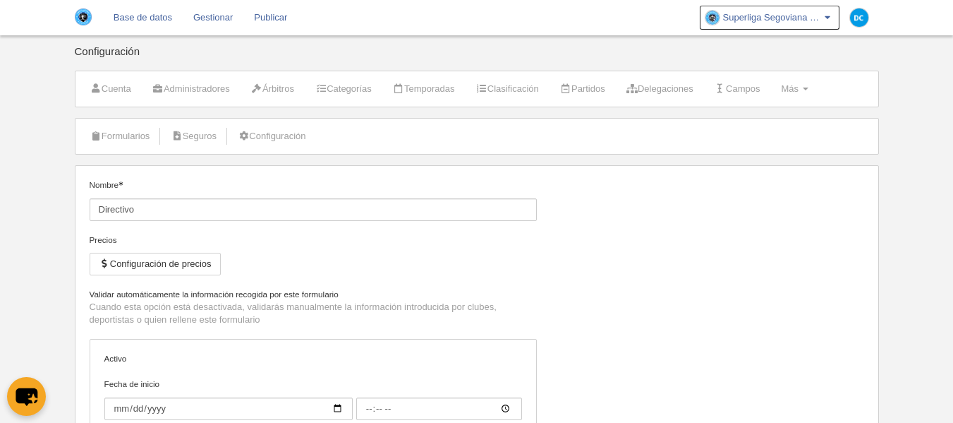
type input "00:00"
select select "selected"
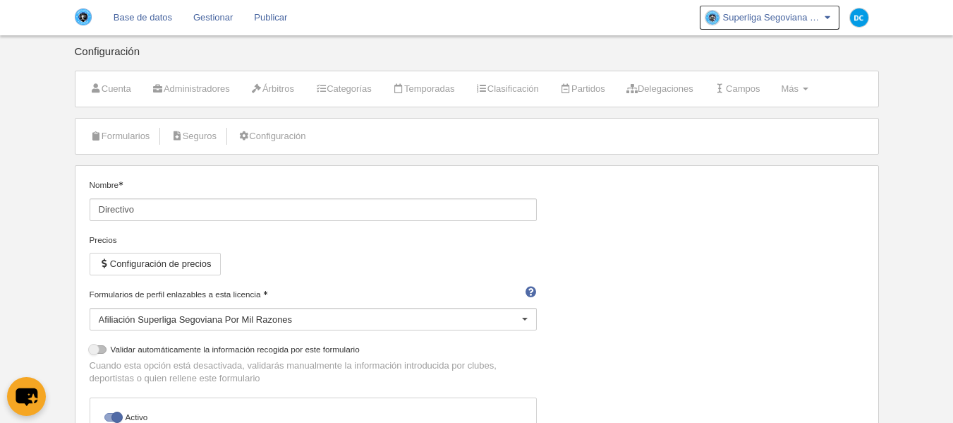
scroll to position [273, 0]
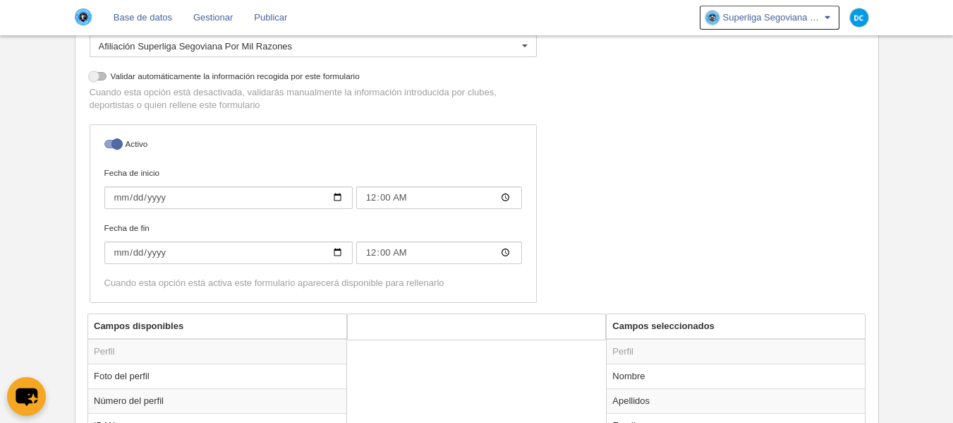
drag, startPoint x: 117, startPoint y: 143, endPoint x: 161, endPoint y: 164, distance: 48.9
click at [117, 143] on div at bounding box center [112, 144] width 17 height 8
click at [114, 143] on input "checkbox" at bounding box center [109, 147] width 9 height 9
checkbox input "false"
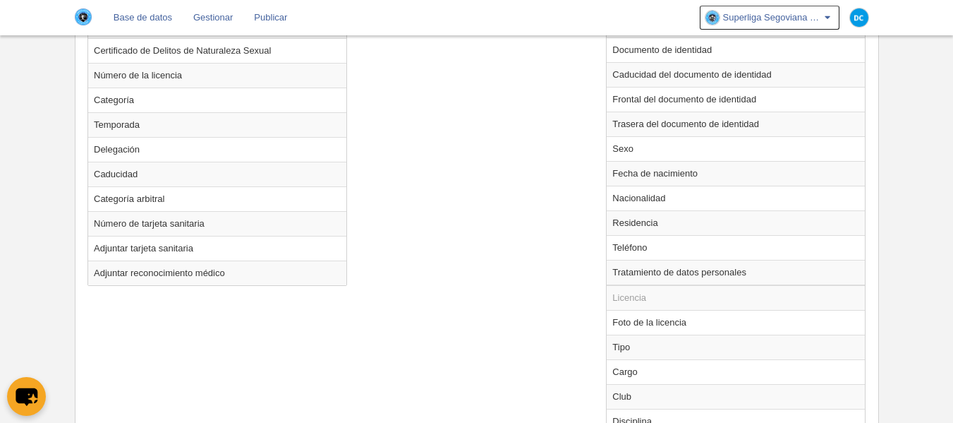
scroll to position [817, 0]
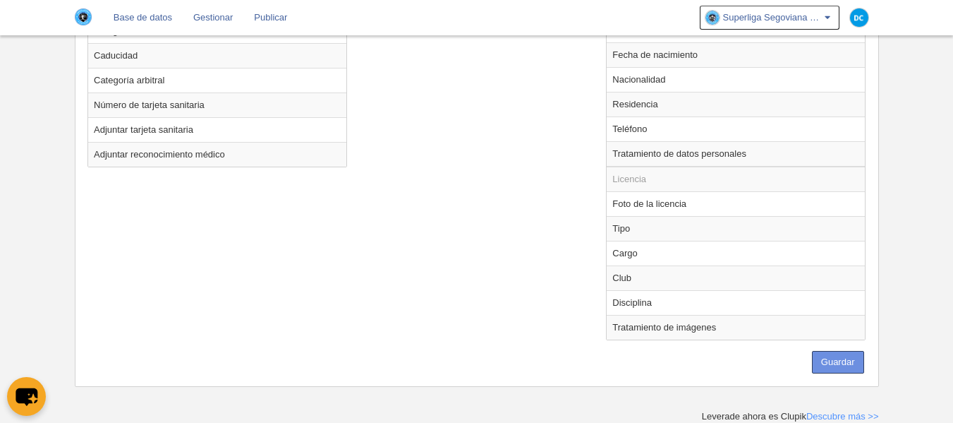
click at [838, 356] on button "Guardar" at bounding box center [838, 362] width 52 height 23
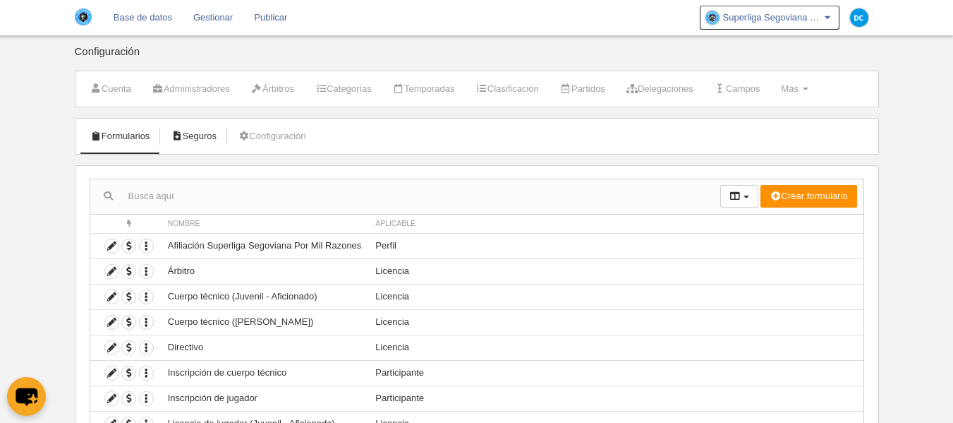
click at [215, 141] on link "Seguros" at bounding box center [193, 136] width 61 height 21
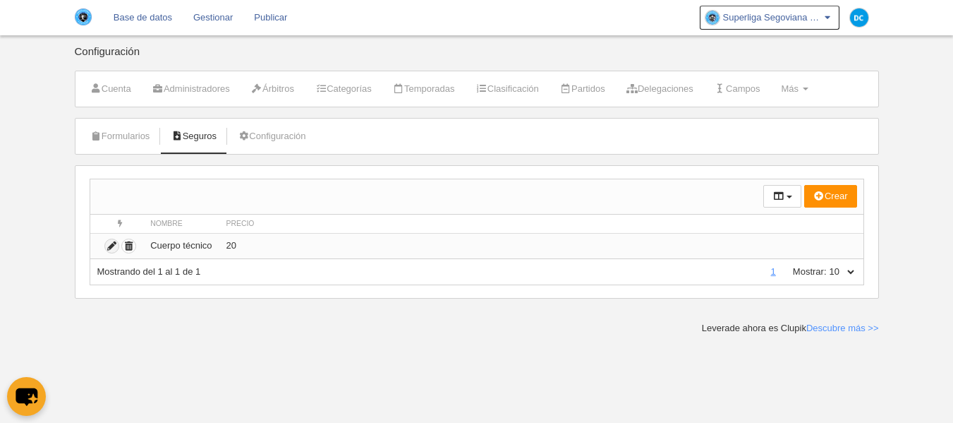
click at [111, 250] on icon "submit" at bounding box center [111, 245] width 13 height 13
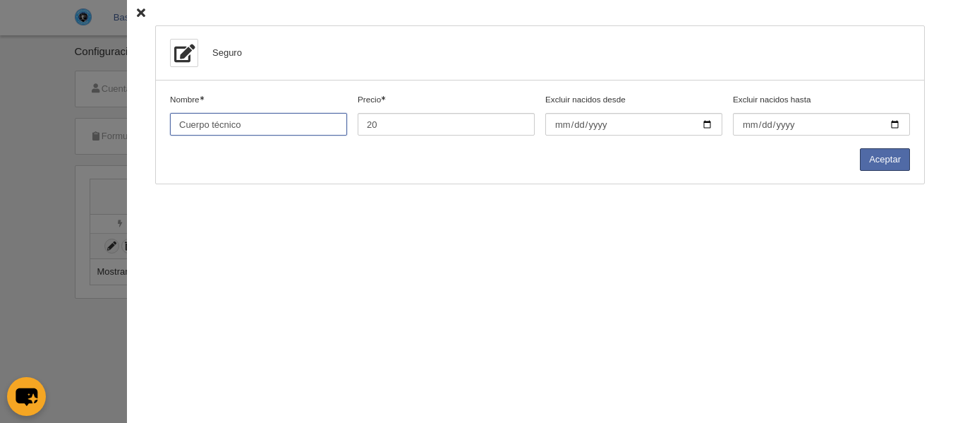
click at [236, 126] on input "Nombre" at bounding box center [258, 124] width 177 height 23
type input "Cuerpo técnico (Juvenil - Aficionado)"
click at [869, 152] on button "Aceptar" at bounding box center [885, 159] width 50 height 23
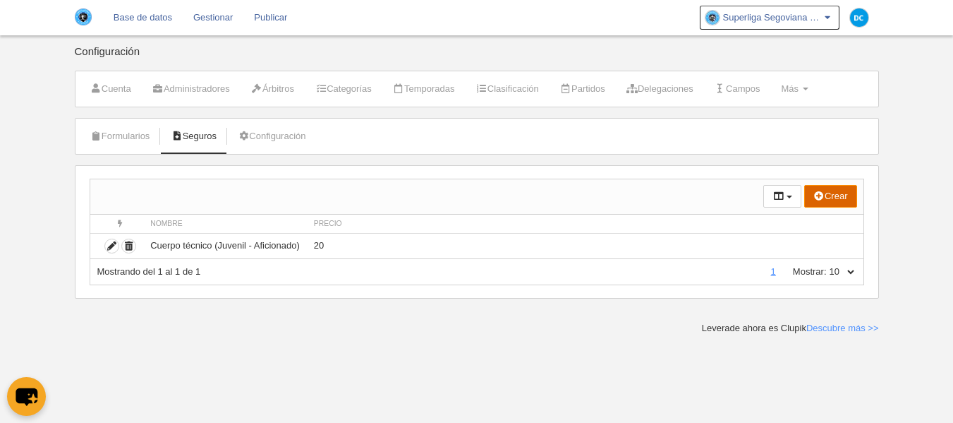
click at [817, 196] on icon "submit" at bounding box center [819, 195] width 11 height 9
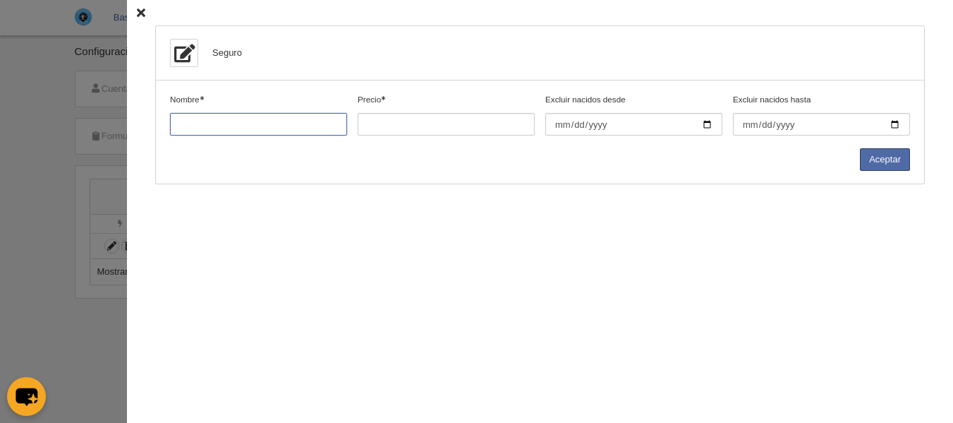
click at [256, 124] on input "Nombre" at bounding box center [258, 124] width 177 height 23
click at [137, 11] on icon at bounding box center [141, 12] width 8 height 9
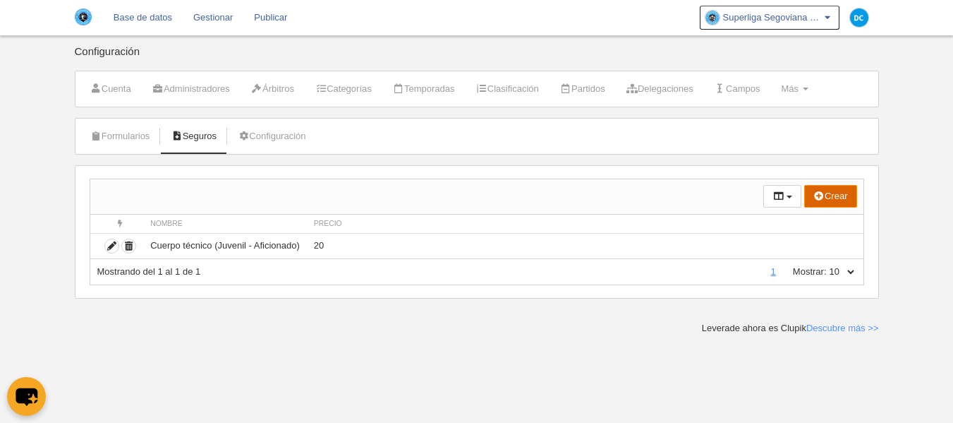
click at [120, 16] on link "Base de datos" at bounding box center [143, 17] width 80 height 35
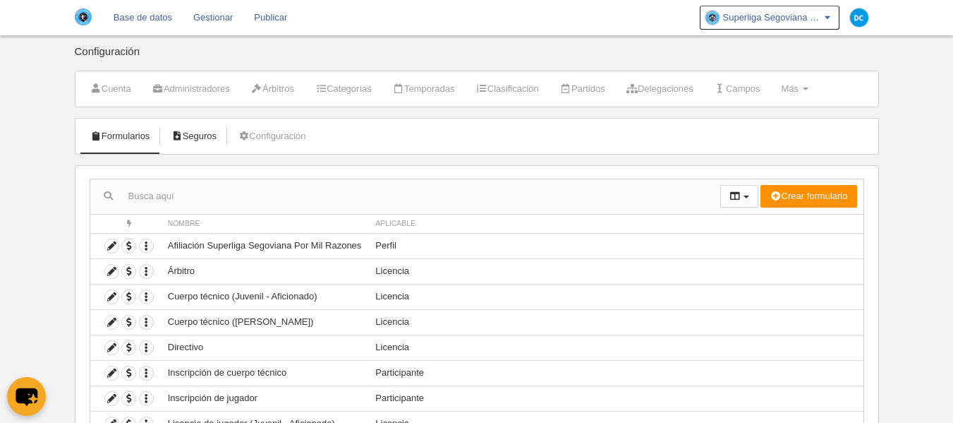
click at [210, 143] on link "Seguros" at bounding box center [193, 136] width 61 height 21
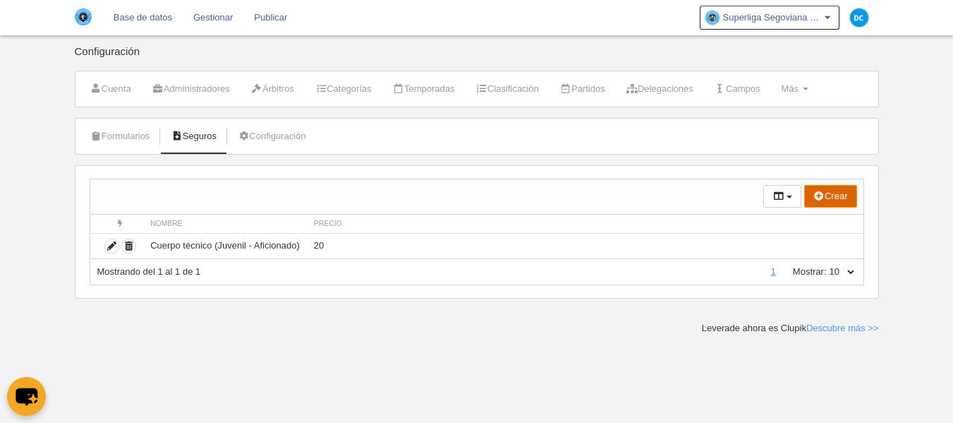
click at [830, 200] on button "Crear" at bounding box center [831, 196] width 53 height 23
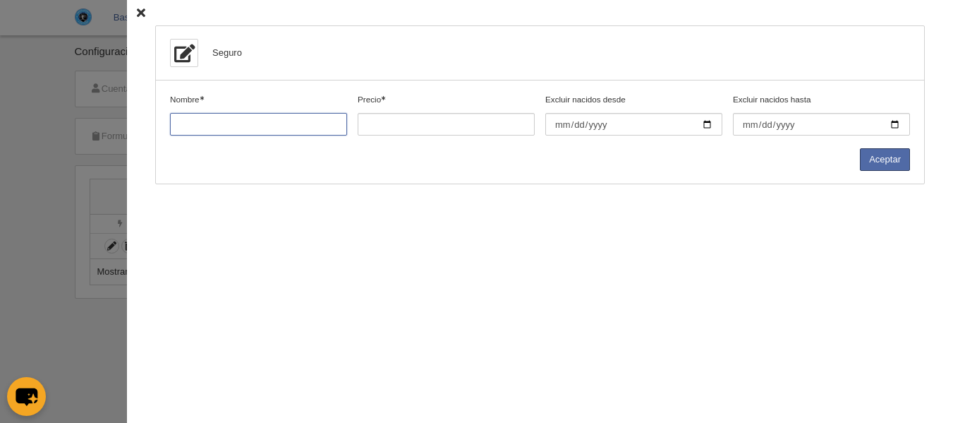
click at [217, 123] on input "Nombre" at bounding box center [258, 124] width 177 height 23
type input "Menores de 18 años"
click at [444, 140] on div "Precio" at bounding box center [447, 120] width 188 height 55
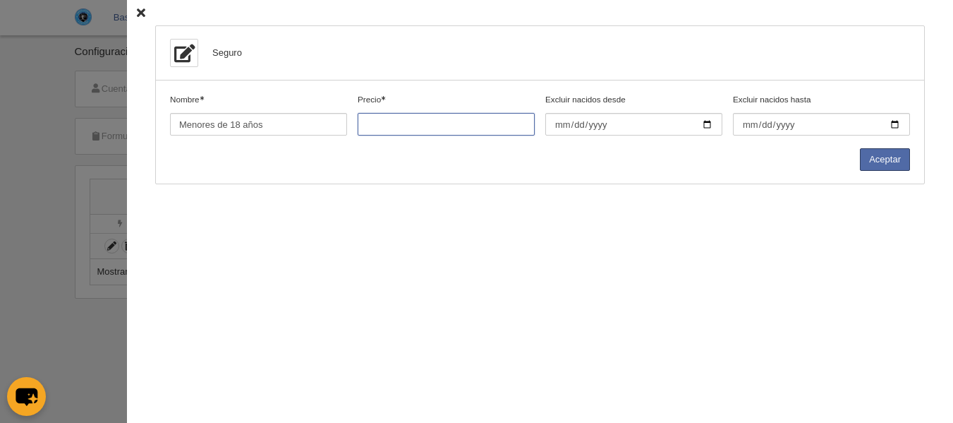
click at [440, 131] on input "Precio" at bounding box center [446, 124] width 177 height 23
type input "0.01"
drag, startPoint x: 440, startPoint y: 131, endPoint x: 334, endPoint y: 122, distance: 107.0
click at [336, 122] on div "Nombre Precio 0.01 Excluir nacidos desde Excluir nacidos hasta" at bounding box center [540, 120] width 751 height 55
type input "0"
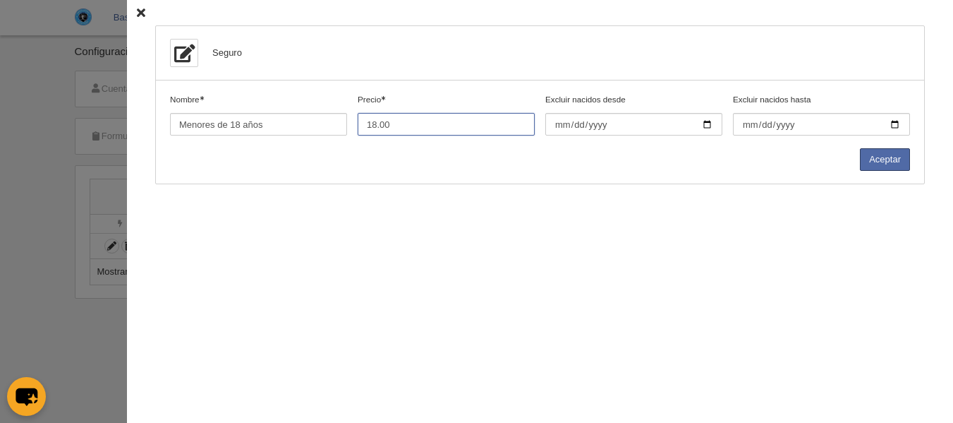
type input "18.00"
click at [64, 174] on div at bounding box center [476, 211] width 953 height 423
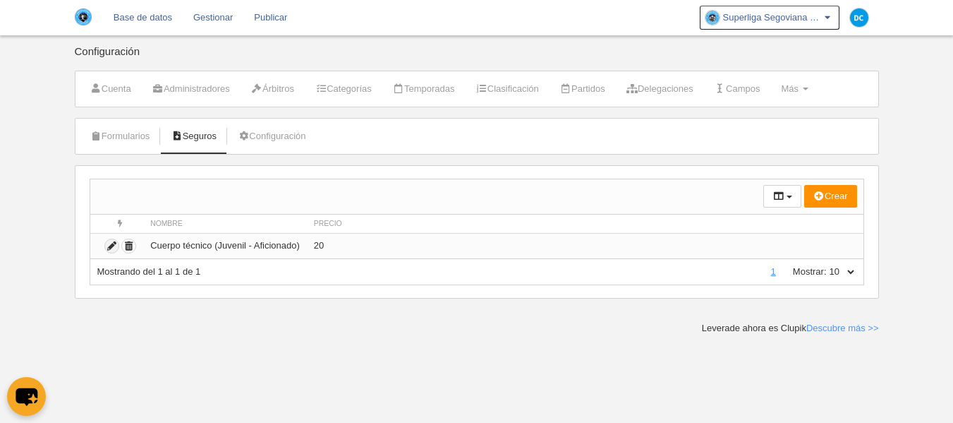
click at [107, 249] on icon "submit" at bounding box center [111, 245] width 13 height 13
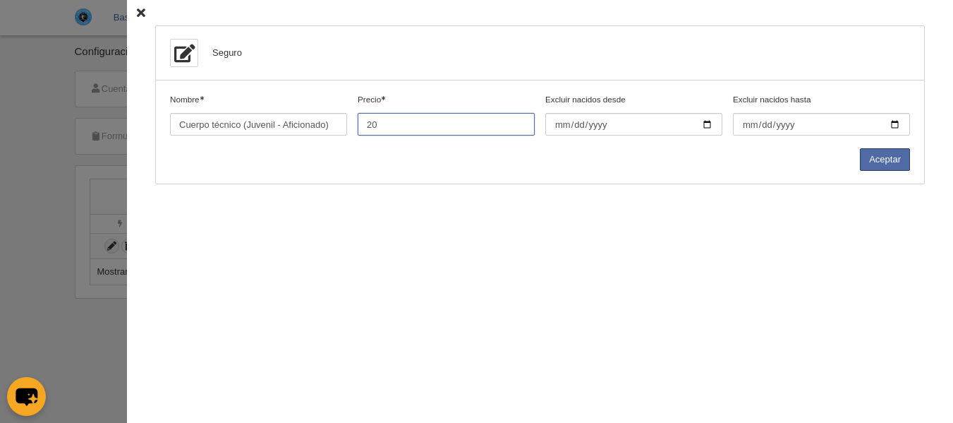
click at [387, 117] on input "20" at bounding box center [446, 124] width 177 height 23
type input "20.00"
click at [875, 159] on button "Aceptar" at bounding box center [885, 159] width 50 height 23
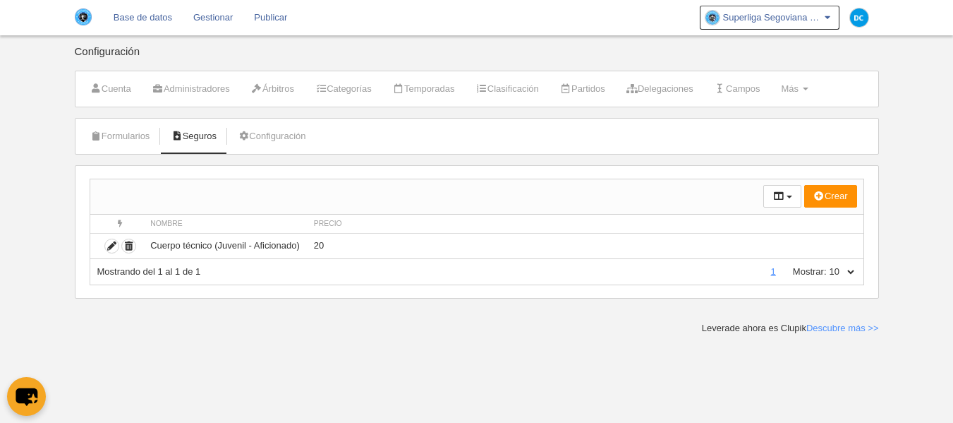
click at [178, 20] on link "Base de datos" at bounding box center [143, 17] width 80 height 35
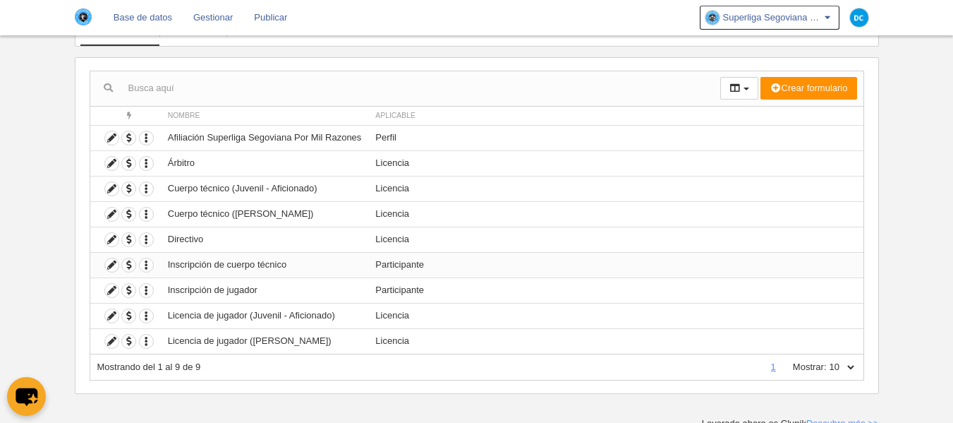
scroll to position [115, 0]
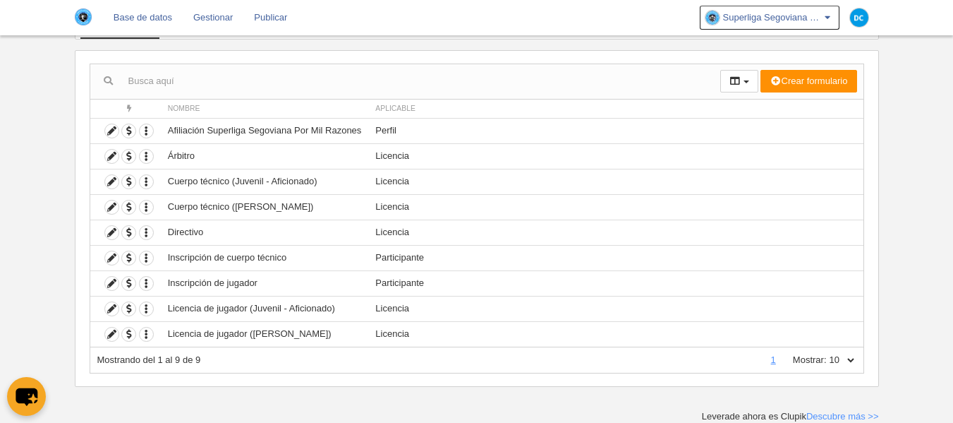
click at [853, 361] on select "10 25 50 100 500" at bounding box center [842, 360] width 30 height 13
select select "500"
click at [827, 354] on select "10 25 50 100 500" at bounding box center [842, 360] width 30 height 13
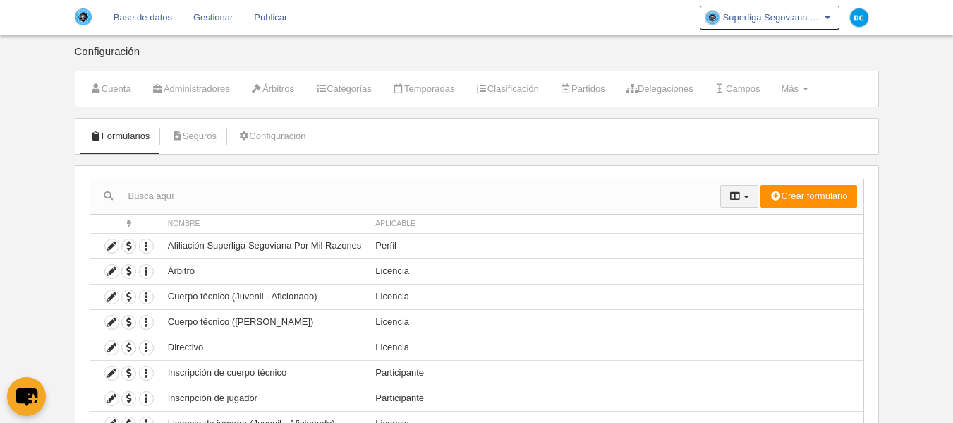
click at [737, 202] on button "button" at bounding box center [740, 196] width 38 height 23
click at [286, 143] on link "Configuración" at bounding box center [271, 136] width 83 height 21
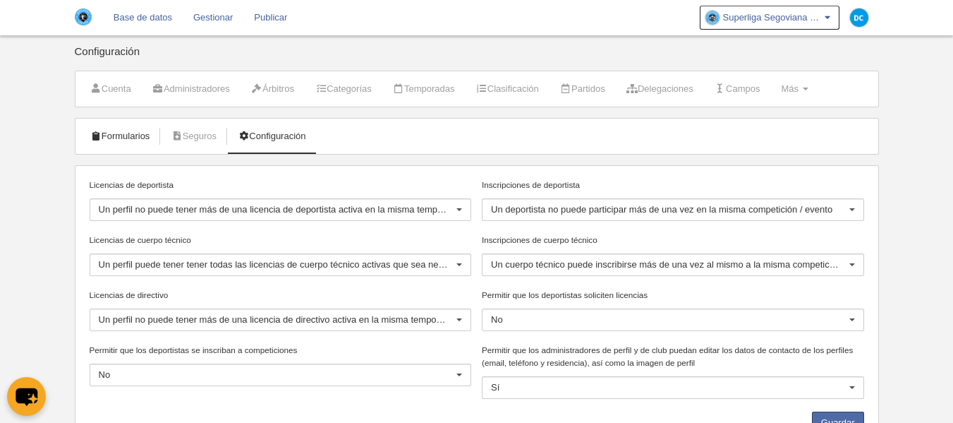
click at [136, 140] on link "Formularios" at bounding box center [121, 136] width 76 height 21
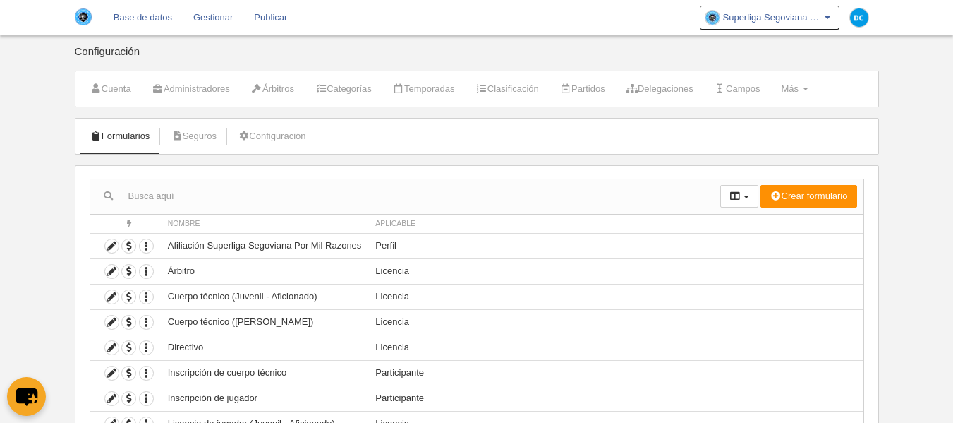
click at [212, 25] on link "Gestionar" at bounding box center [213, 17] width 61 height 35
click at [816, 92] on link "Más Menú" at bounding box center [794, 88] width 42 height 21
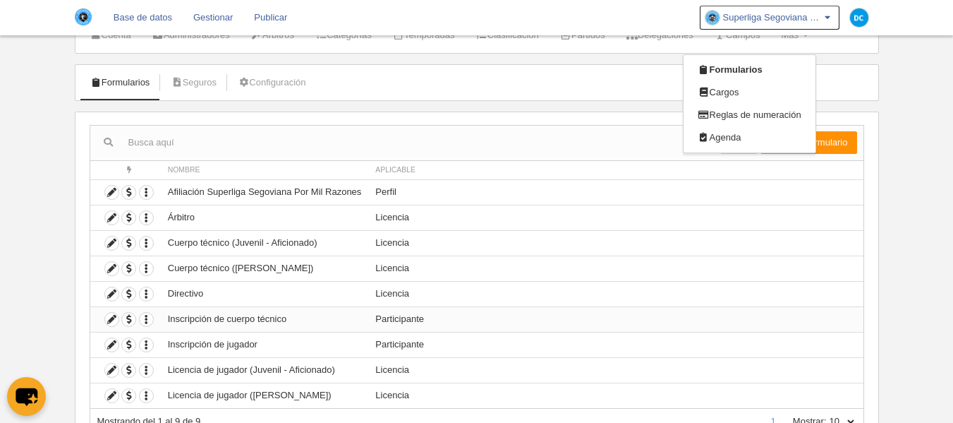
scroll to position [94, 0]
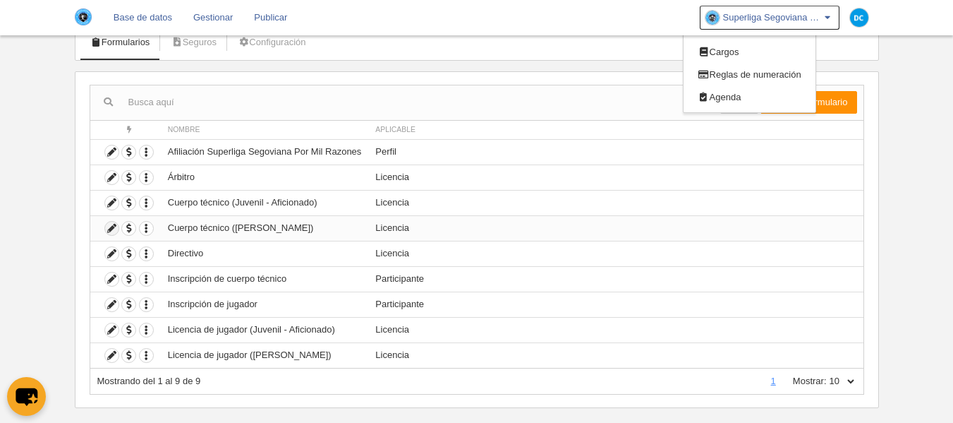
click at [109, 226] on icon at bounding box center [111, 228] width 13 height 13
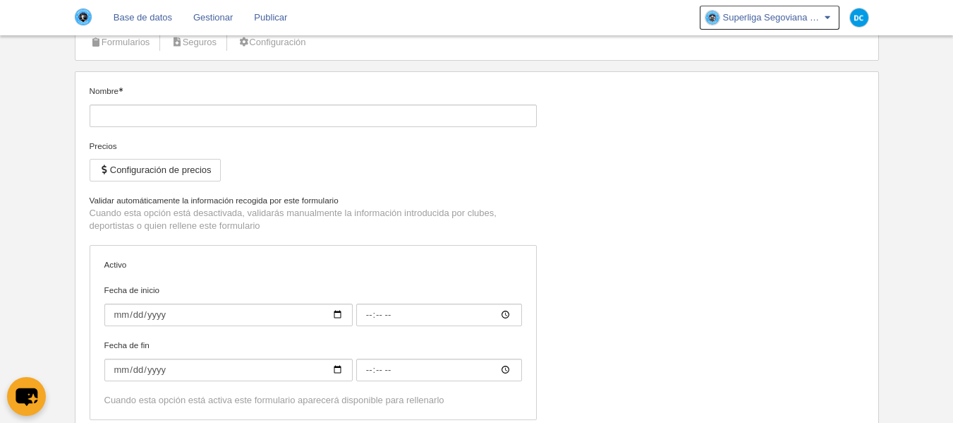
type input "Cuerpo técnico ([PERSON_NAME])"
checkbox input "true"
type input "[DATE]"
type input "00:00"
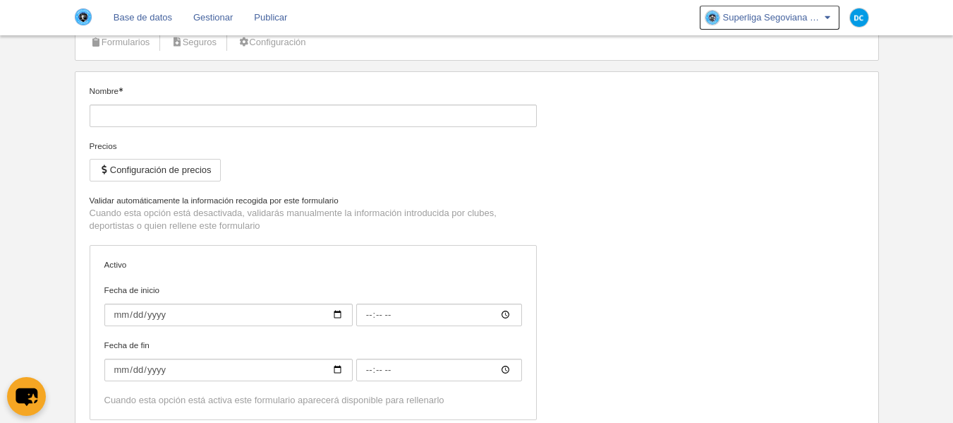
type input "[DATE]"
type input "00:00"
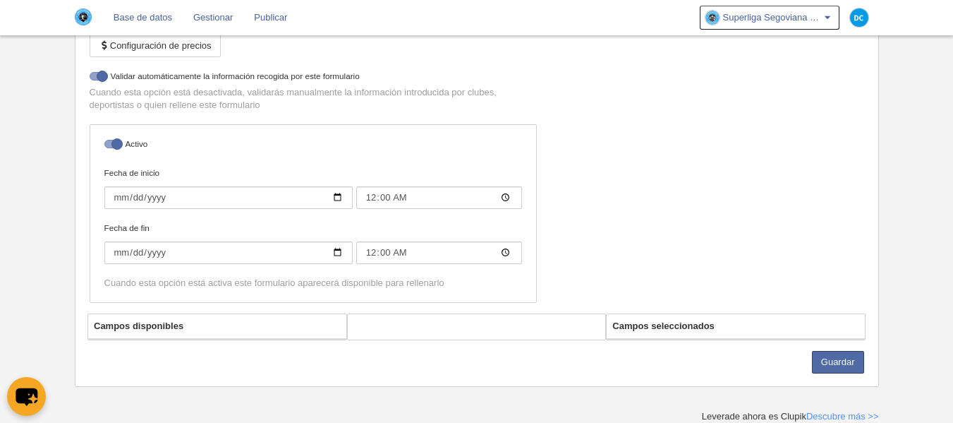
select select "selected"
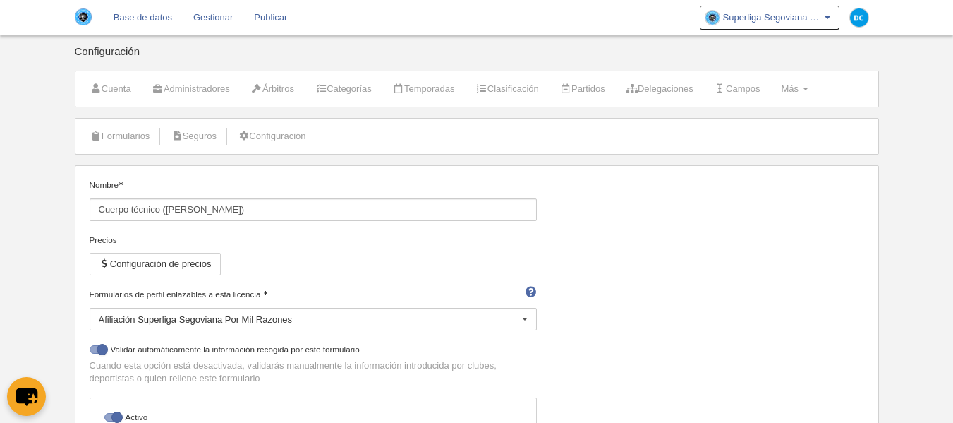
click at [108, 20] on link "Base de datos" at bounding box center [143, 17] width 80 height 35
